Goal: Communication & Community: Answer question/provide support

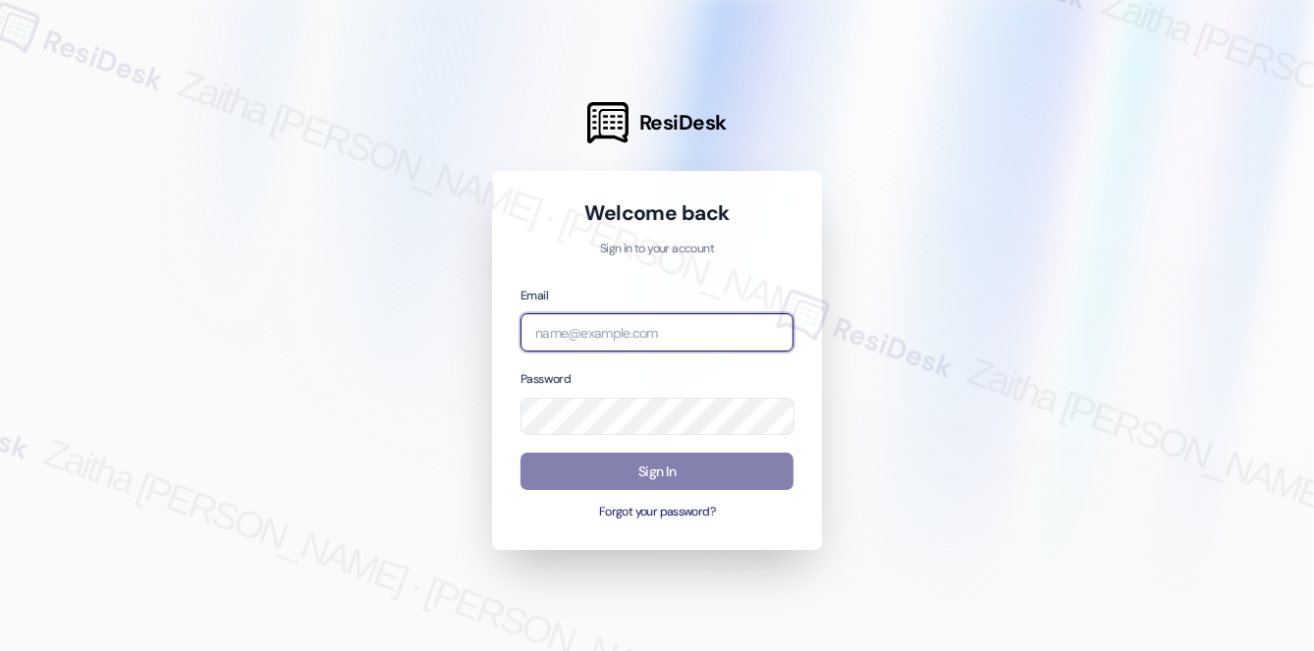
click at [630, 319] on input "email" at bounding box center [656, 332] width 273 height 38
type input "automated-surveys-rj_group-zaitha.mae.[PERSON_NAME]@rj_[DOMAIN_NAME]"
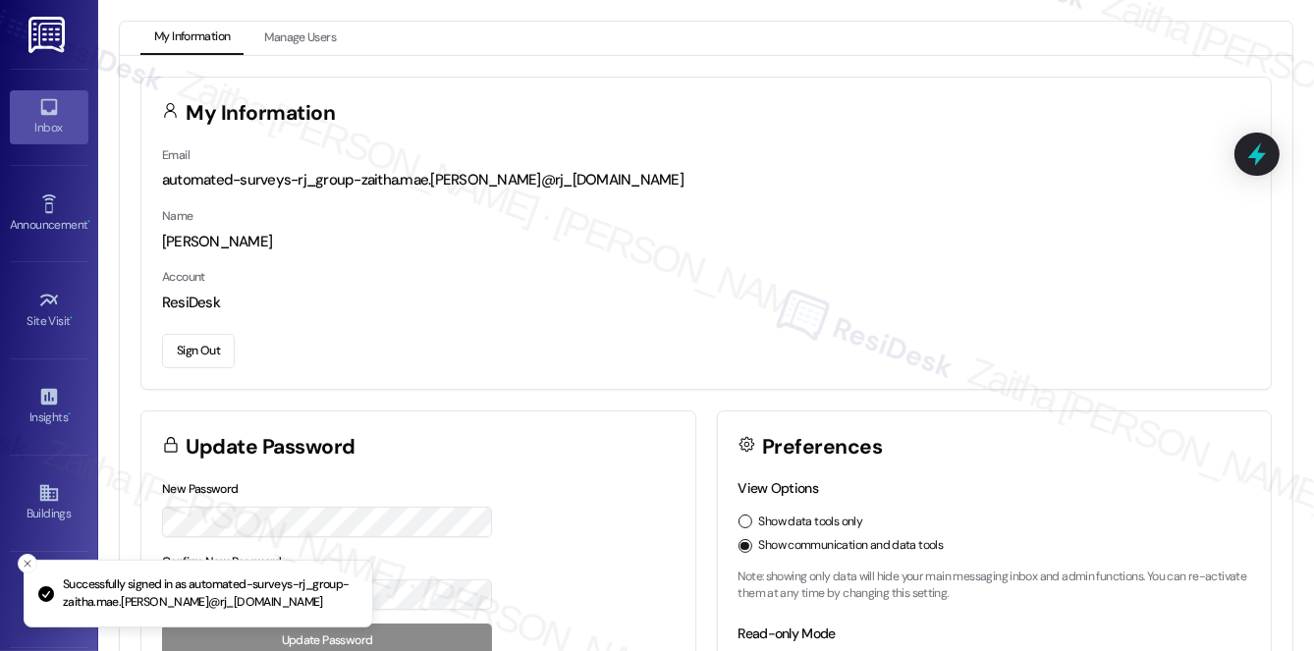
click at [68, 121] on div "Inbox" at bounding box center [49, 128] width 98 height 20
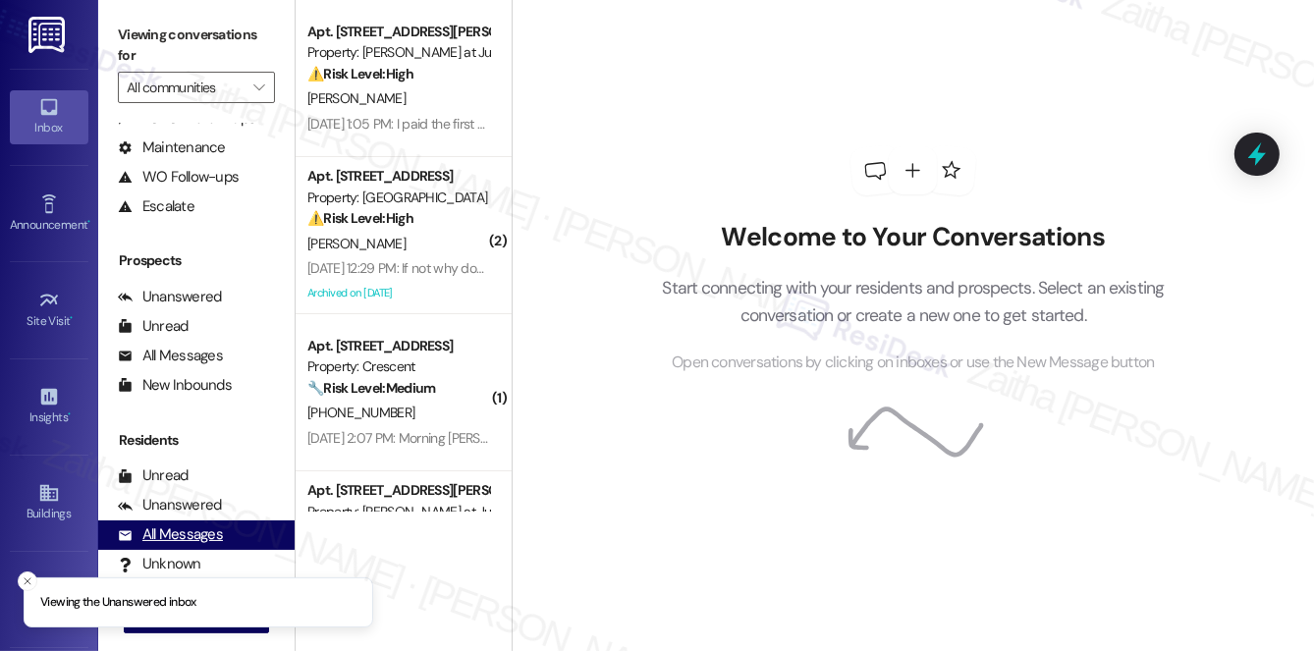
scroll to position [234, 0]
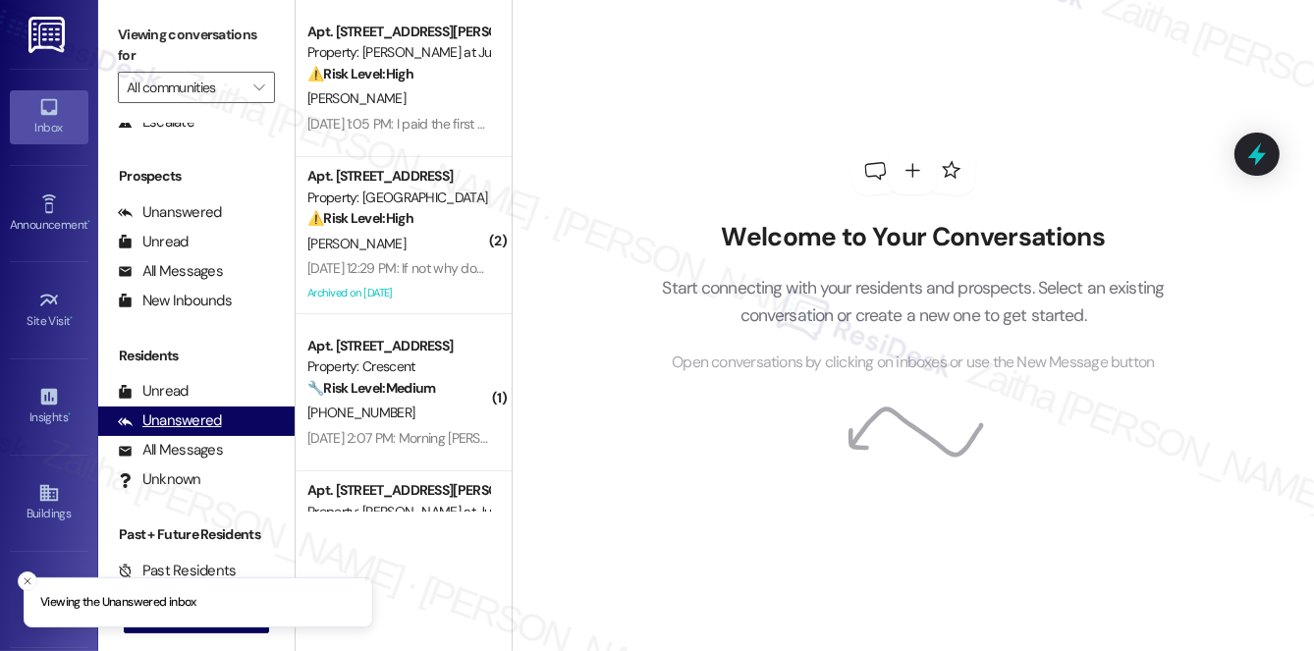
click at [184, 421] on div "Unanswered" at bounding box center [170, 420] width 104 height 21
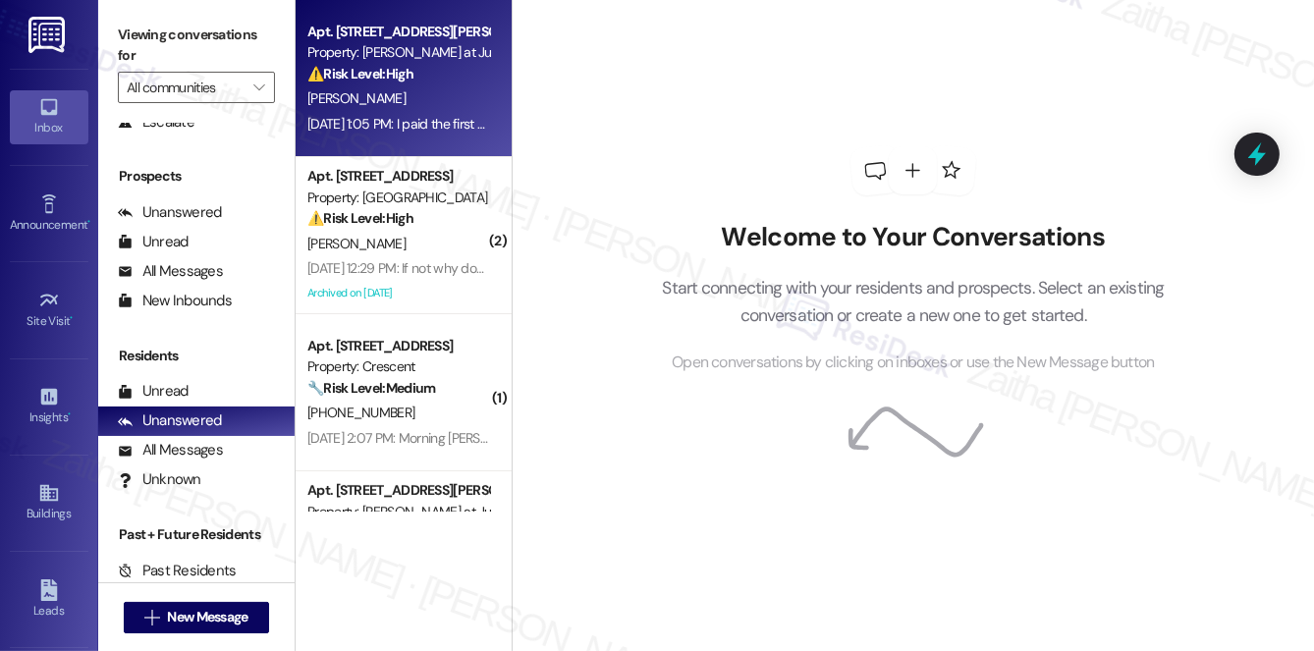
click at [465, 93] on div "[PERSON_NAME]" at bounding box center [398, 98] width 186 height 25
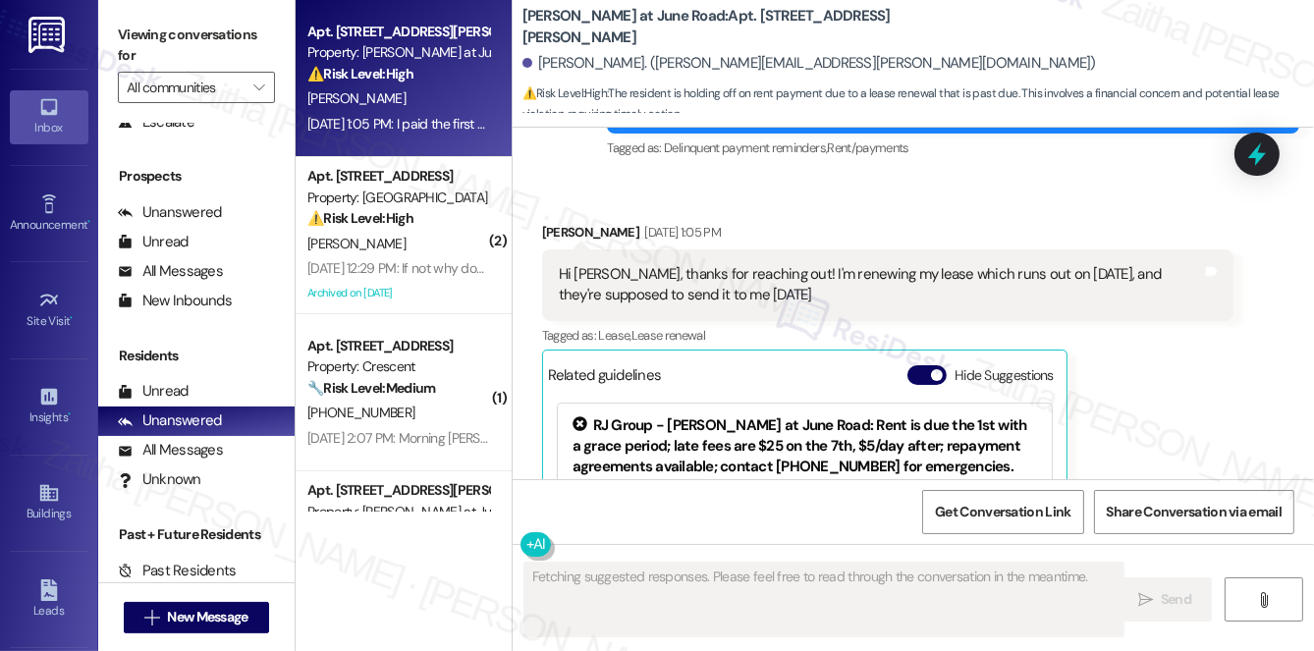
scroll to position [4883, 0]
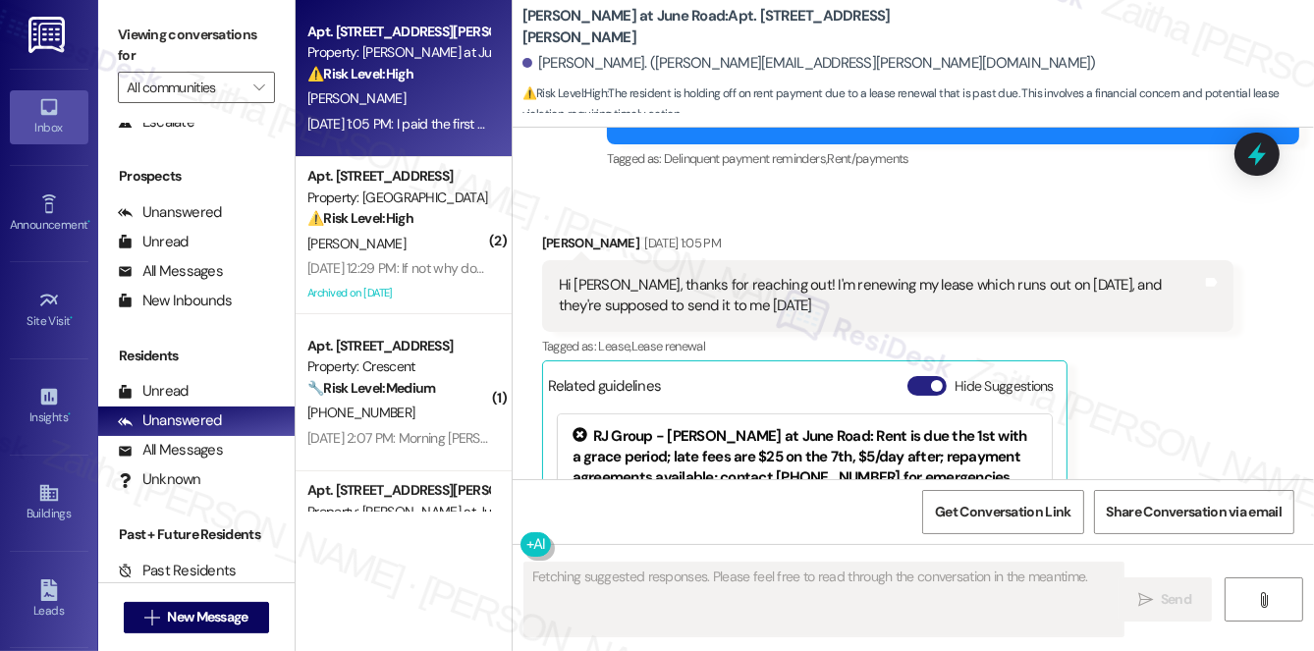
click at [921, 376] on button "Hide Suggestions" at bounding box center [926, 386] width 39 height 20
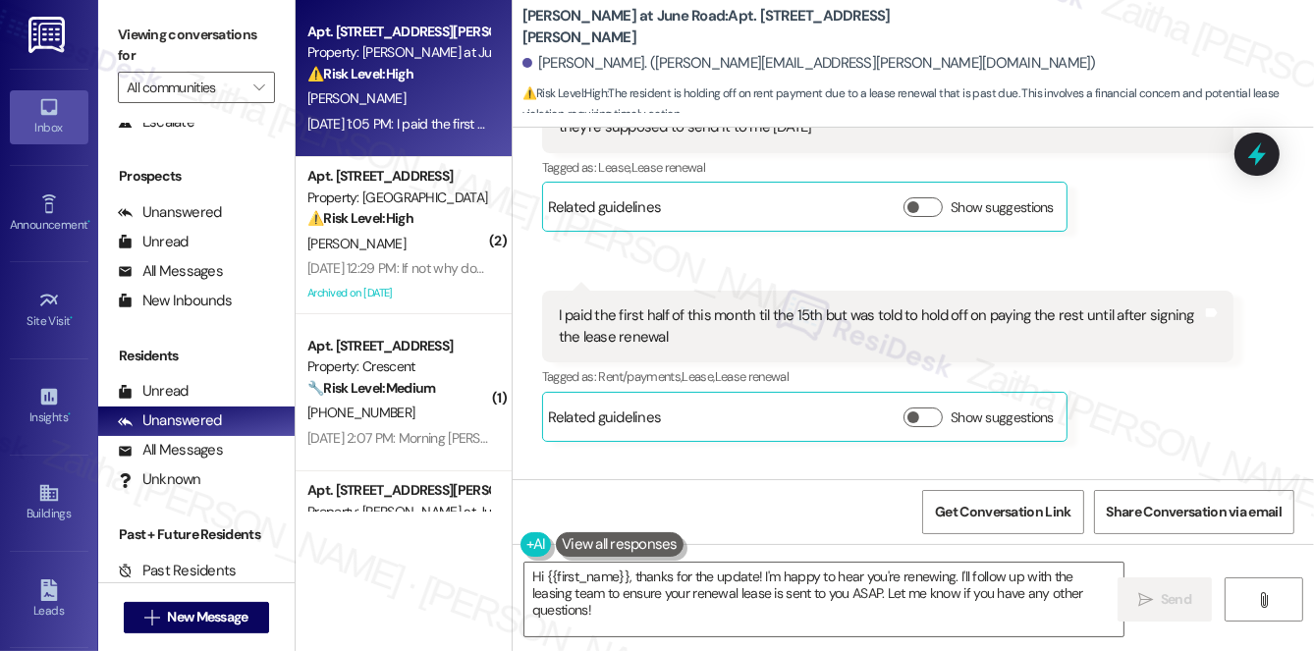
scroll to position [5093, 0]
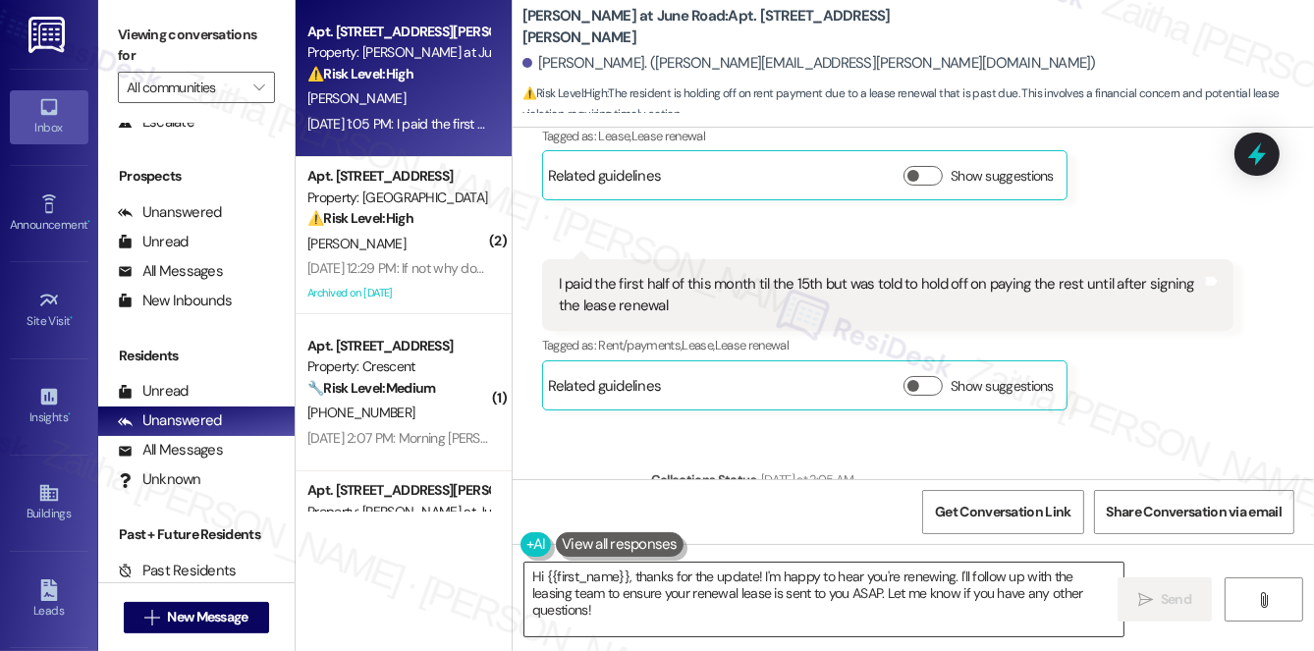
click at [756, 573] on textarea "Hi {{first_name}}, thanks for the update! I'm happy to hear you're renewing. I'…" at bounding box center [823, 600] width 599 height 74
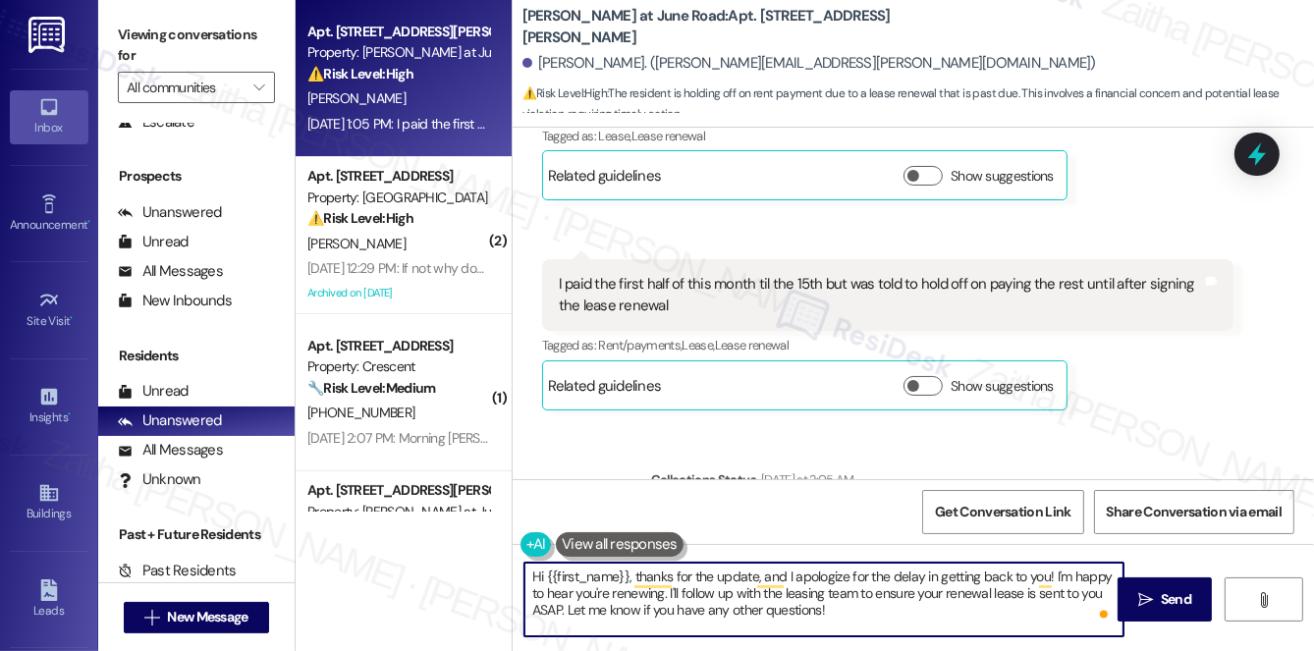
click at [839, 610] on textarea "Hi {{first_name}}, thanks for the update, and I apologize for the delay in gett…" at bounding box center [823, 600] width 599 height 74
click at [674, 566] on textarea "Hi {{first_name}}, thanks for the update, and I apologize for the delay in gett…" at bounding box center [823, 600] width 599 height 74
click at [567, 605] on textarea "Hi {{first_name}}, thank you for the update, and I apologize for the delay in g…" at bounding box center [823, 600] width 599 height 74
click at [568, 605] on textarea "Hi {{first_name}}, thank you for the update, and I apologize for the delay in g…" at bounding box center [823, 600] width 599 height 74
type textarea "Hi {{first_name}}, thank you for the update, and I apologize for the delay in g…"
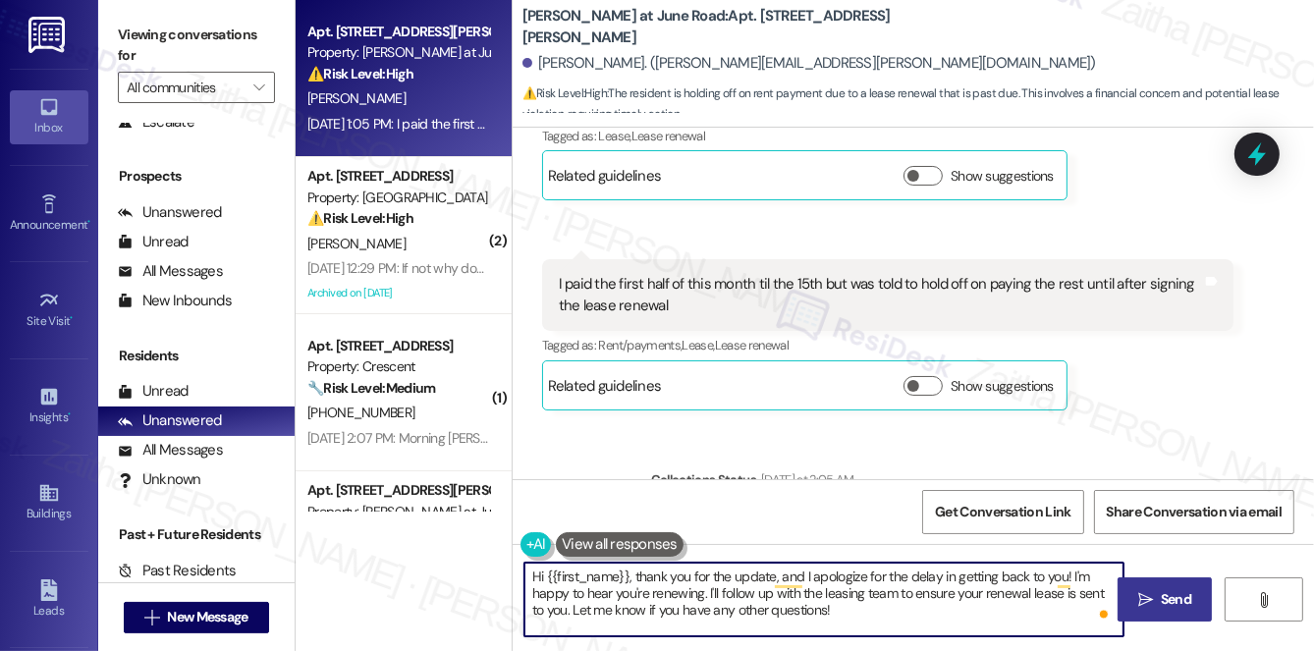
click at [1159, 606] on span "Send" at bounding box center [1176, 599] width 38 height 21
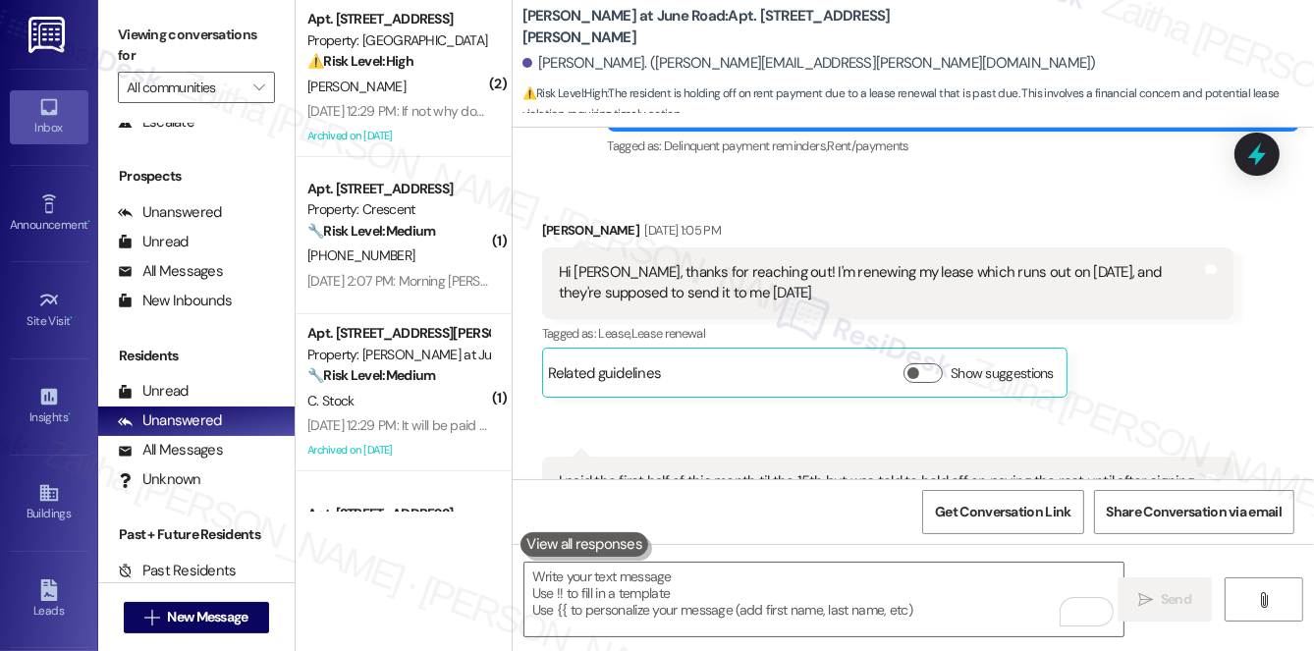
scroll to position [4980, 0]
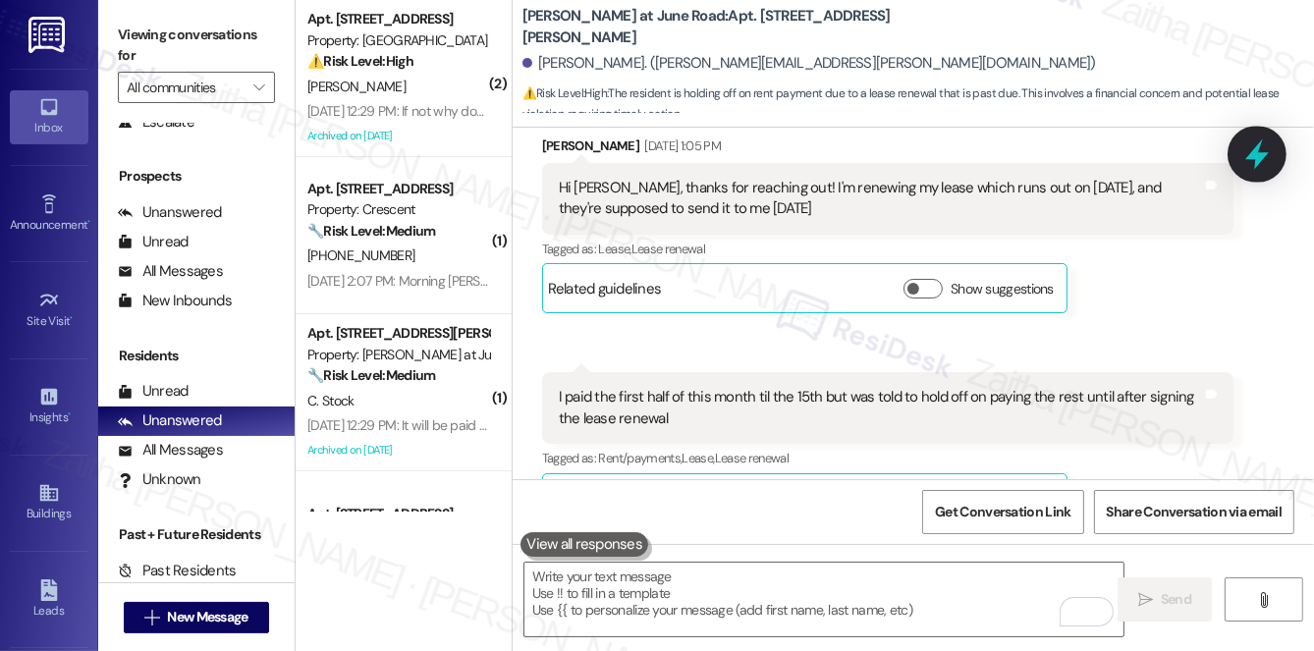
click at [1259, 163] on icon at bounding box center [1257, 154] width 24 height 30
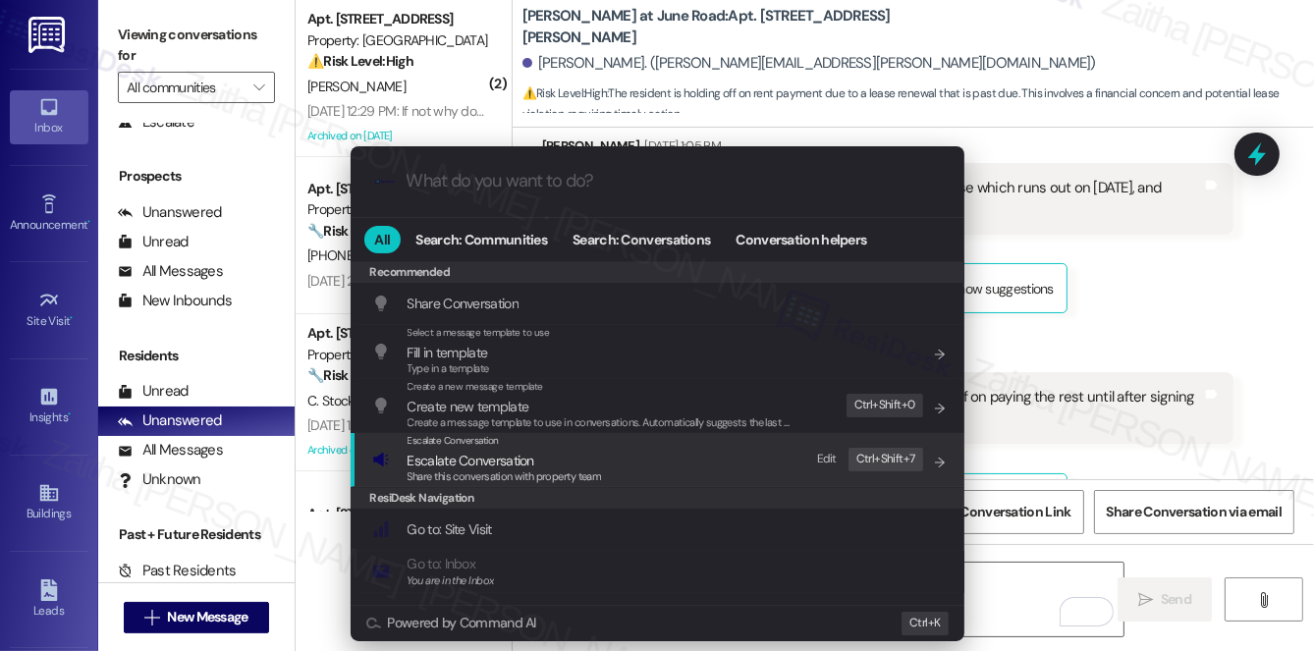
click at [471, 463] on span "Escalate Conversation" at bounding box center [470, 461] width 127 height 18
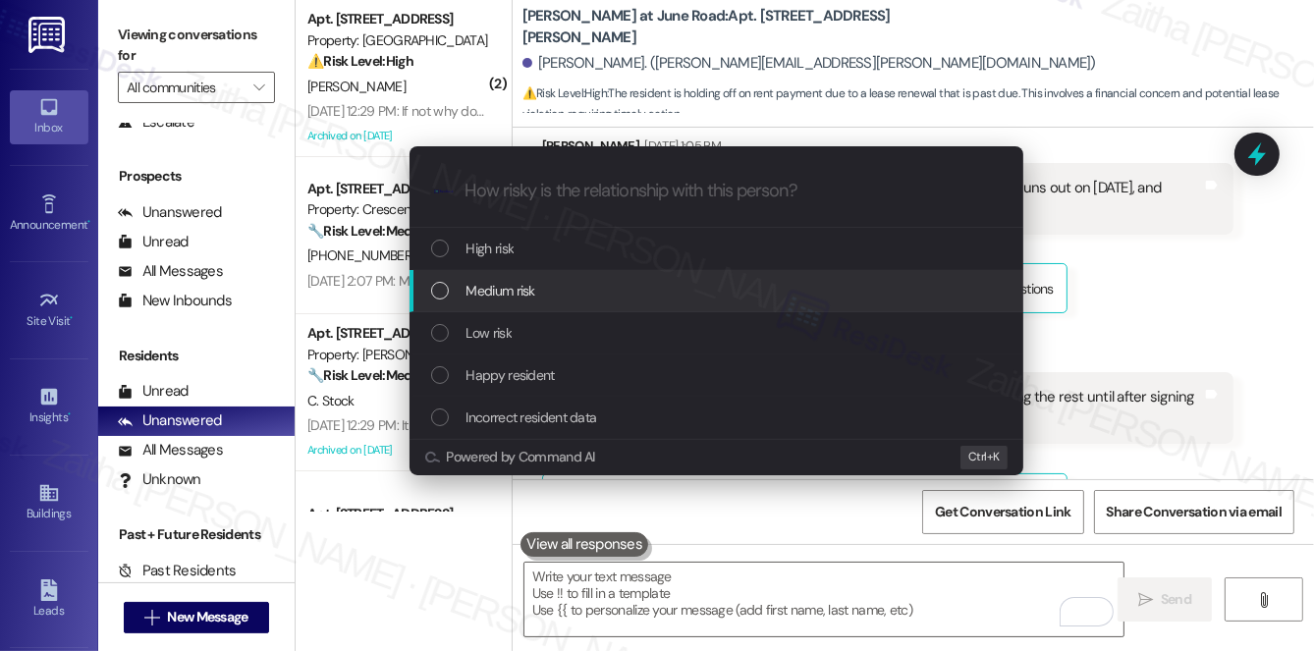
click at [518, 282] on span "Medium risk" at bounding box center [500, 291] width 69 height 22
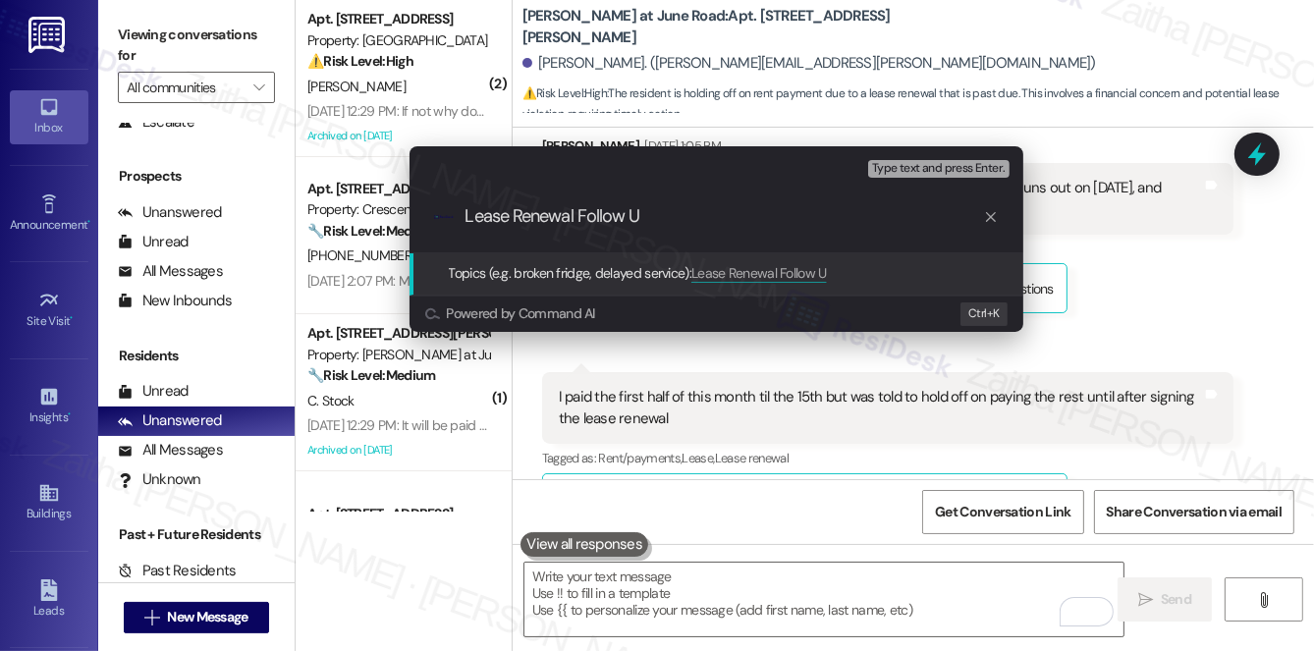
type input "Lease Renewal Follow Up"
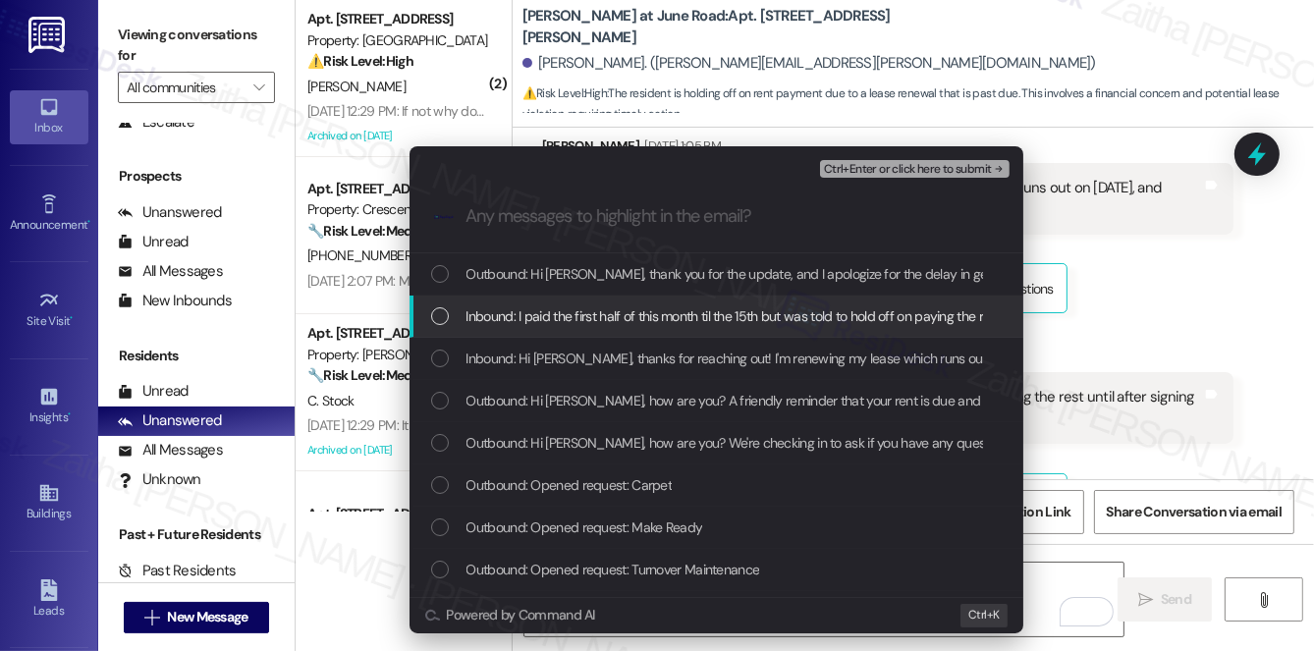
click at [591, 309] on span "Inbound: I paid the first half of this month til the 15th but was told to hold …" at bounding box center [834, 316] width 737 height 22
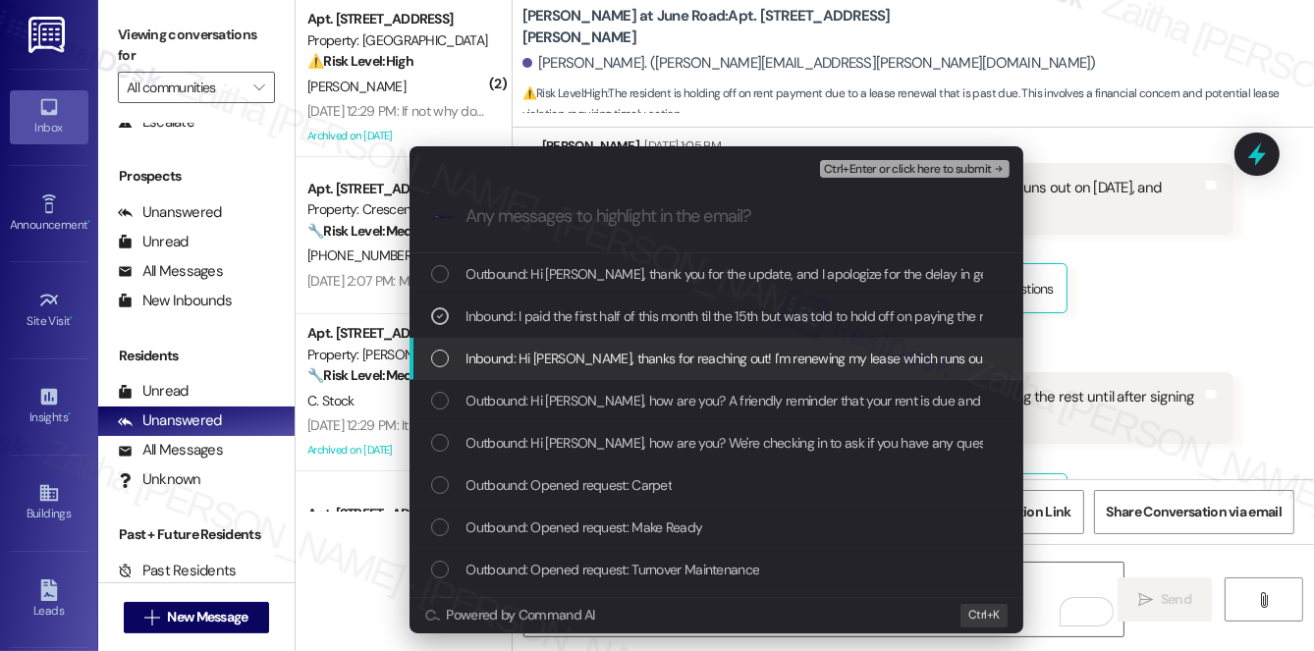
click at [601, 356] on span "Inbound: Hi [PERSON_NAME], thanks for reaching out! I'm renewing my lease which…" at bounding box center [886, 359] width 840 height 22
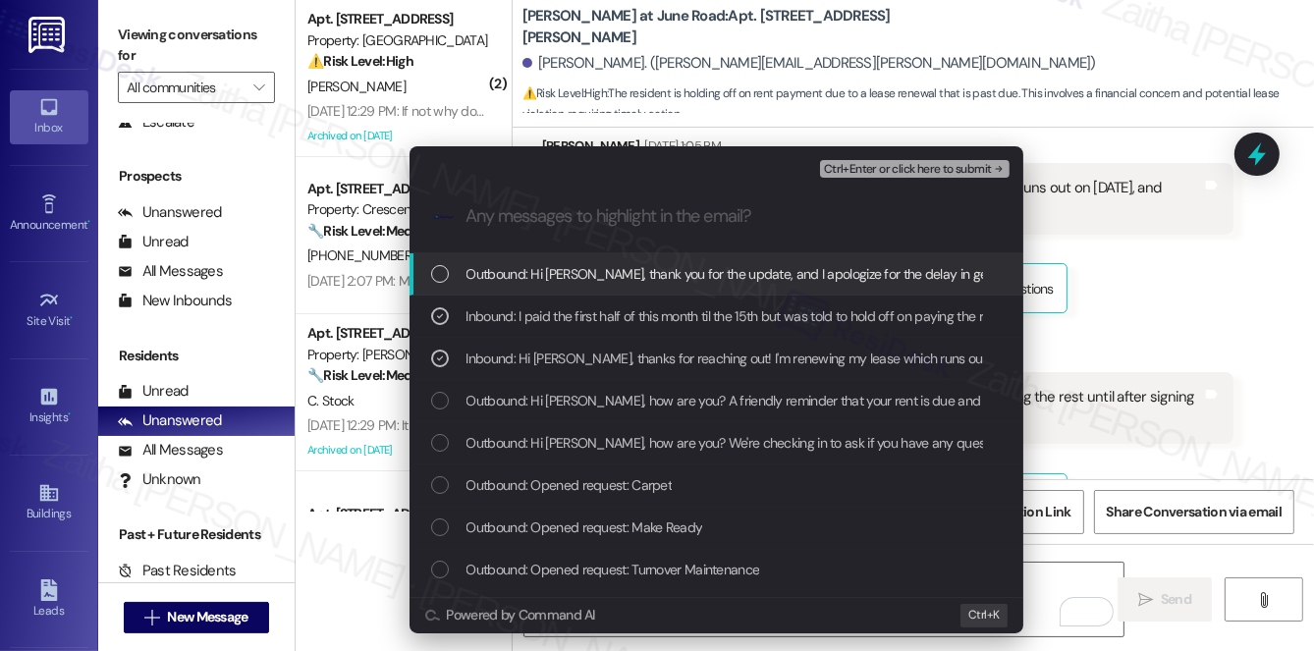
click at [897, 173] on span "Ctrl+Enter or click here to submit" at bounding box center [908, 170] width 168 height 14
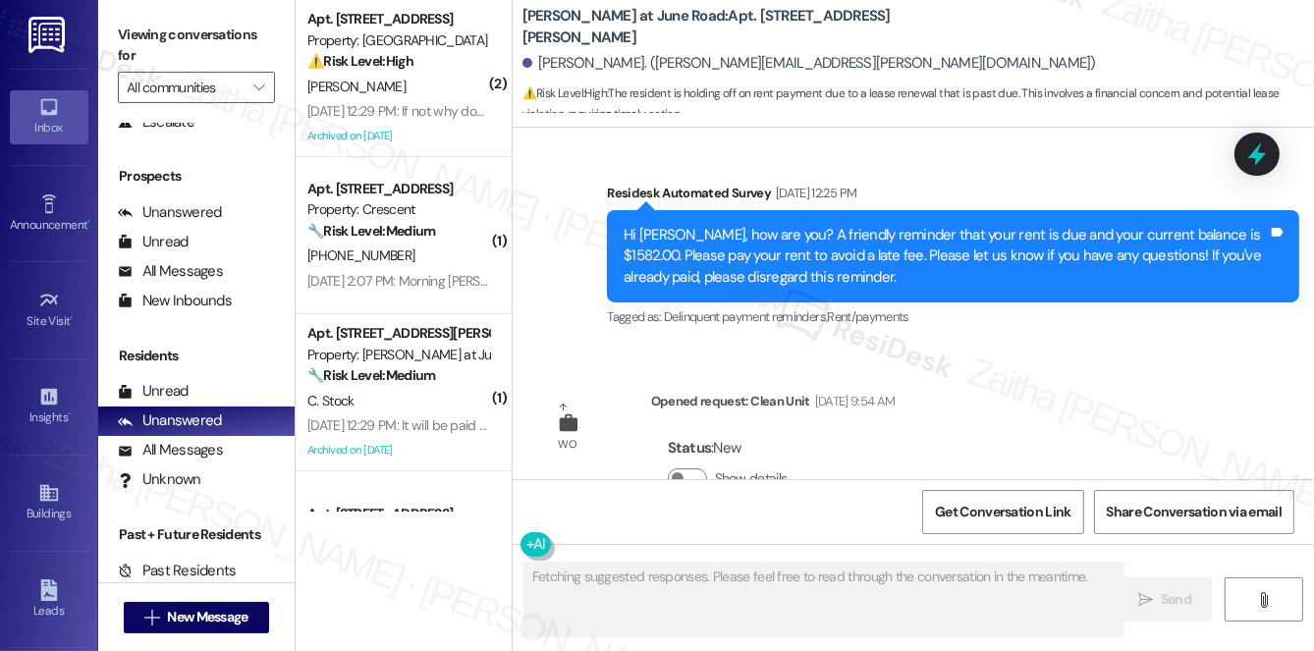
scroll to position [5151, 0]
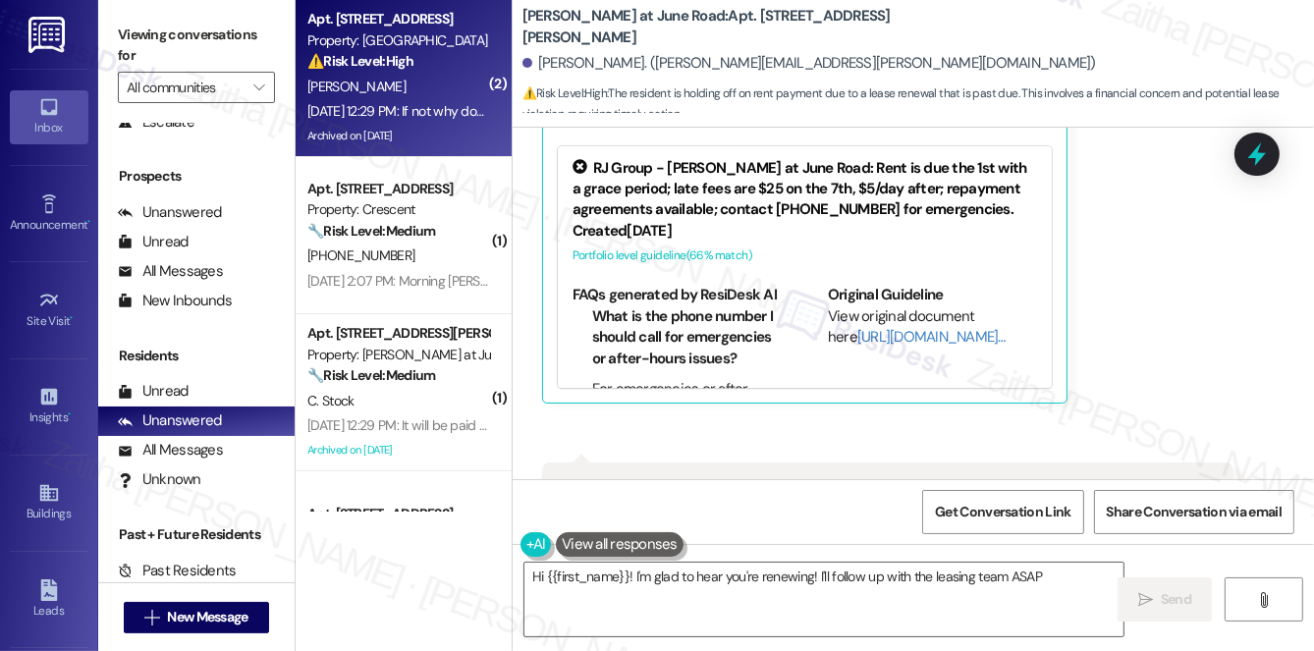
type textarea "Hi {{first_name}}! I'm glad to hear you're renewing! I'll follow up with the le…"
click at [421, 120] on div "[DATE] 12:29 PM: If not why does it work sometimes and not others. If it doesn'…" at bounding box center [640, 111] width 667 height 18
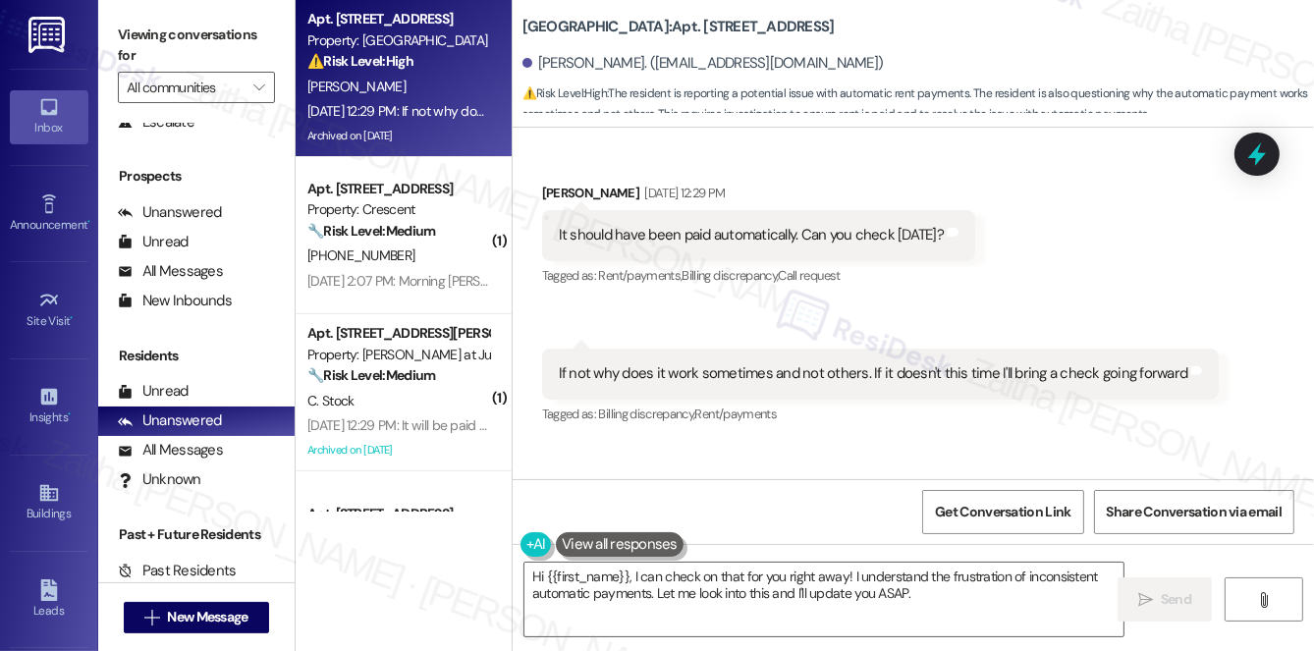
scroll to position [6643, 0]
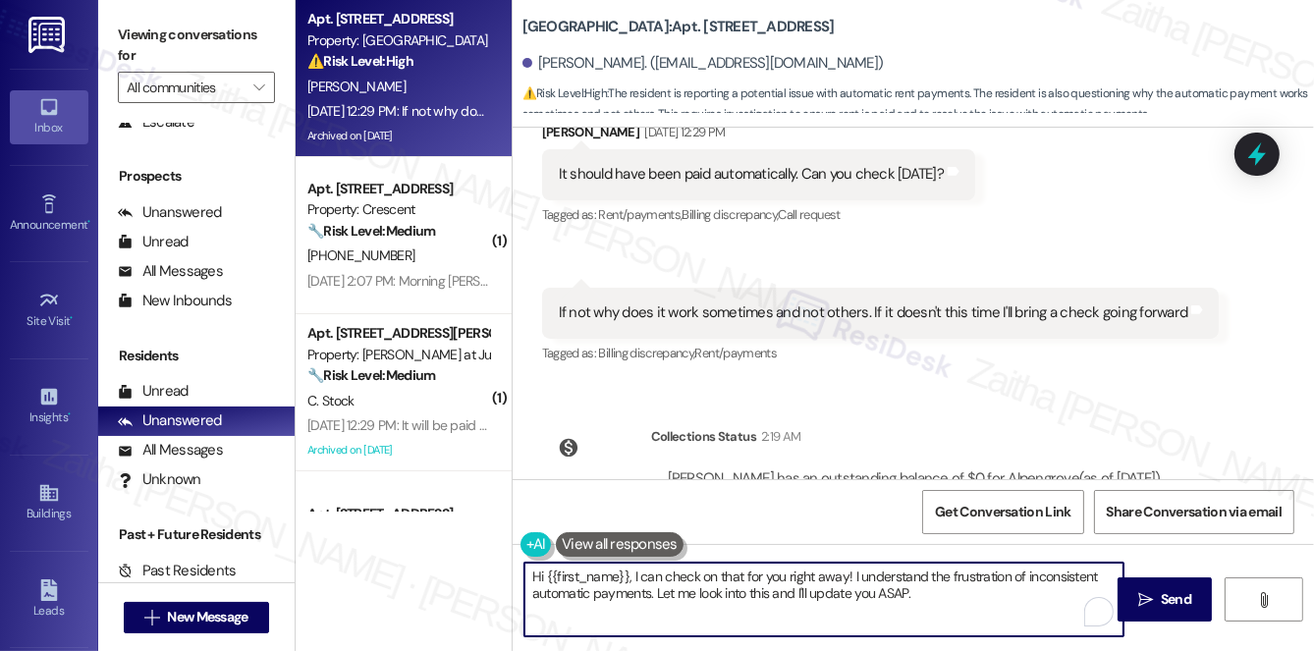
drag, startPoint x: 633, startPoint y: 573, endPoint x: 958, endPoint y: 600, distance: 326.1
click at [955, 602] on textarea "Hi {{first_name}}, I can check on that for you right away! I understand the fru…" at bounding box center [823, 600] width 599 height 74
click at [692, 497] on button "Click to show details" at bounding box center [687, 507] width 39 height 20
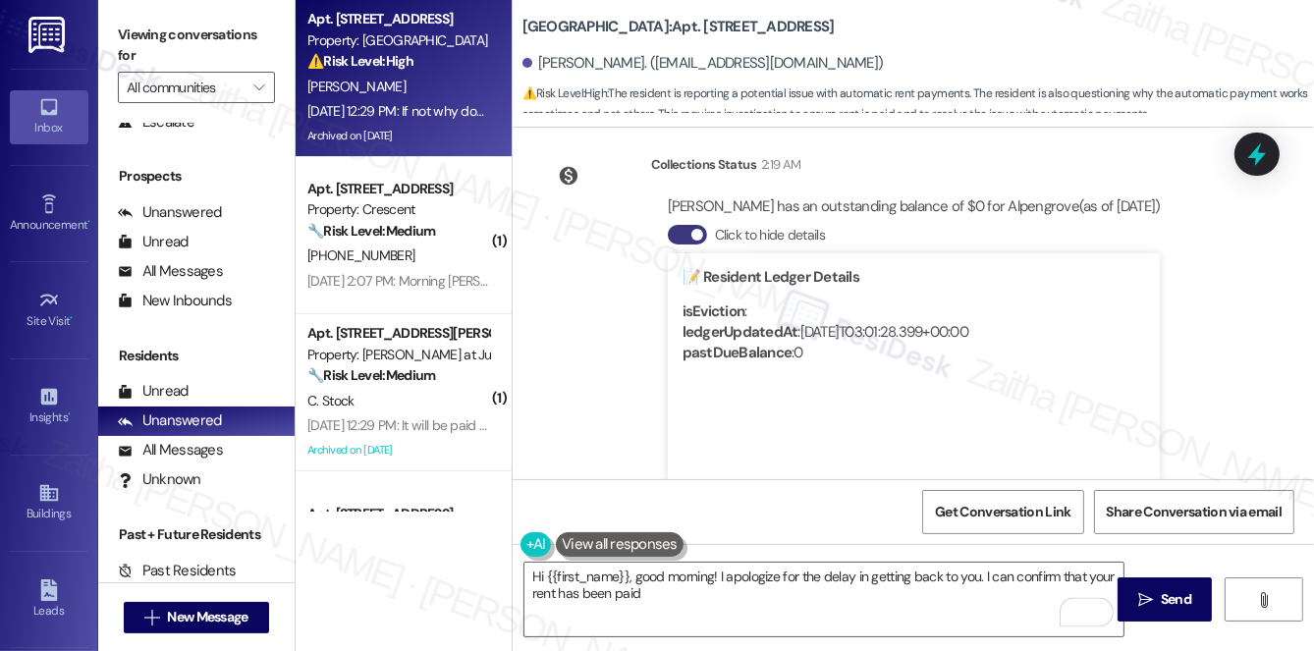
scroll to position [6938, 0]
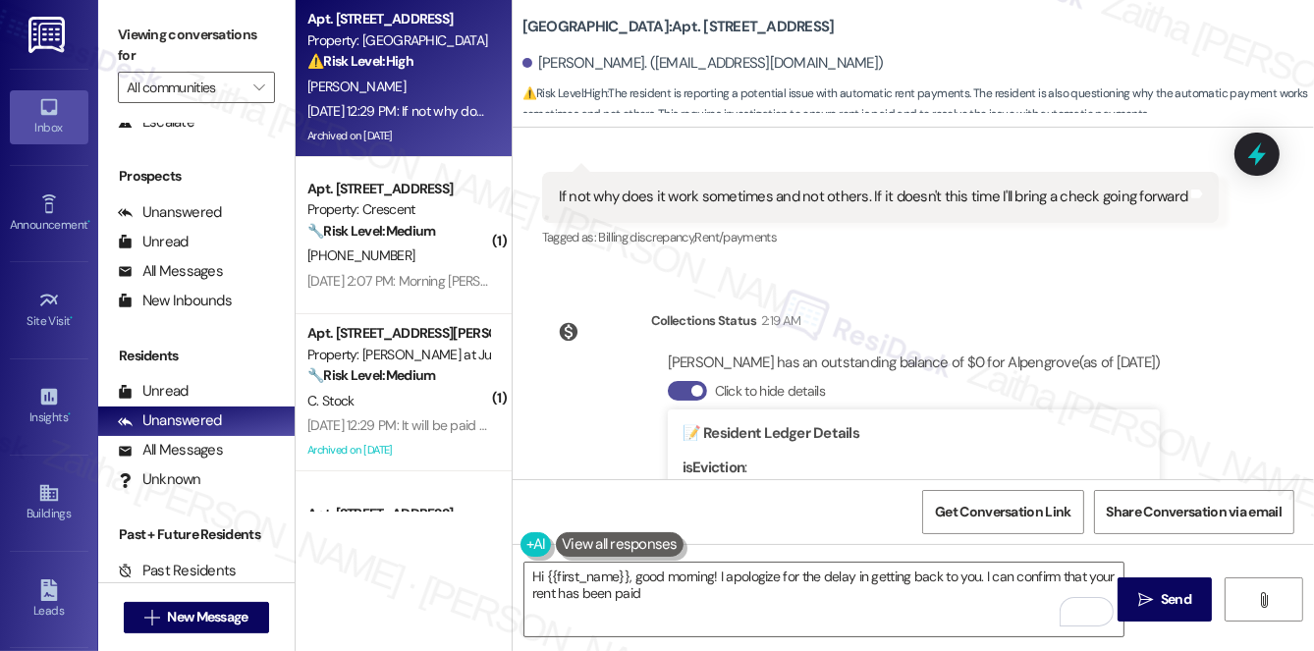
click at [670, 381] on button "Click to hide details" at bounding box center [687, 391] width 39 height 20
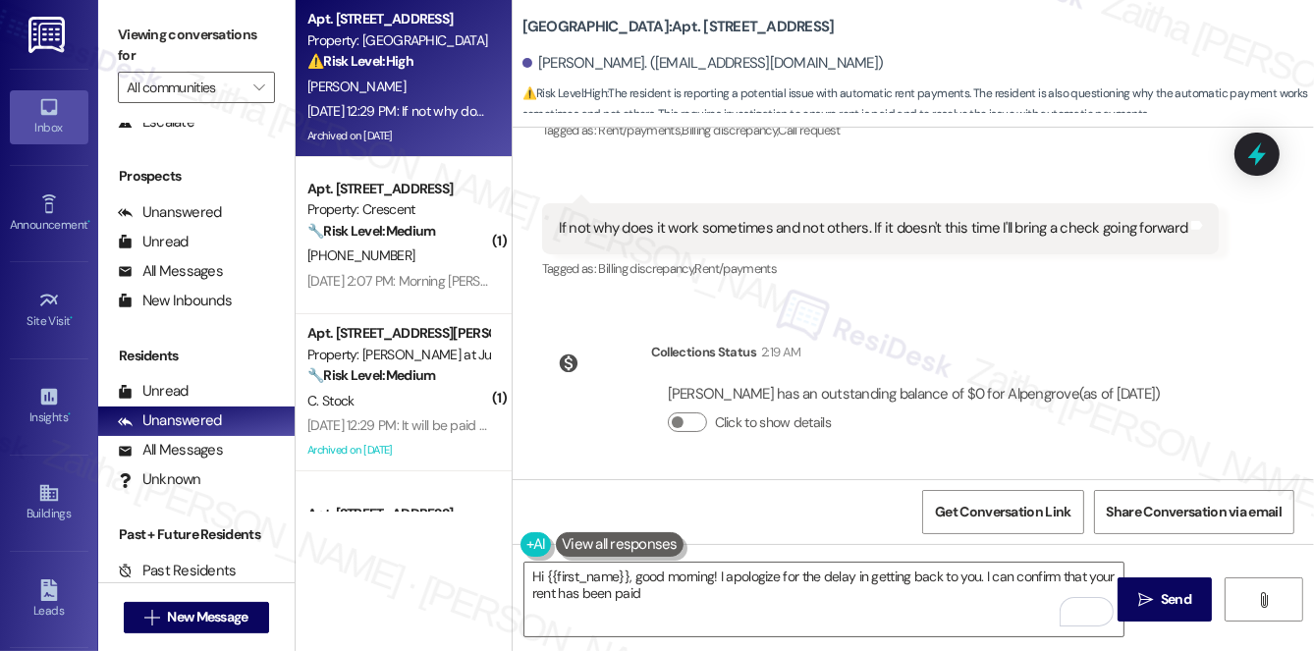
scroll to position [6643, 0]
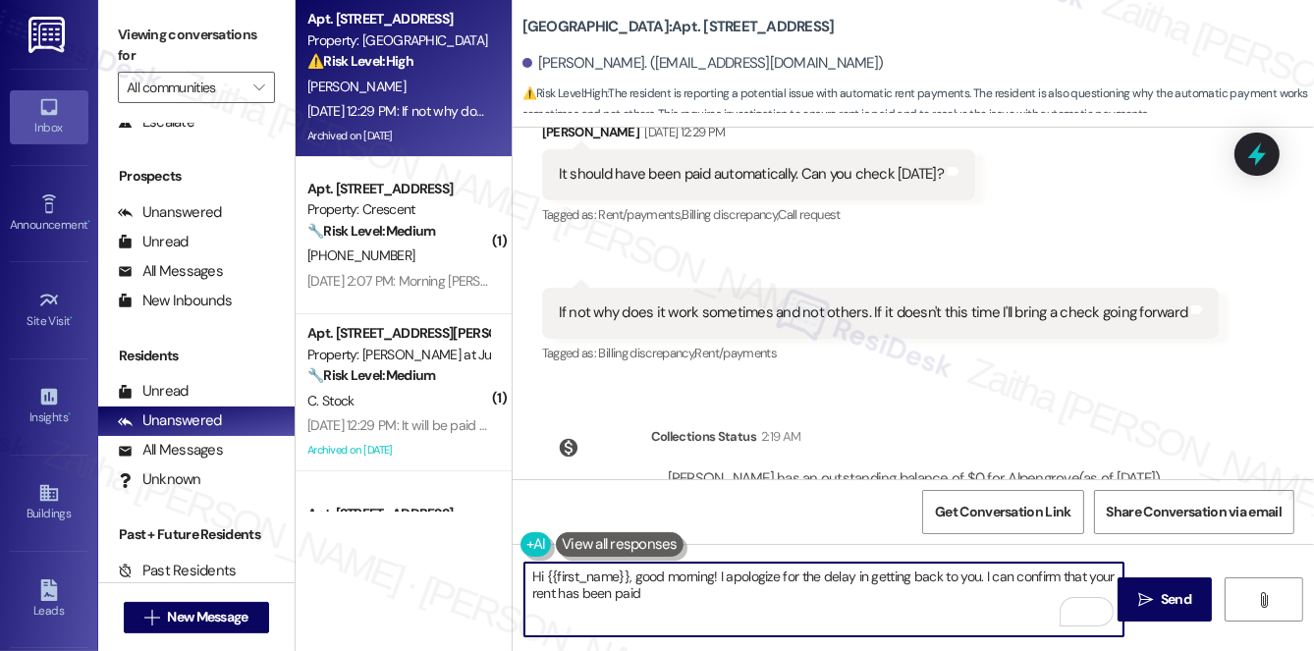
click at [662, 597] on textarea "Hi {{first_name}}, good morning! I apologize for the delay in getting back to y…" at bounding box center [823, 600] width 599 height 74
drag, startPoint x: 642, startPoint y: 588, endPoint x: 893, endPoint y: 596, distance: 250.5
click at [893, 596] on textarea "Hi {{first_name}}, good morning! I apologize for the delay in getting back to y…" at bounding box center [823, 600] width 599 height 74
paste textarea "Please don't hesitate to reach out with any questions or concerns you may have.…"
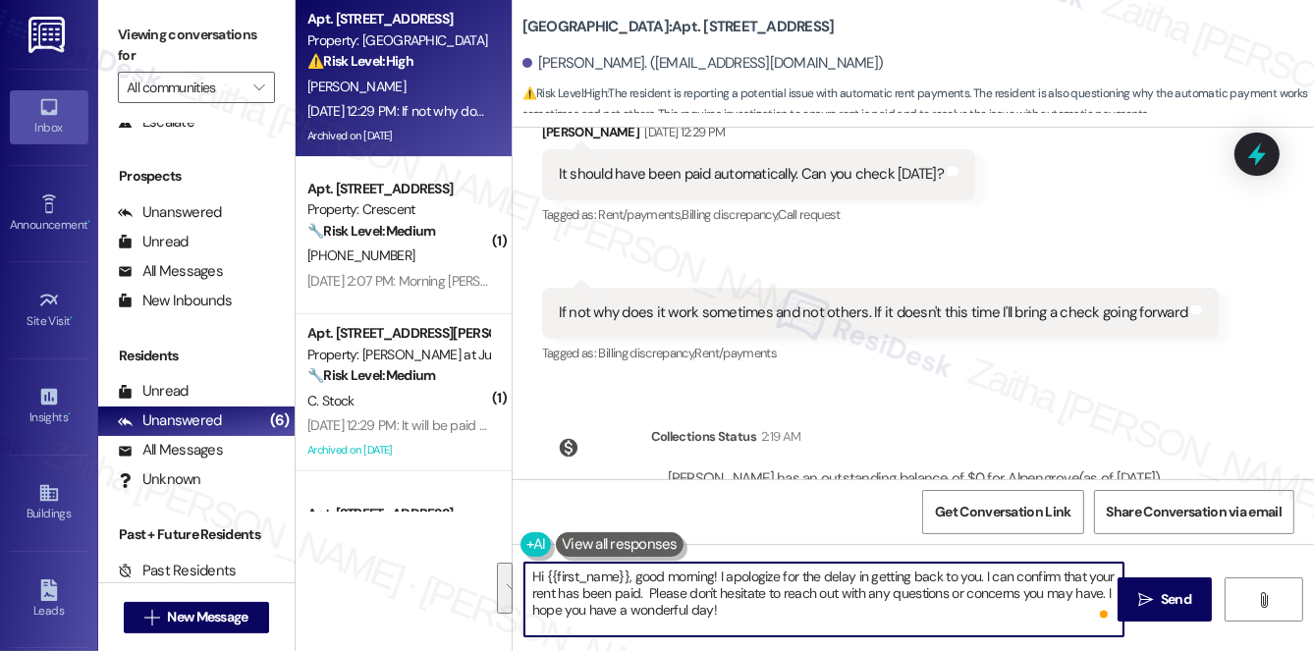
drag, startPoint x: 533, startPoint y: 575, endPoint x: 772, endPoint y: 605, distance: 240.4
click at [772, 605] on textarea "Hi {{first_name}}, good morning! I apologize for the delay in getting back to y…" at bounding box center [823, 600] width 599 height 74
type textarea "Hi {{first_name}}, good morning! I apologize for the delay in getting back to y…"
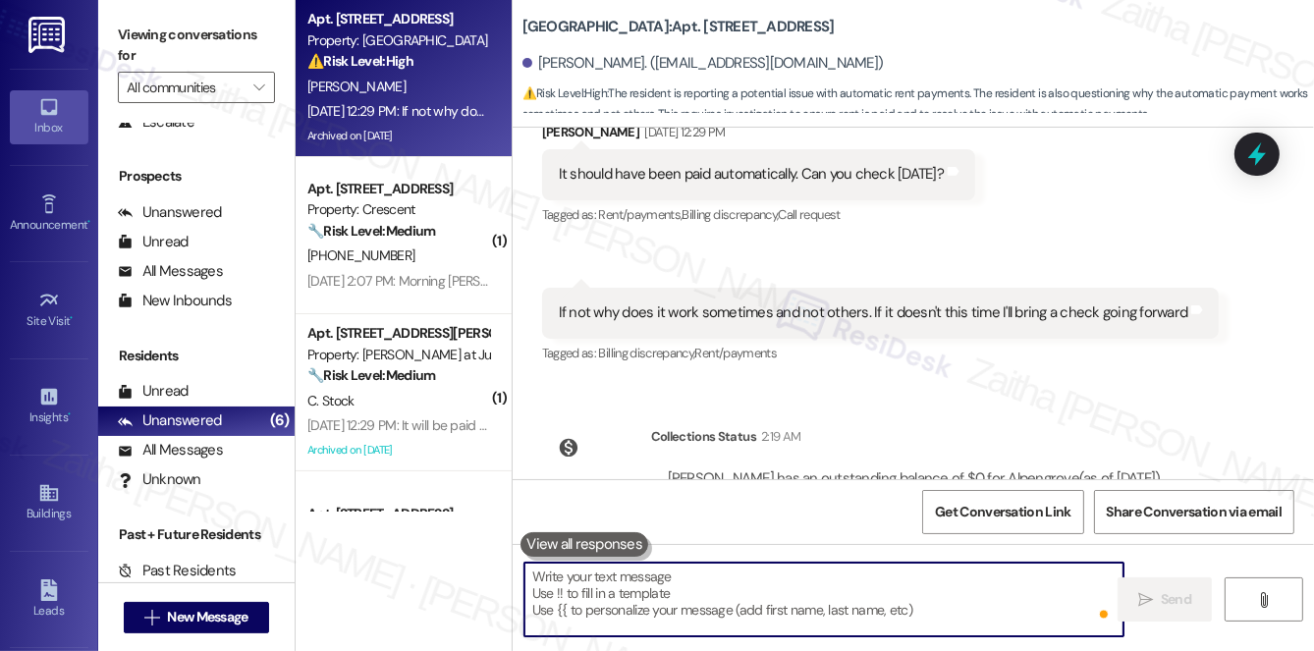
paste textarea "Hi {{first_name}}, good morning! I apologize for the delay in getting back to y…"
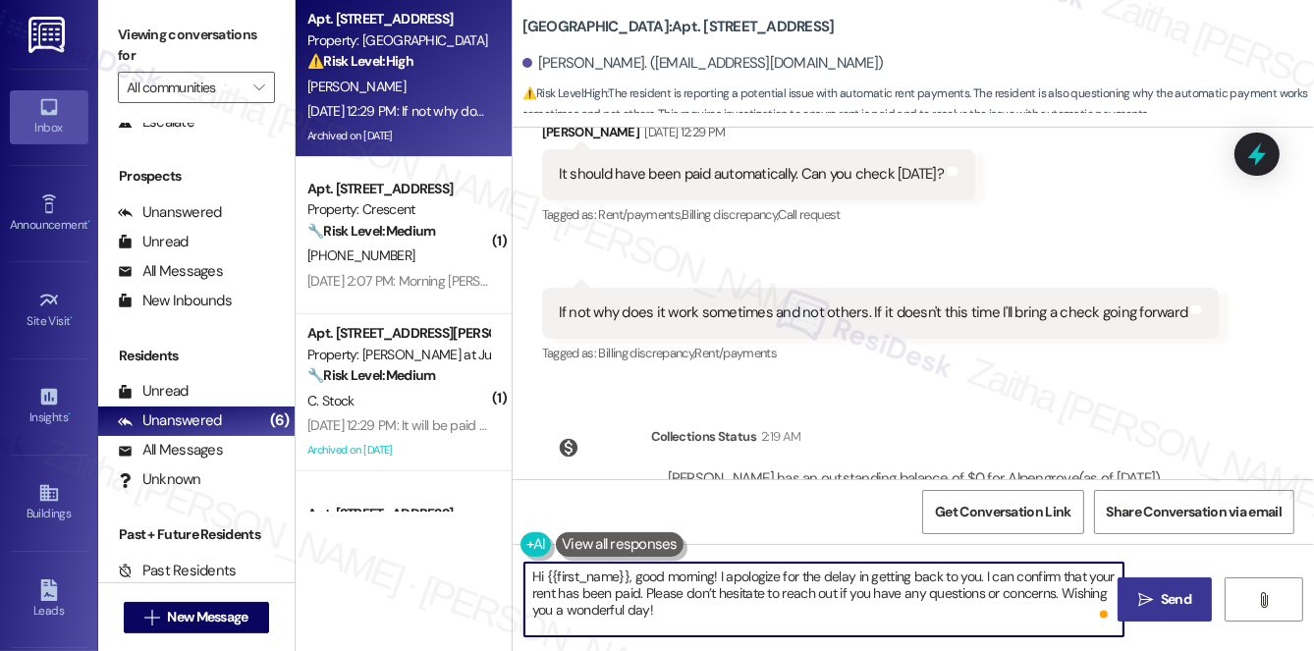
type textarea "Hi {{first_name}}, good morning! I apologize for the delay in getting back to y…"
click at [1172, 599] on span "Send" at bounding box center [1176, 599] width 30 height 21
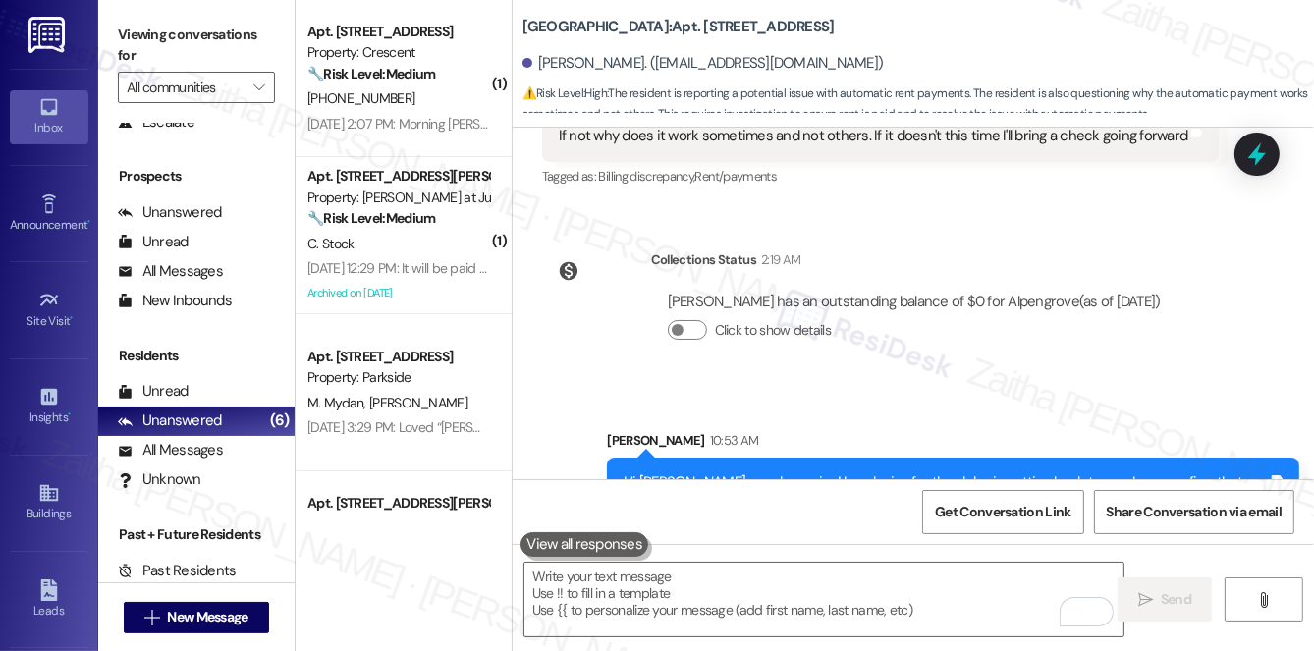
scroll to position [6822, 0]
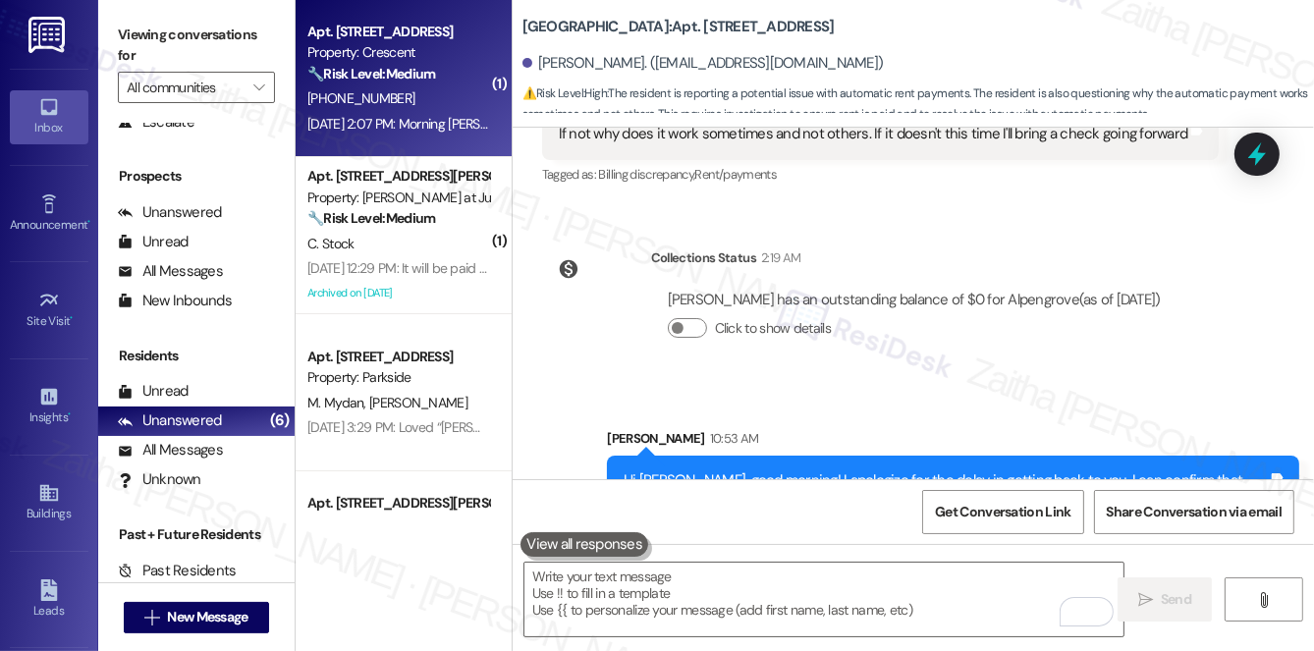
click at [475, 86] on div "[PHONE_NUMBER]" at bounding box center [398, 98] width 186 height 25
type textarea "Fetching suggested responses. Please feel free to read through the conversation…"
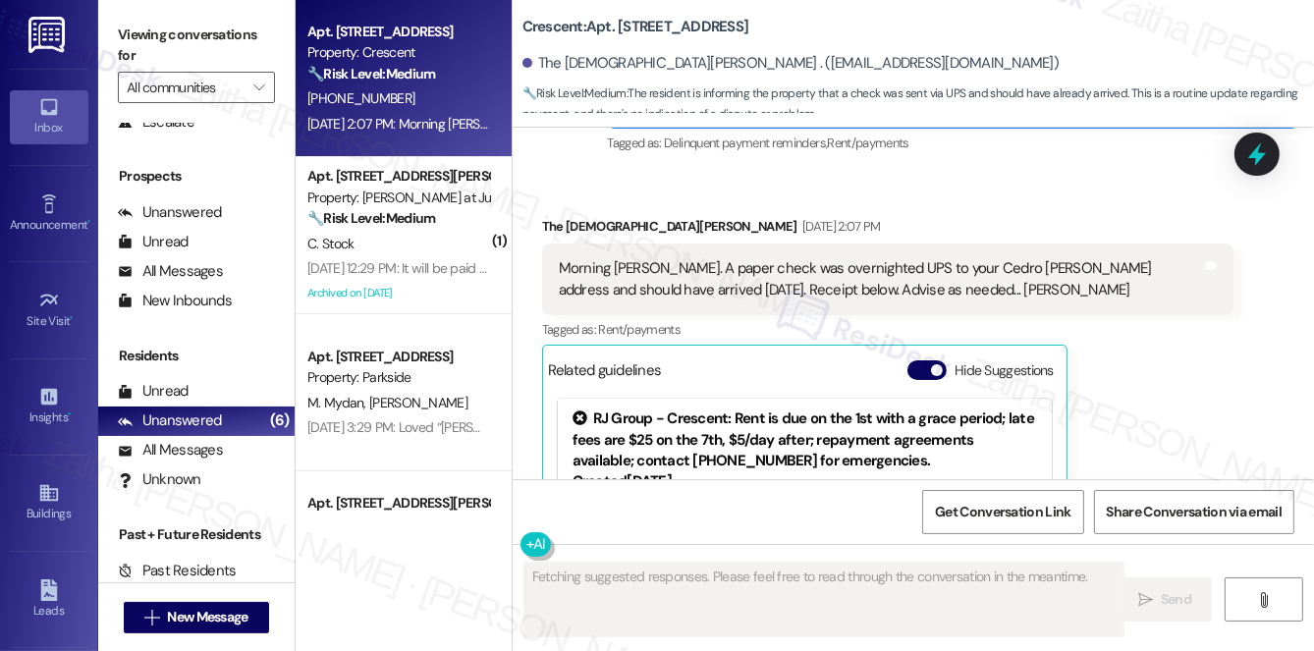
scroll to position [3603, 0]
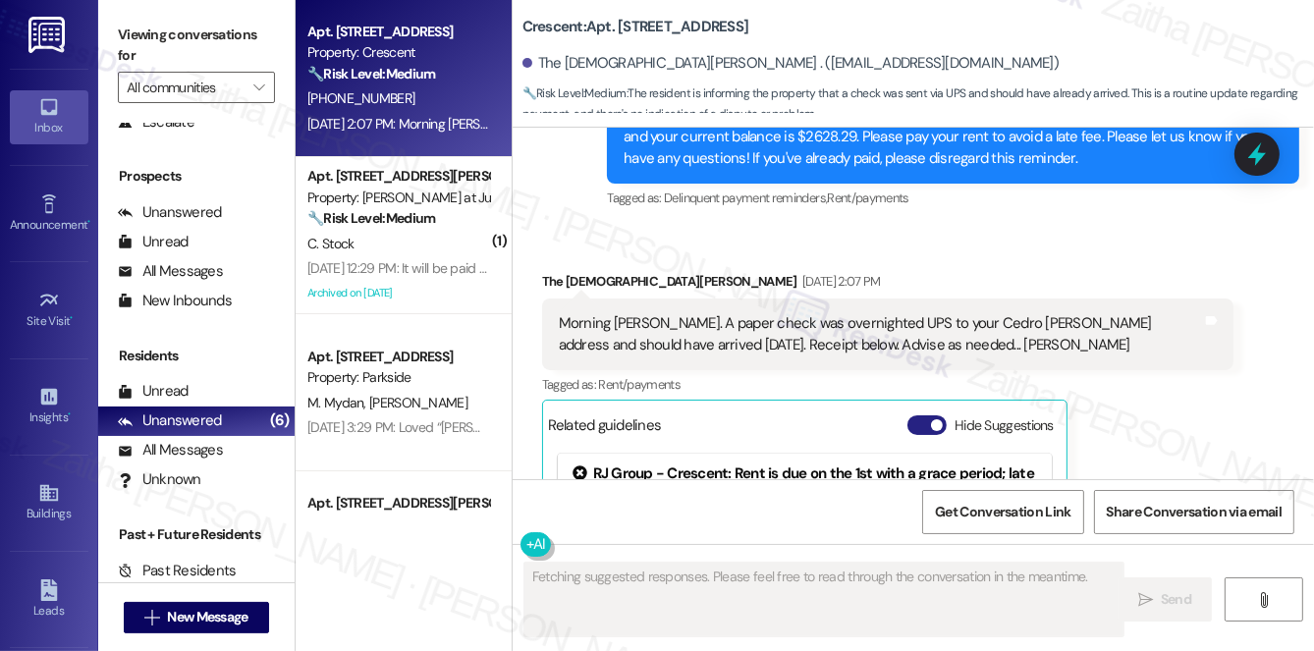
click at [922, 422] on button "Hide Suggestions" at bounding box center [926, 425] width 39 height 20
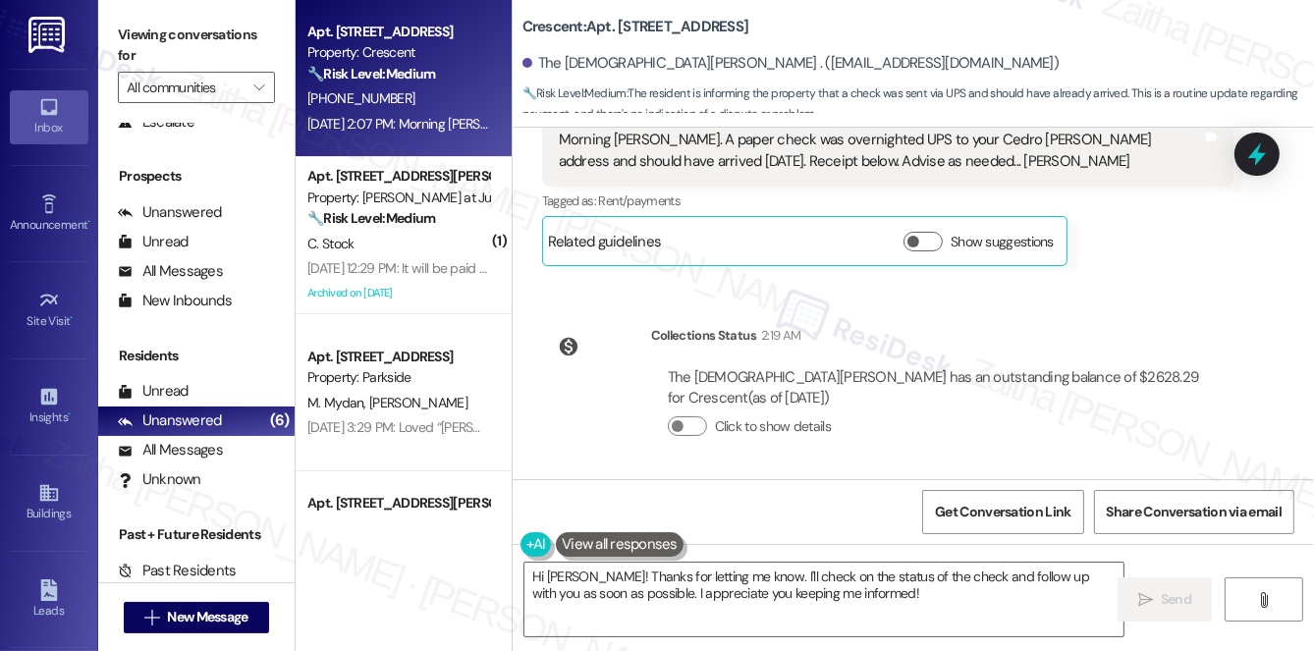
scroll to position [3788, 0]
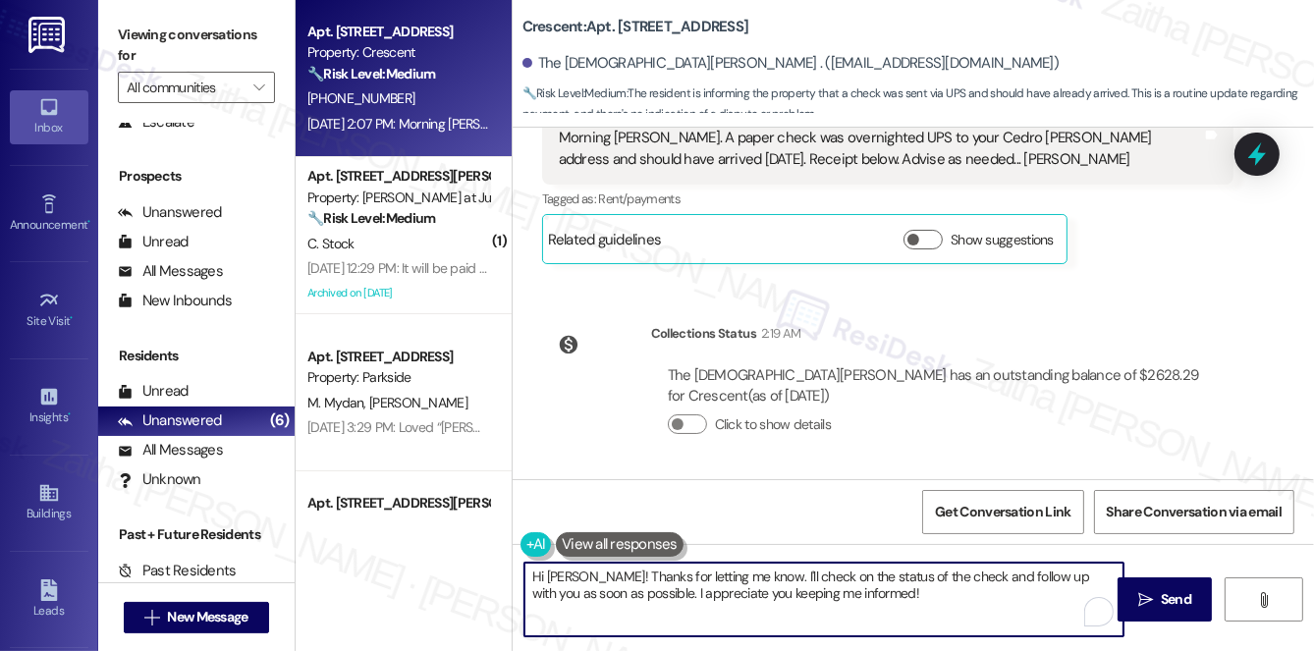
click at [768, 569] on textarea "Hi [PERSON_NAME]! Thanks for letting me know. I'll check on the status of the c…" at bounding box center [823, 600] width 599 height 74
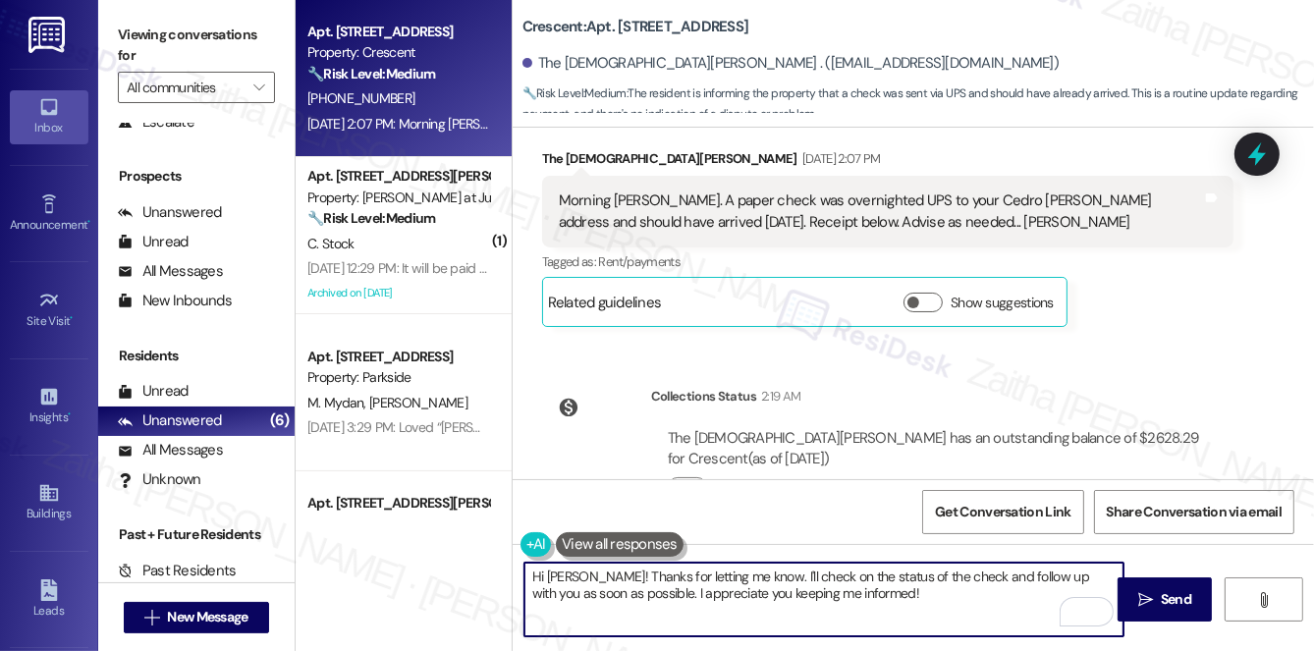
scroll to position [3699, 0]
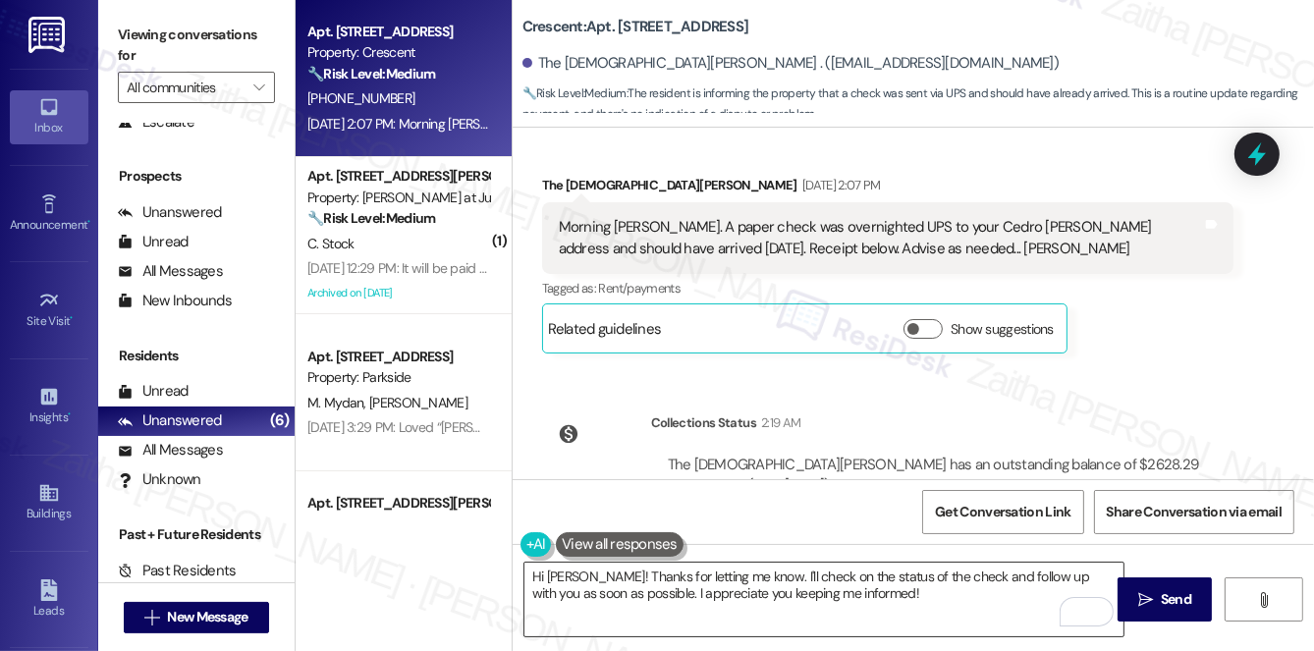
drag, startPoint x: 685, startPoint y: 334, endPoint x: 558, endPoint y: 577, distance: 274.9
click at [558, 577] on textarea "Hi [PERSON_NAME]! Thanks for letting me know. I'll check on the status of the c…" at bounding box center [823, 600] width 599 height 74
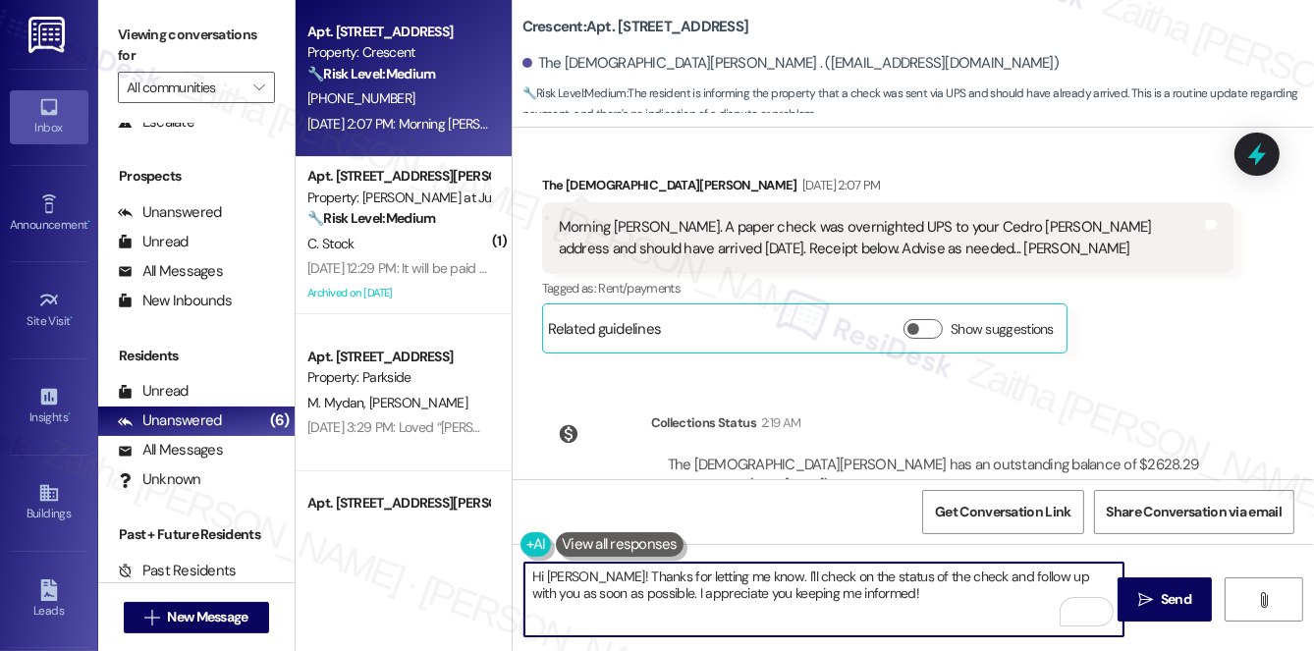
click at [770, 572] on textarea "Hi [PERSON_NAME]! Thanks for letting me know. I'll check on the status of the c…" at bounding box center [823, 600] width 599 height 74
click at [604, 589] on textarea "Hi [PERSON_NAME]! Thanks for letting me know. I'll check on the status of the c…" at bounding box center [823, 600] width 599 height 74
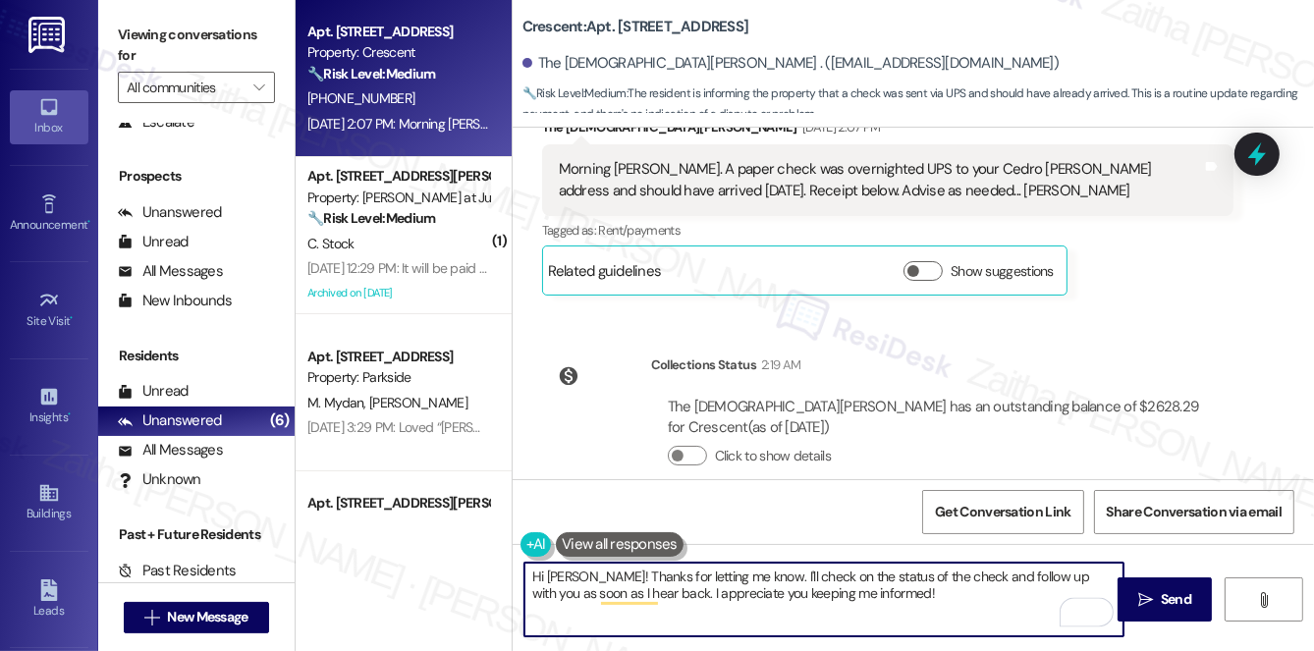
scroll to position [3788, 0]
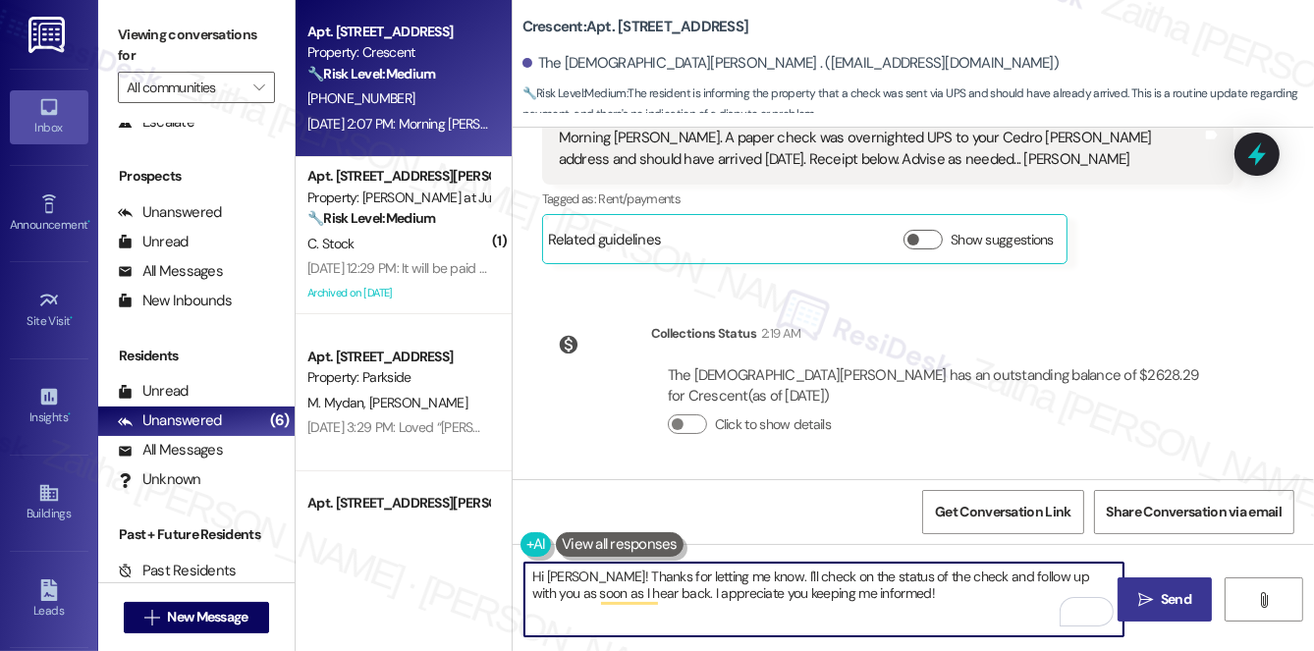
type textarea "Hi [PERSON_NAME]! Thanks for letting me know. I'll check on the status of the c…"
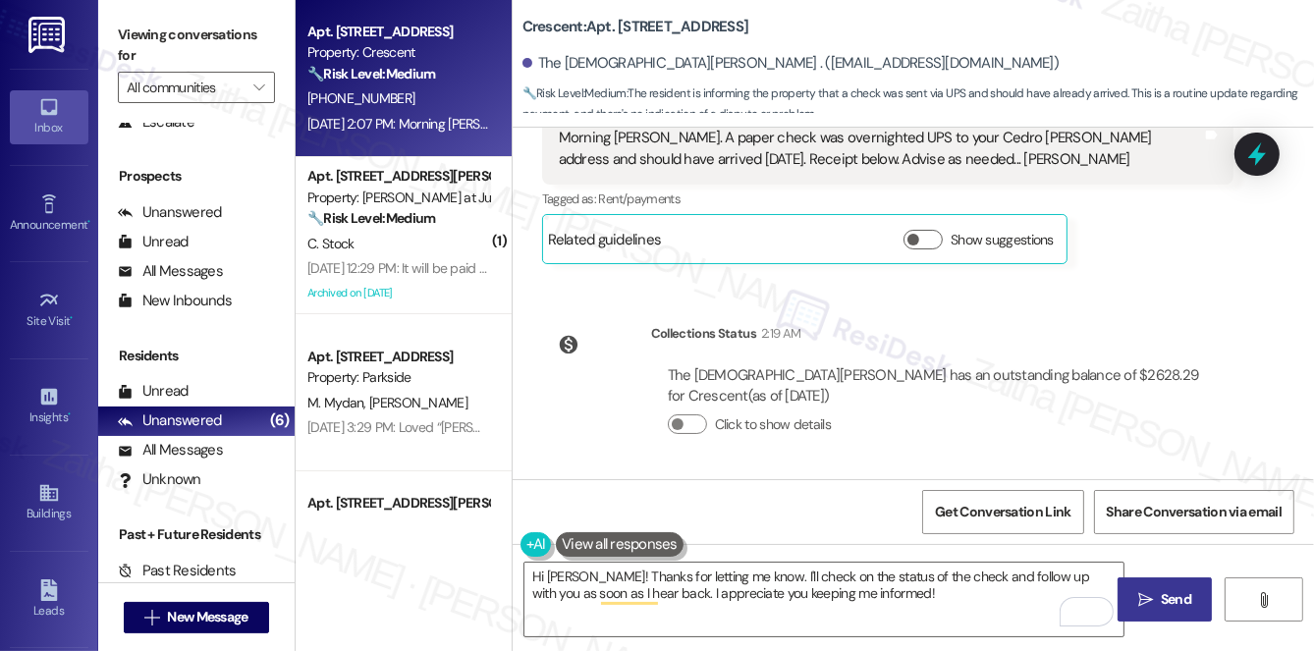
click at [1170, 589] on span "Send" at bounding box center [1176, 599] width 30 height 21
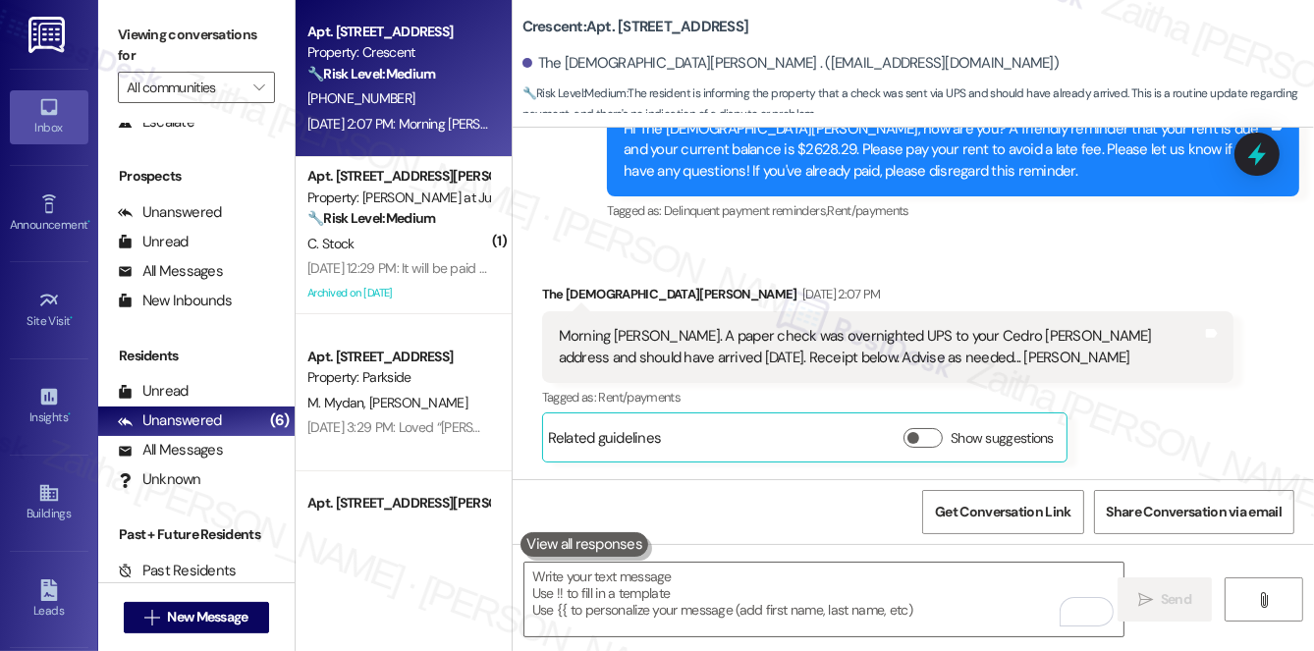
scroll to position [3586, 0]
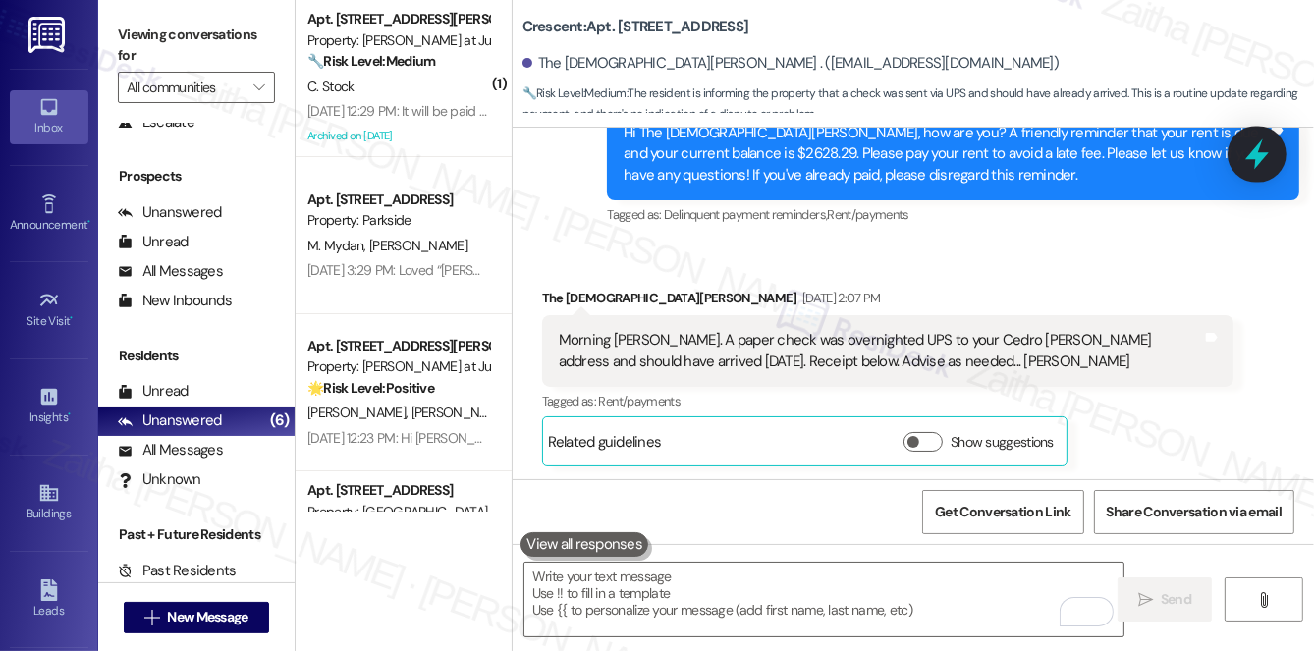
click at [1262, 152] on icon at bounding box center [1257, 154] width 24 height 30
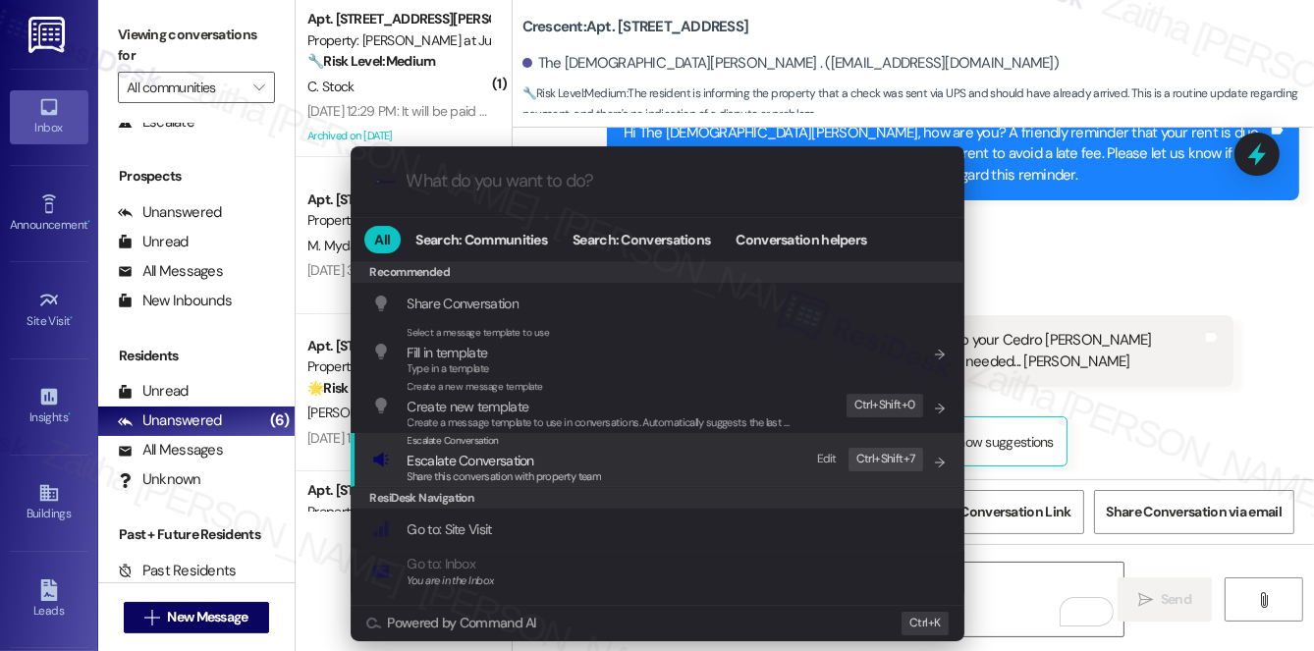
click at [472, 460] on span "Escalate Conversation" at bounding box center [470, 461] width 127 height 18
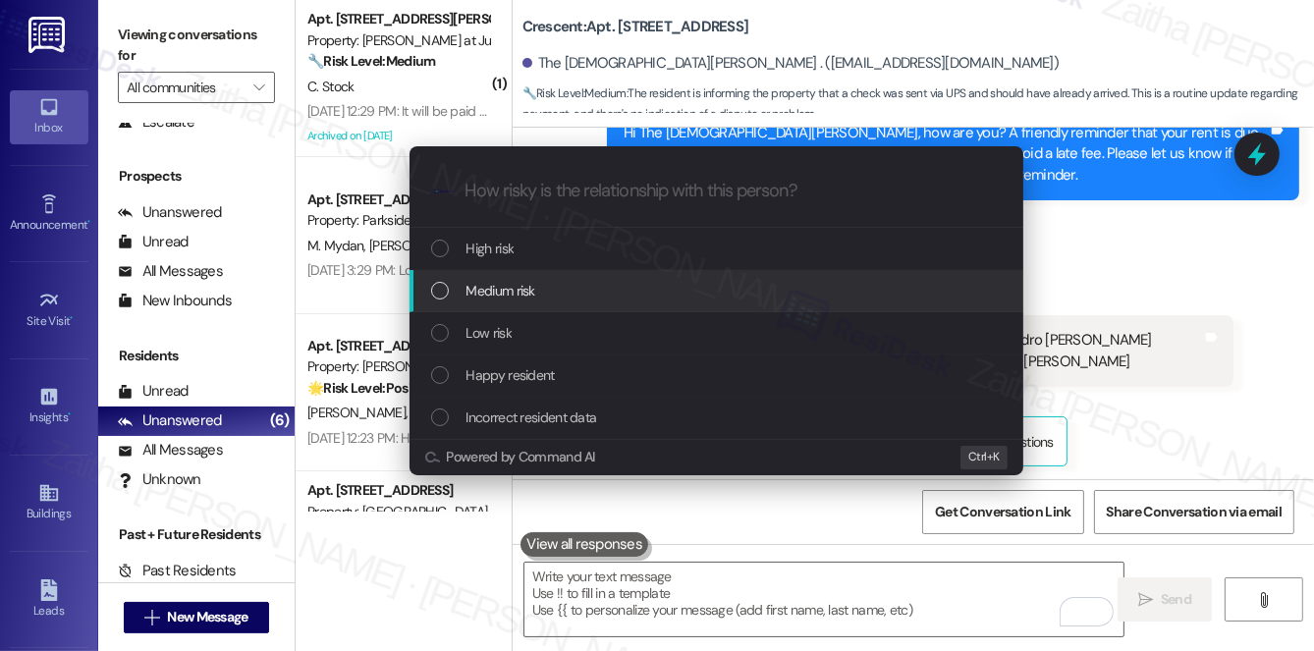
click at [513, 294] on span "Medium risk" at bounding box center [500, 291] width 69 height 22
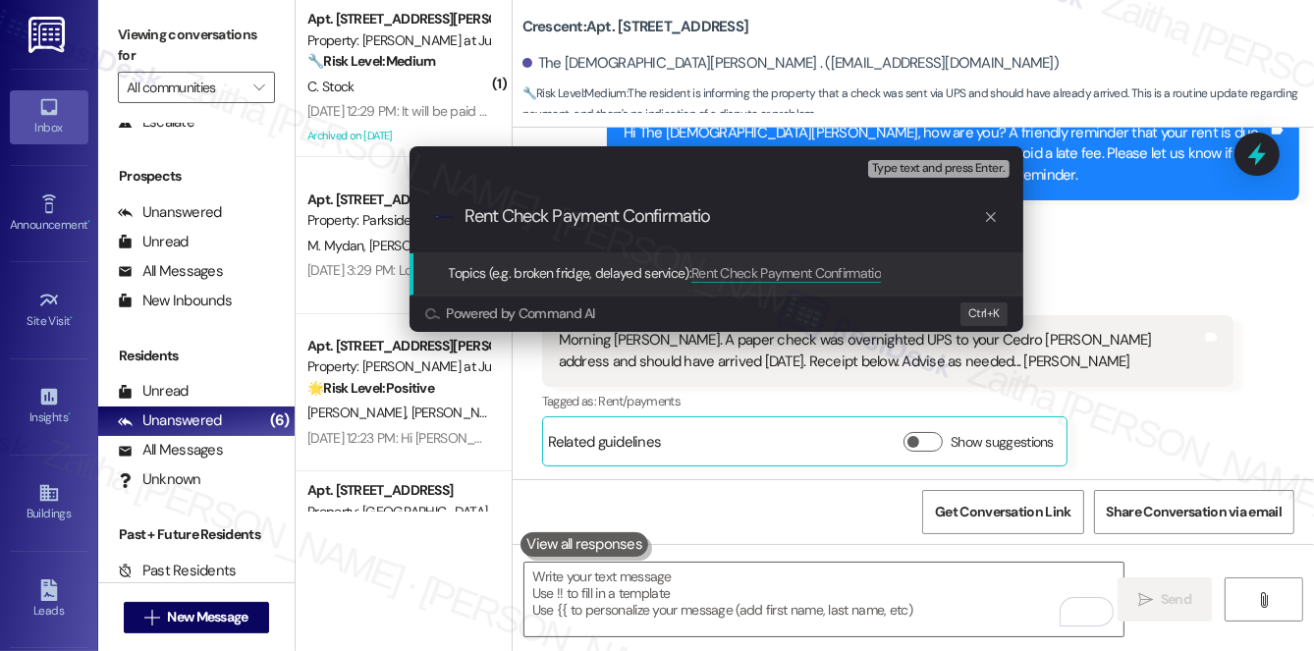
type input "Rent Check Payment Confirmation"
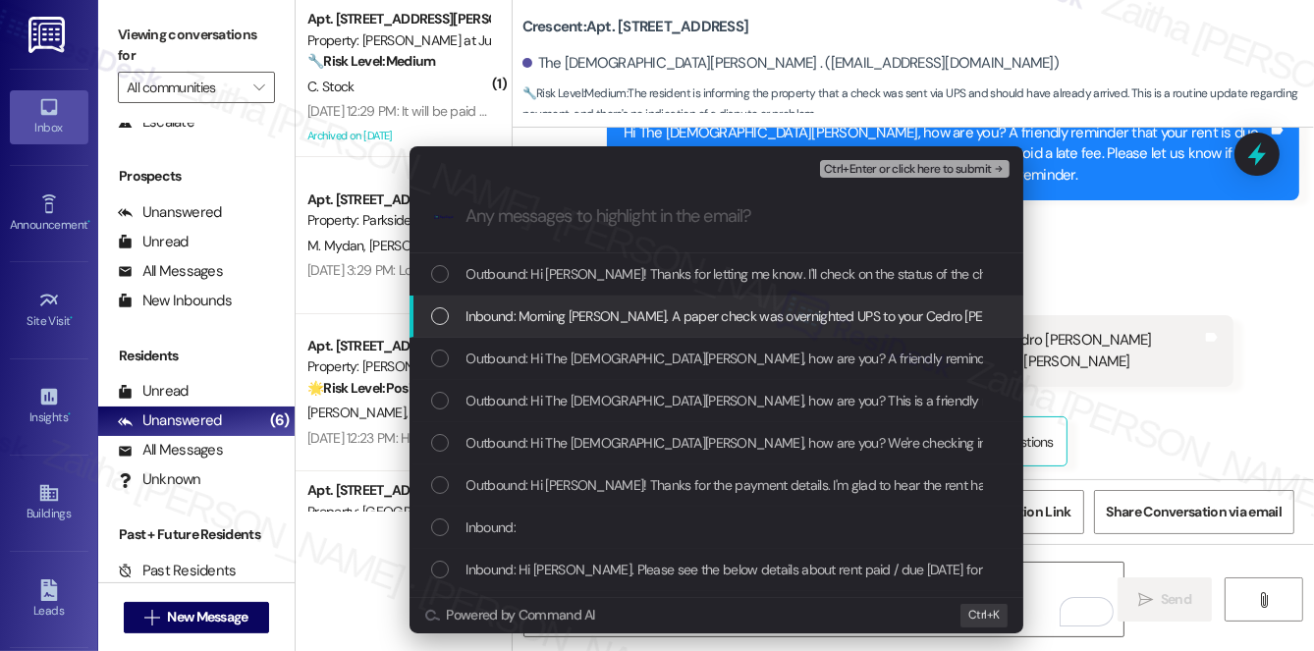
click at [530, 316] on span "Inbound: Morning [PERSON_NAME]. A paper check was overnighted UPS to your Cedro…" at bounding box center [1031, 316] width 1131 height 22
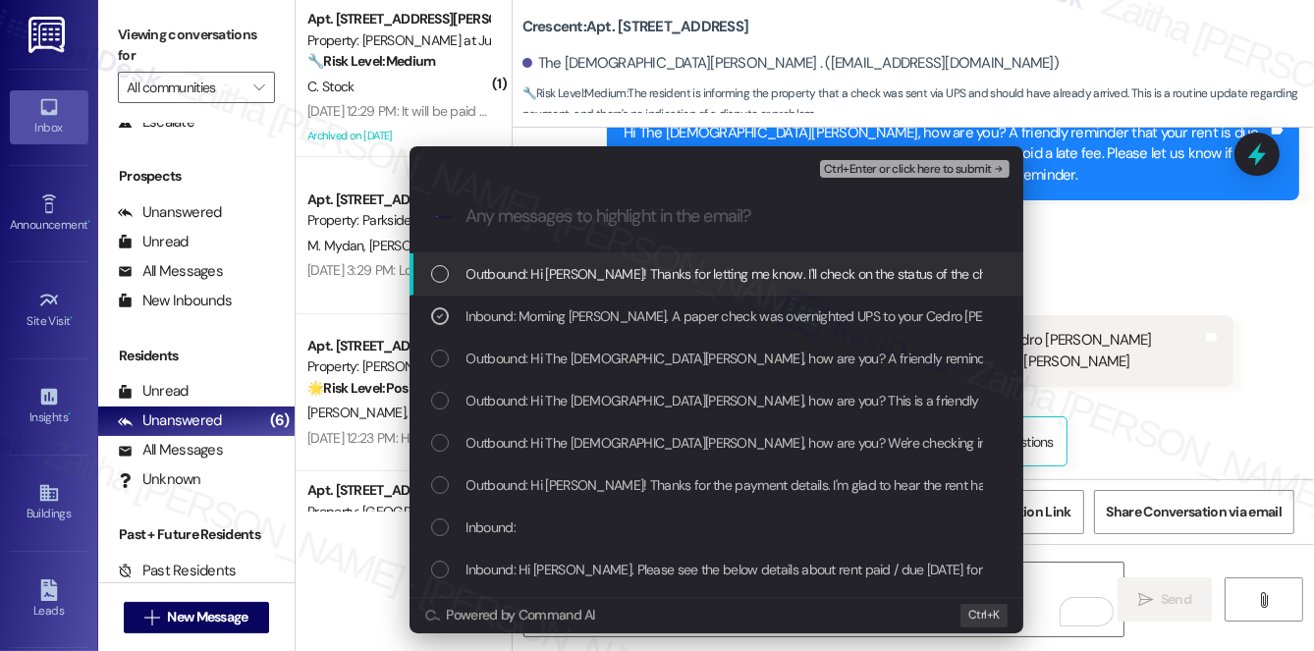
click at [937, 166] on span "Ctrl+Enter or click here to submit" at bounding box center [908, 170] width 168 height 14
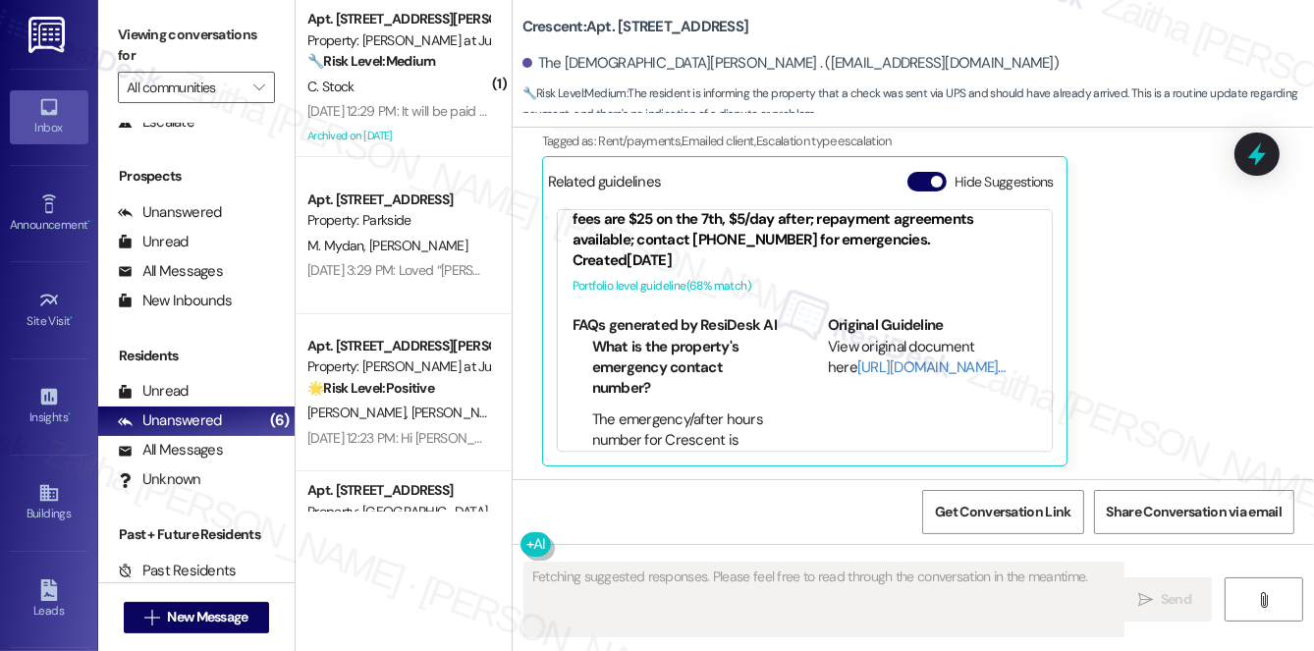
scroll to position [49, 0]
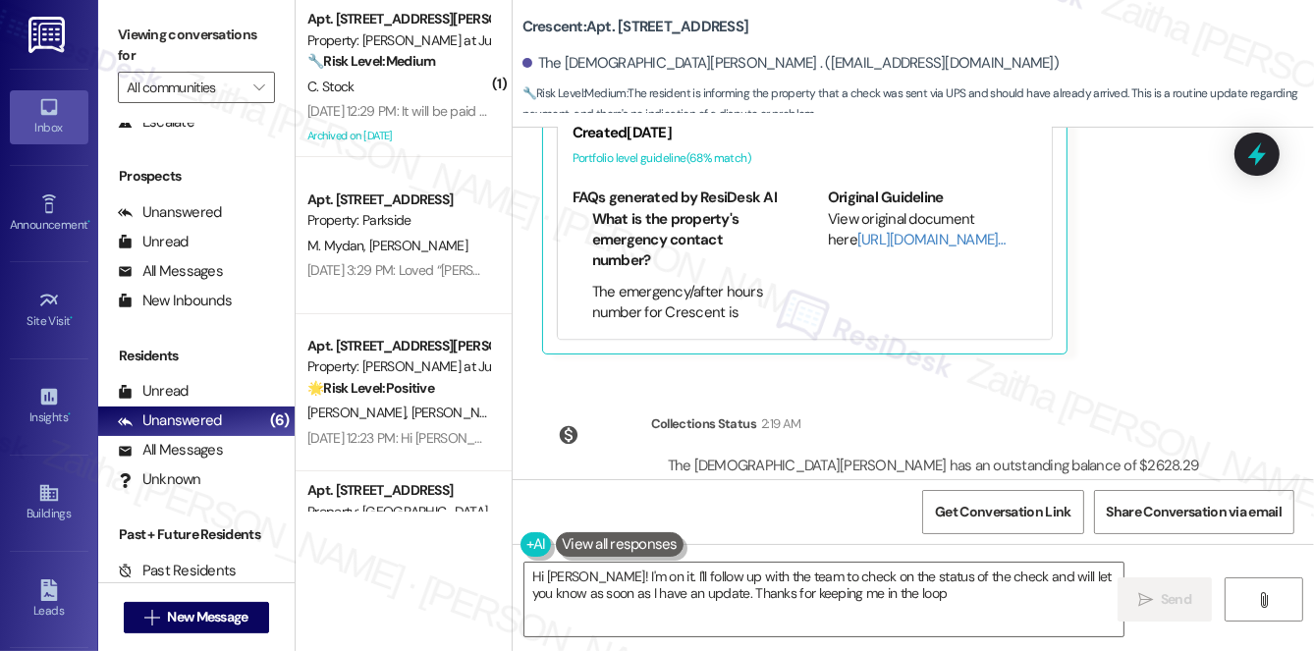
type textarea "Hi [PERSON_NAME]! I'm on it. I'll follow up with the team to check on the statu…"
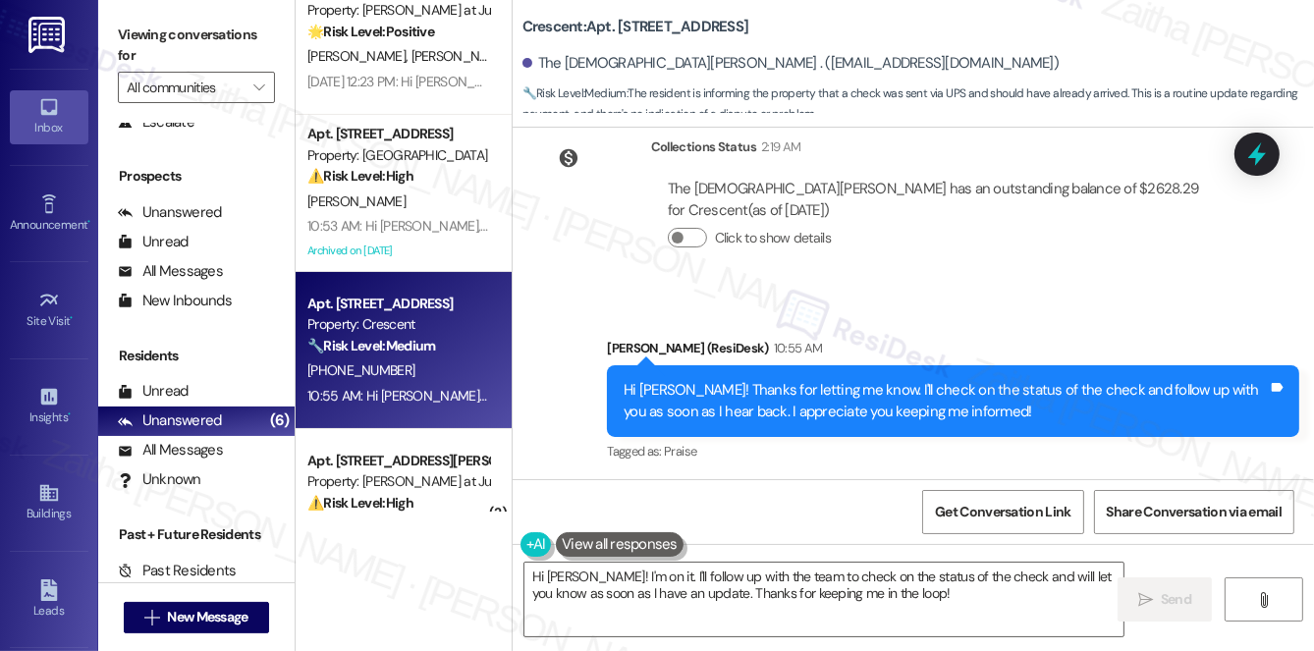
scroll to position [431, 0]
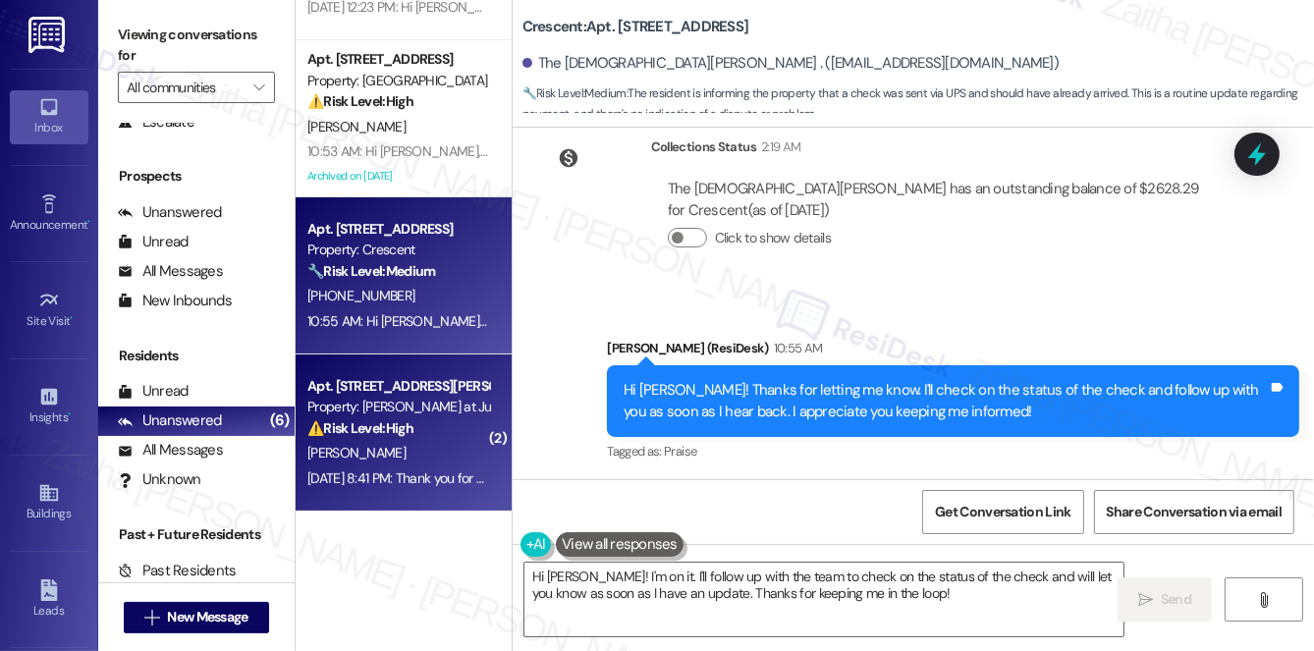
click at [424, 454] on div "[PERSON_NAME]" at bounding box center [398, 453] width 186 height 25
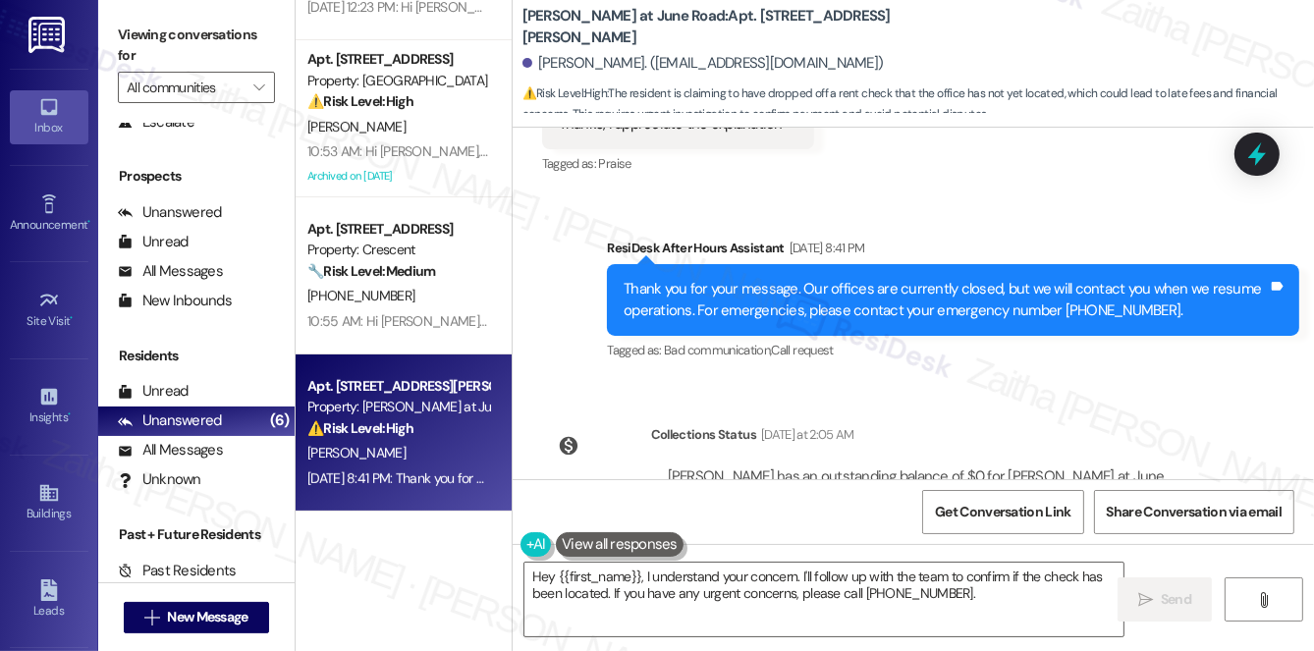
scroll to position [3968, 0]
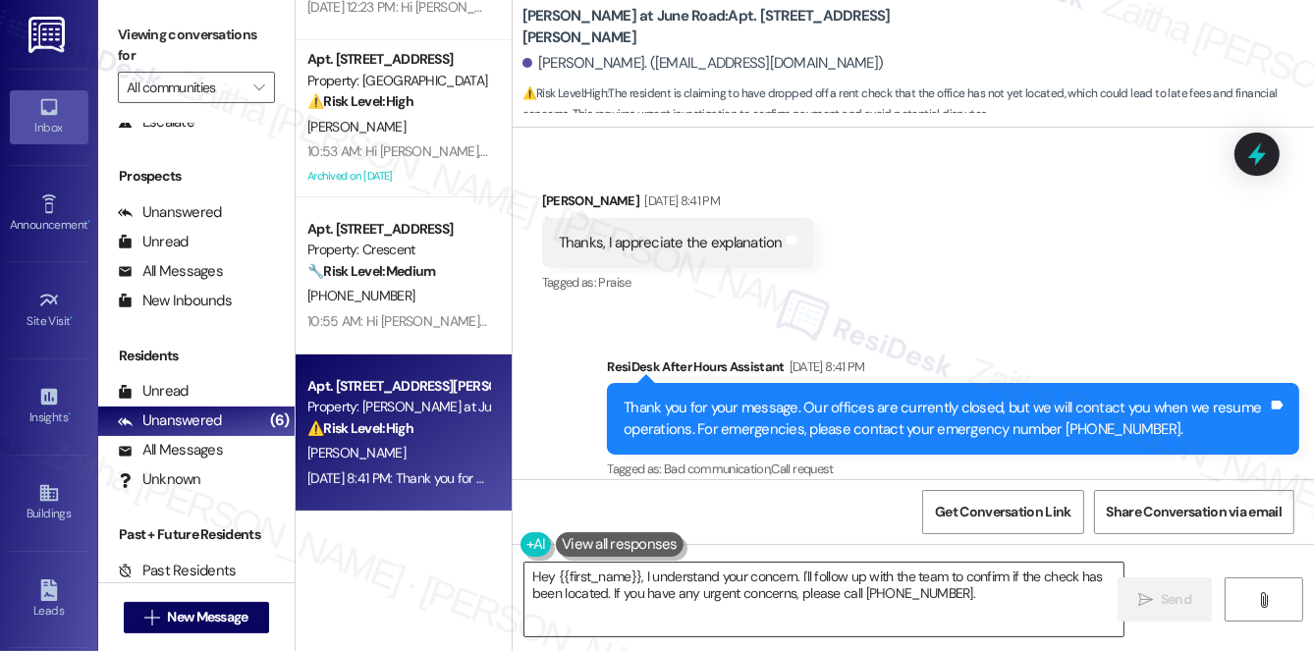
click at [542, 576] on textarea "Hey {{first_name}}, I understand your concern. I'll follow up with the team to …" at bounding box center [823, 600] width 599 height 74
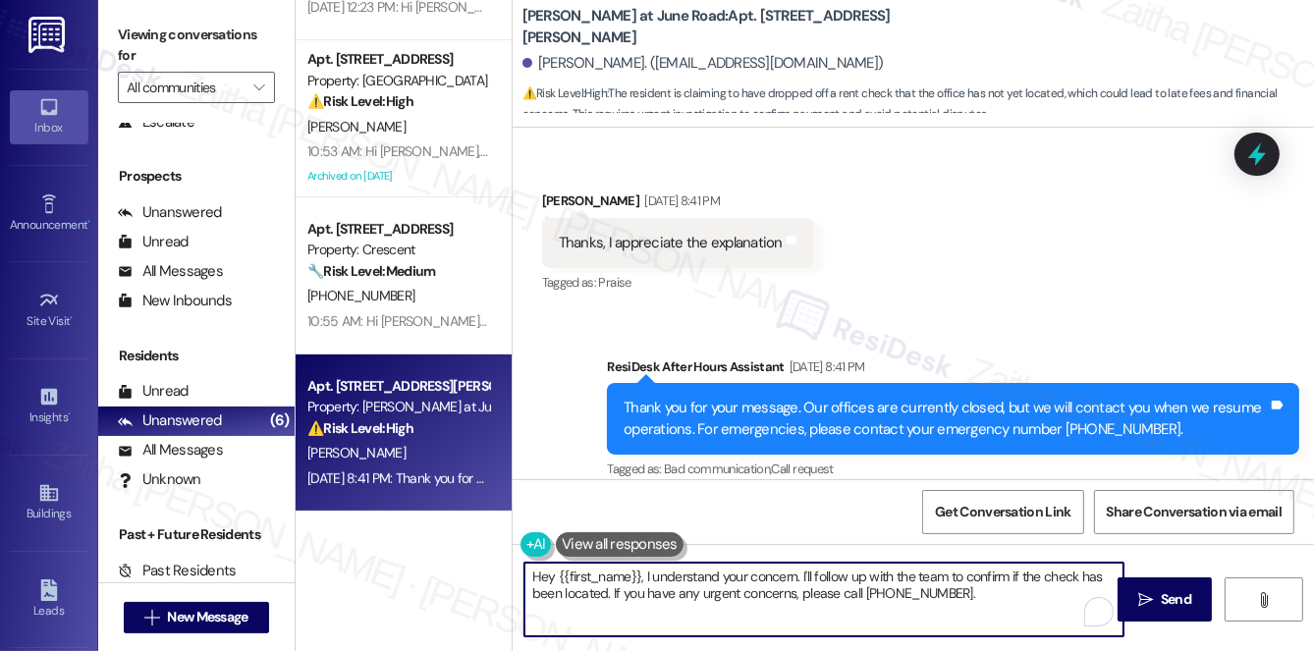
click at [542, 576] on textarea "Hey {{first_name}}, I understand your concern. I'll follow up with the team to …" at bounding box center [823, 600] width 599 height 74
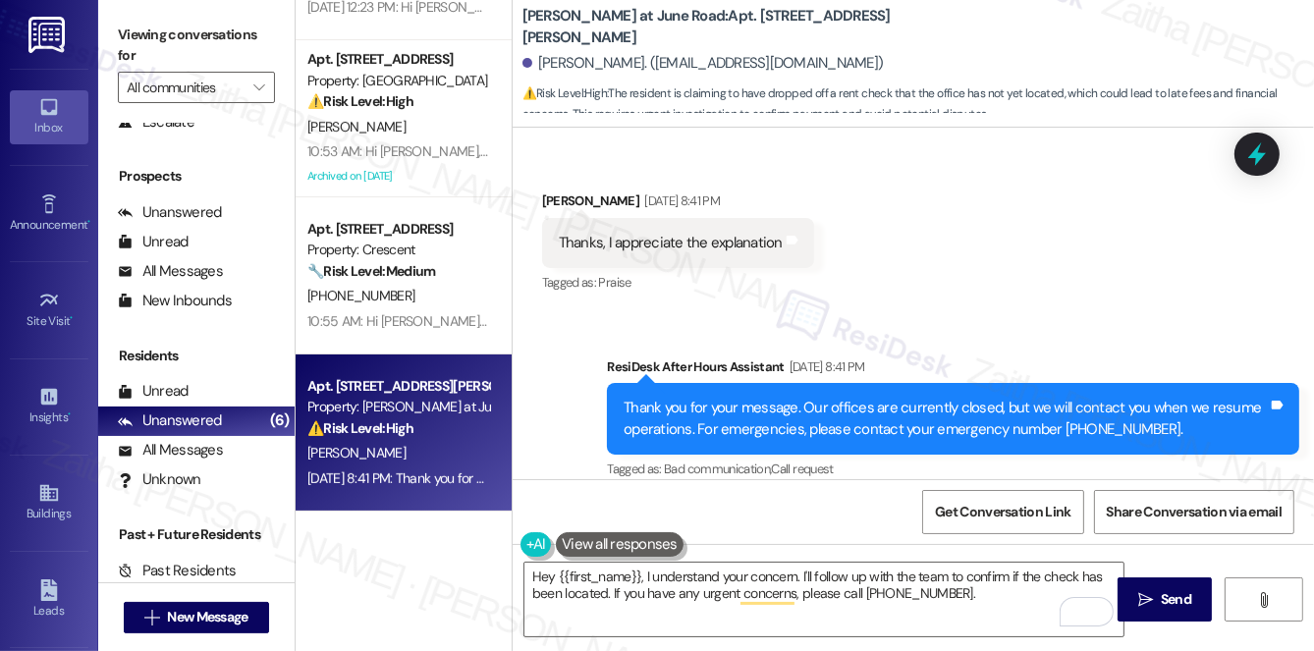
drag, startPoint x: 544, startPoint y: 576, endPoint x: 998, endPoint y: 229, distance: 571.5
click at [998, 229] on div "Received via SMS [PERSON_NAME] [DATE] 8:41 PM Thanks, I appreciate the explanat…" at bounding box center [913, 229] width 801 height 166
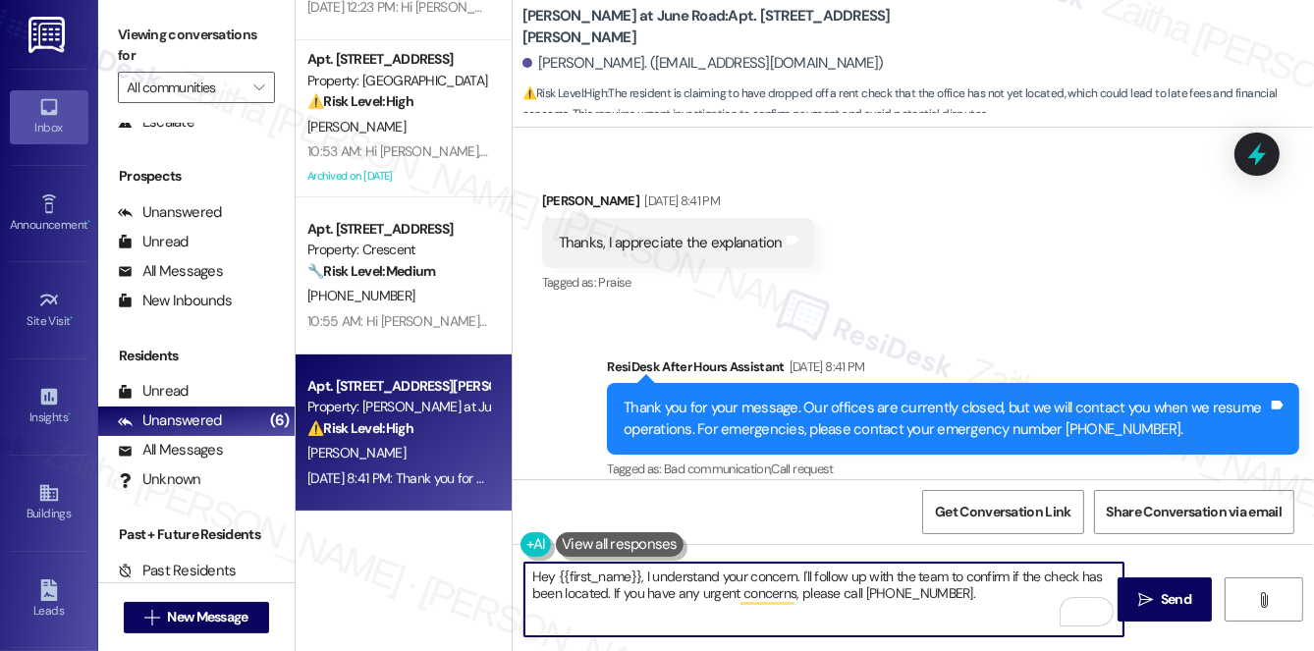
click at [544, 579] on textarea "Hey {{first_name}}, I understand your concern. I'll follow up with the team to …" at bounding box center [823, 600] width 599 height 74
drag, startPoint x: 711, startPoint y: 572, endPoint x: 1028, endPoint y: 600, distance: 318.3
click at [1028, 600] on textarea "You're welcome, {{first_name}}, I understand your concern. I'll follow up with …" at bounding box center [823, 600] width 599 height 74
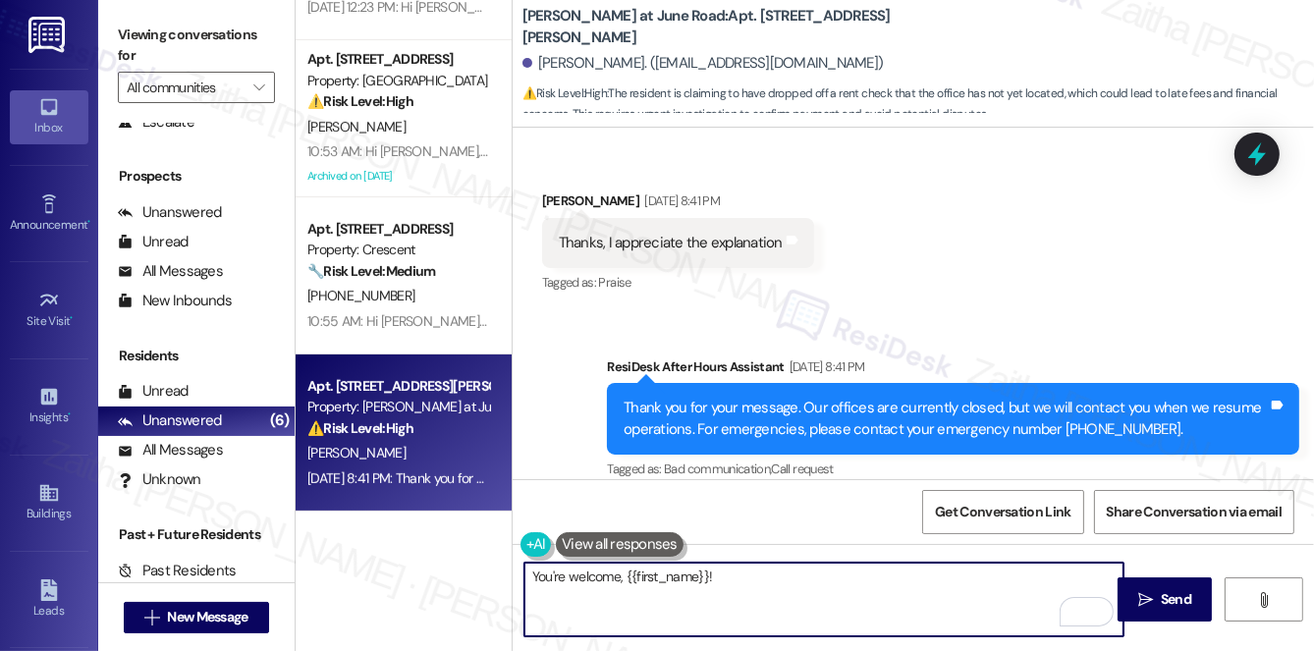
paste textarea "Please don’t hesitate to reach out if you have any questions or concerns. Wishi…"
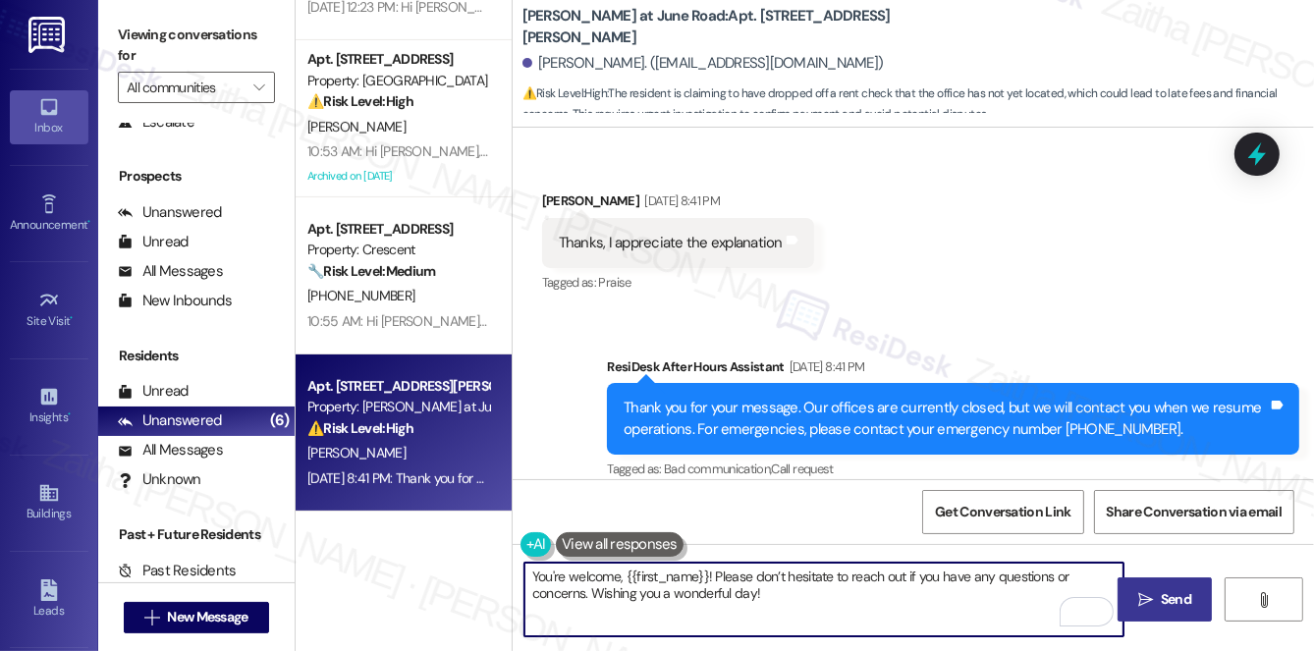
type textarea "You're welcome, {{first_name}}! Please don’t hesitate to reach out if you have …"
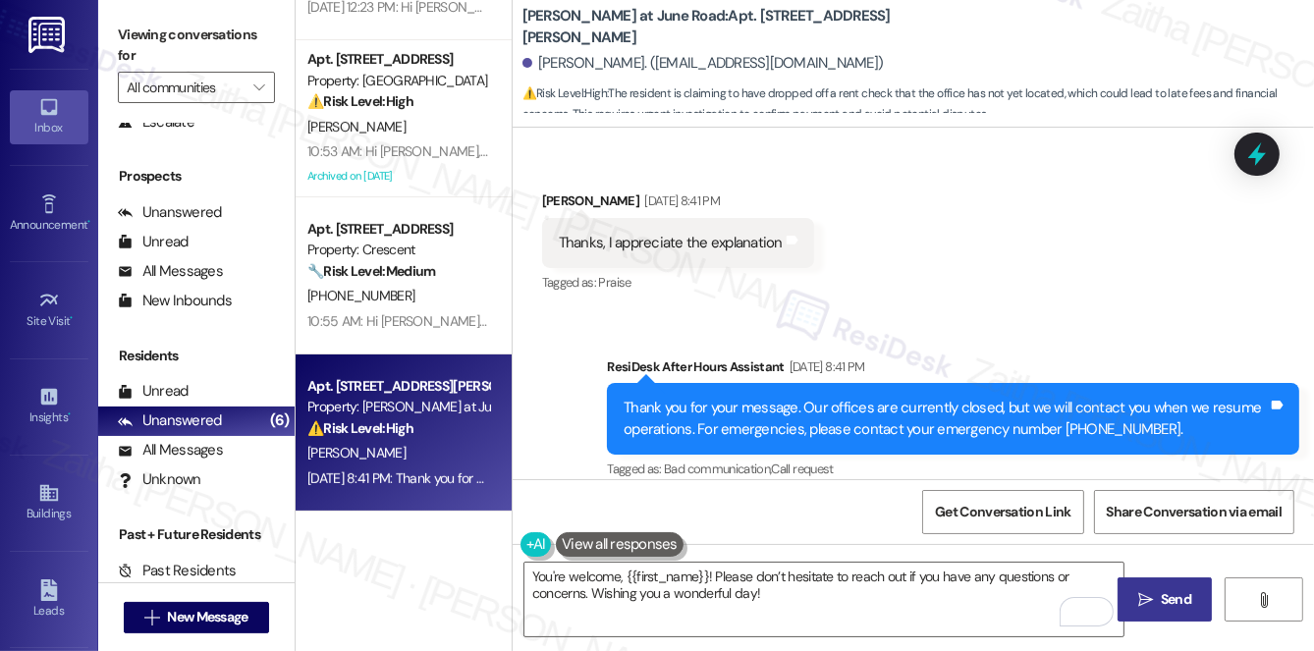
click at [1183, 591] on span "Send" at bounding box center [1176, 599] width 30 height 21
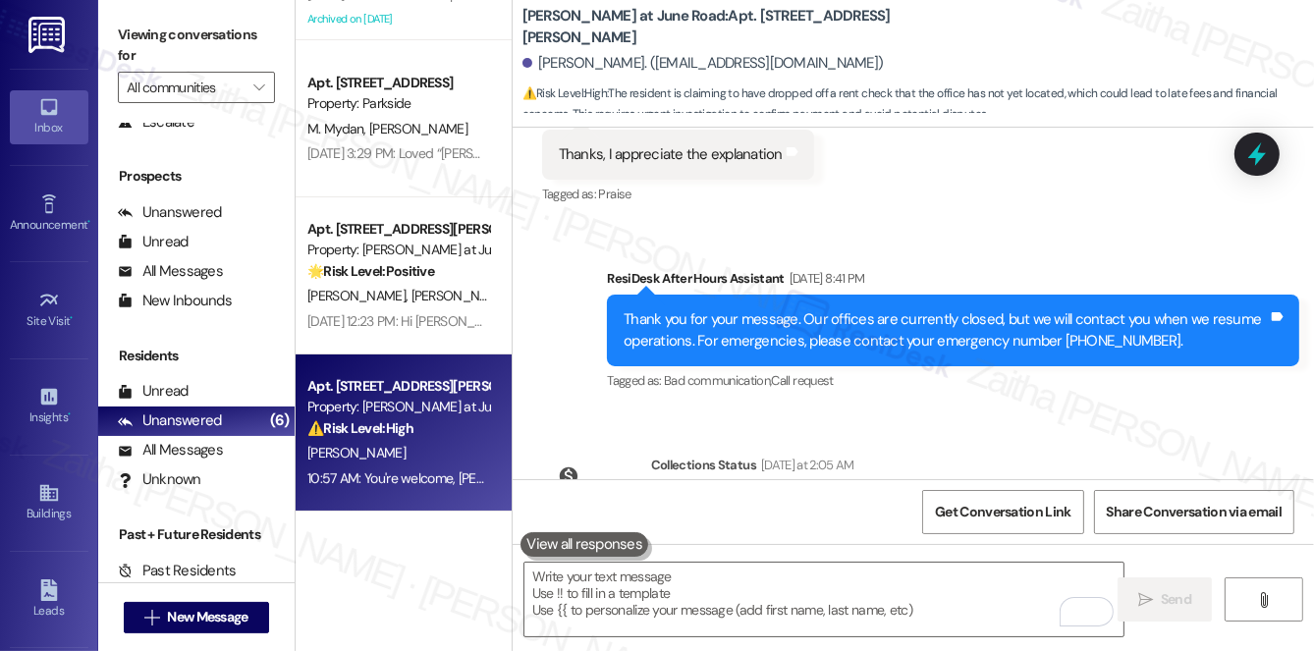
scroll to position [4025, 0]
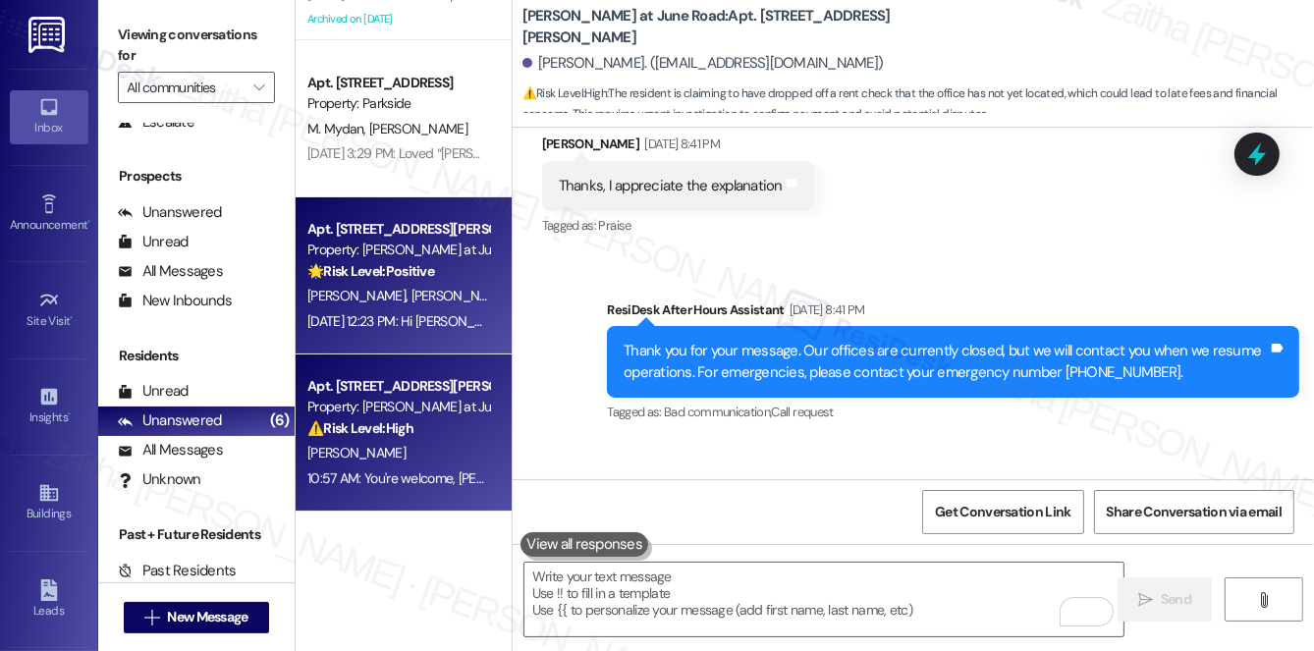
click at [416, 273] on strong "🌟 Risk Level: Positive" at bounding box center [370, 271] width 127 height 18
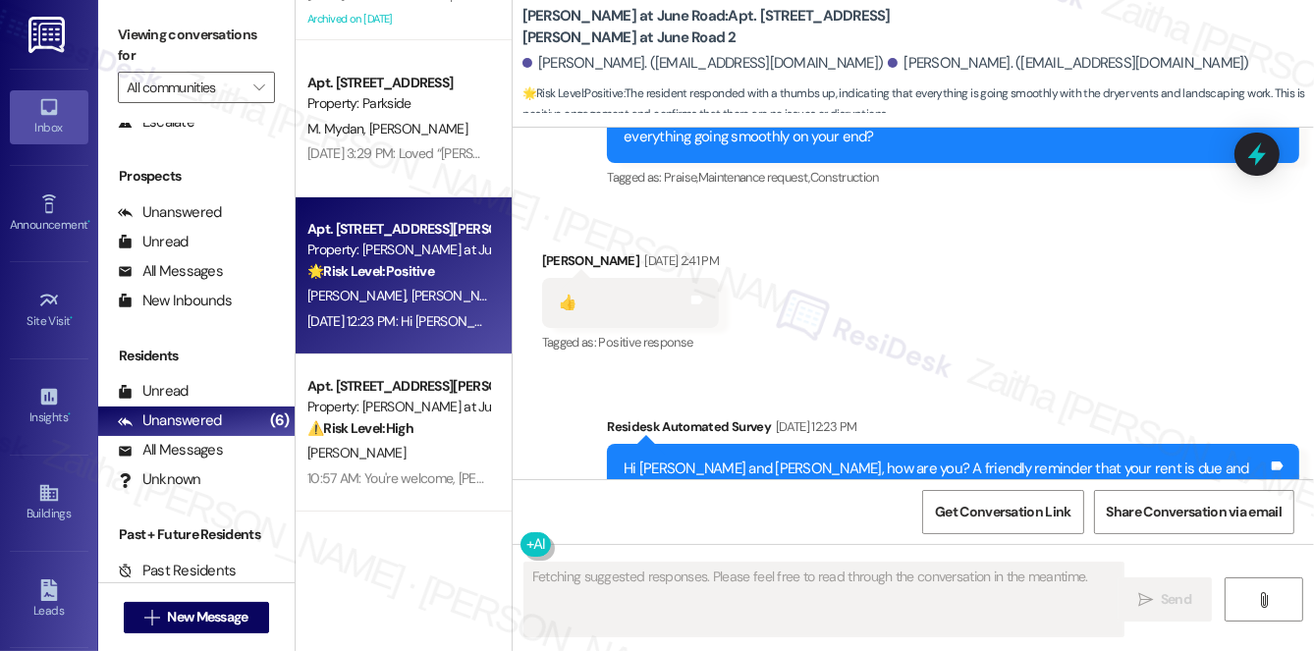
scroll to position [15851, 0]
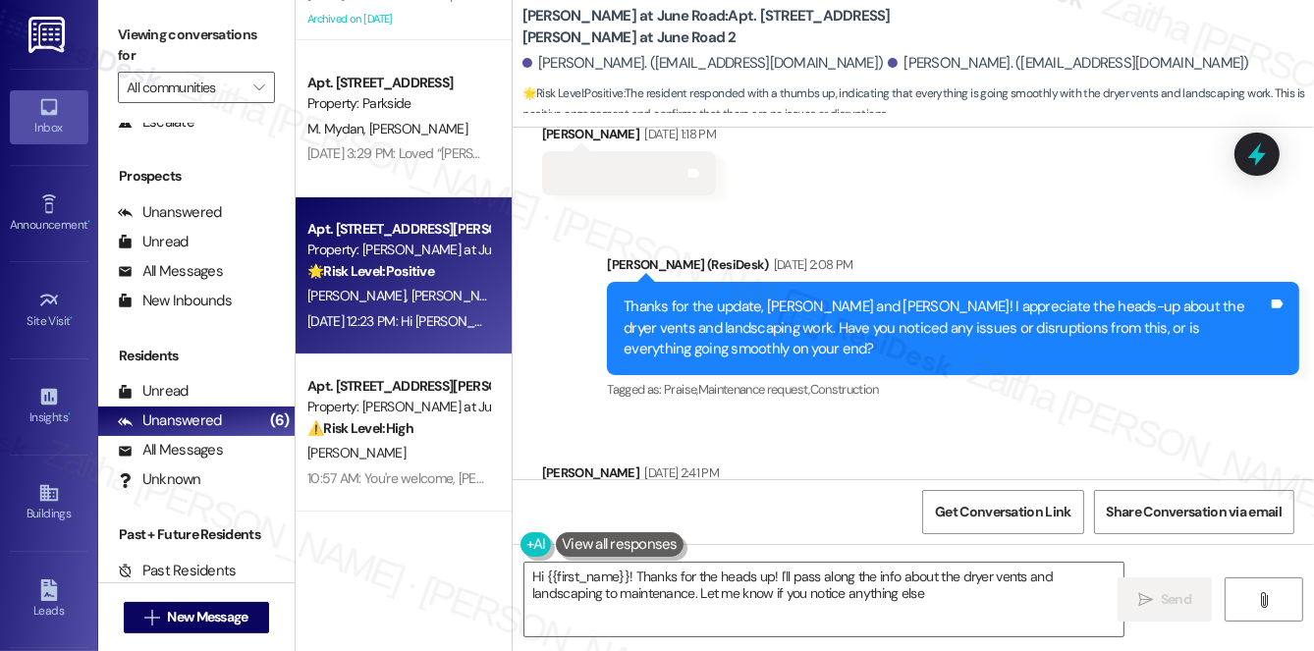
type textarea "Hi {{first_name}}! Thanks for the heads up! I'll pass along the info about the …"
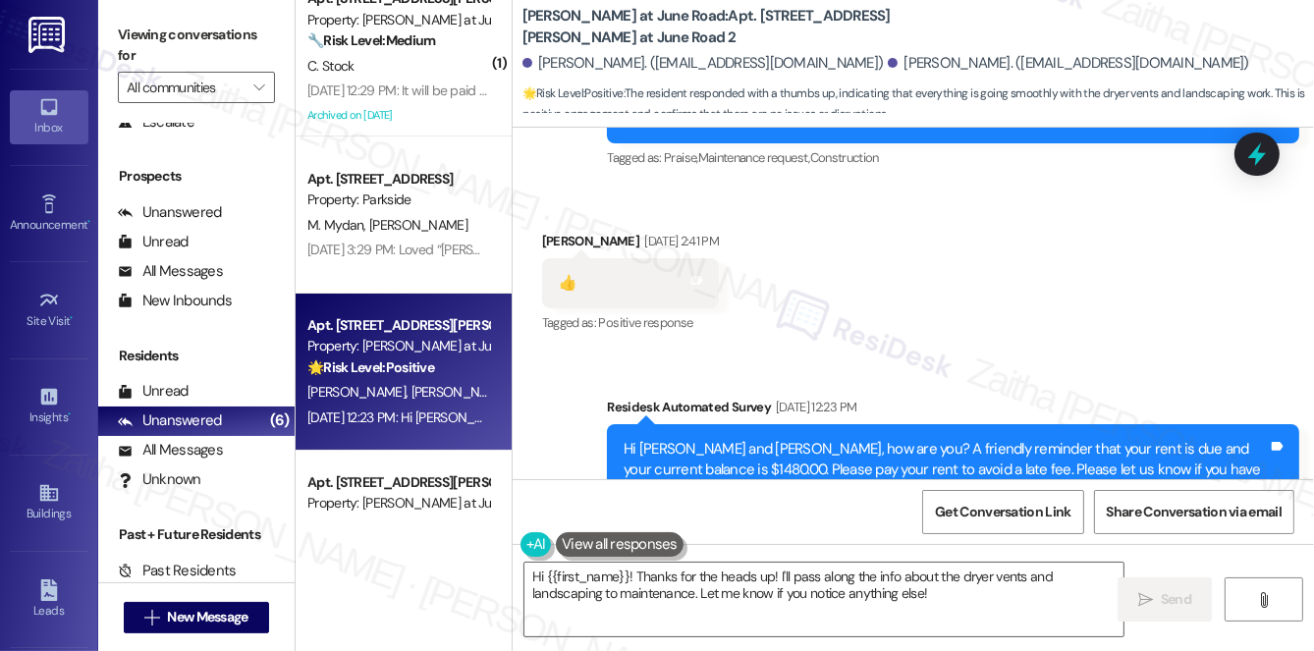
scroll to position [0, 0]
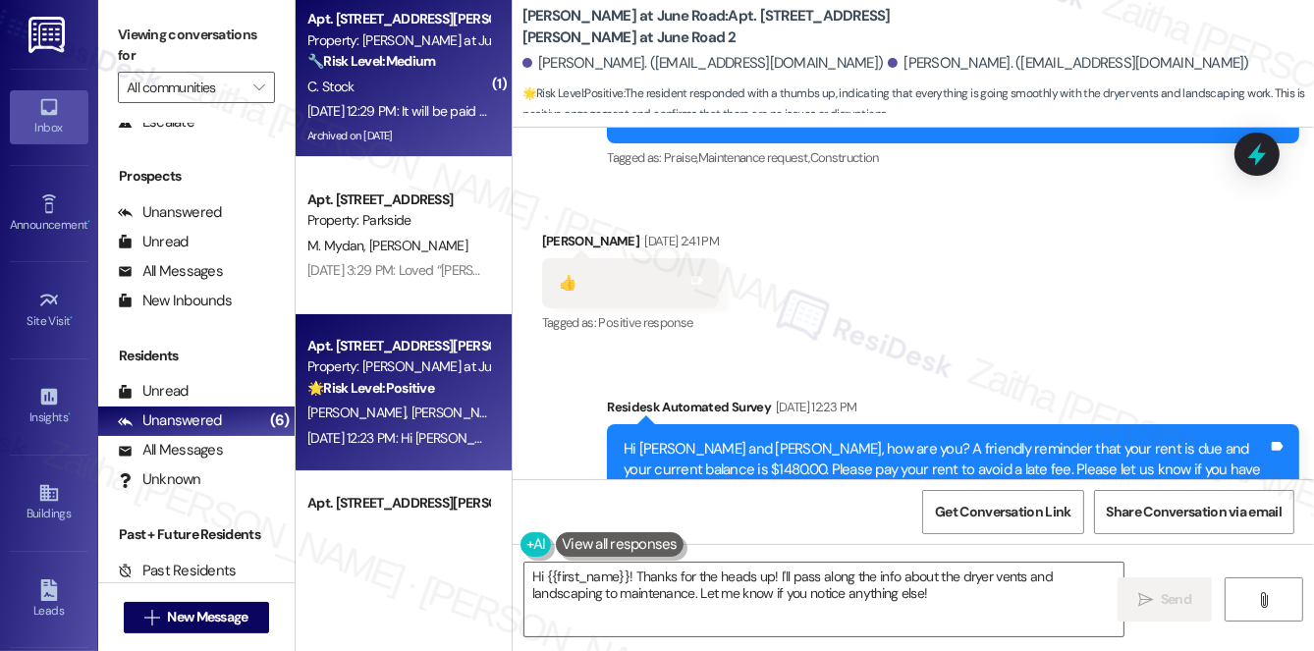
click at [406, 105] on div "[DATE] 12:29 PM: It will be paid [DATE]. [DATE] 12:29 PM: It will be paid [DATE…" at bounding box center [412, 111] width 210 height 18
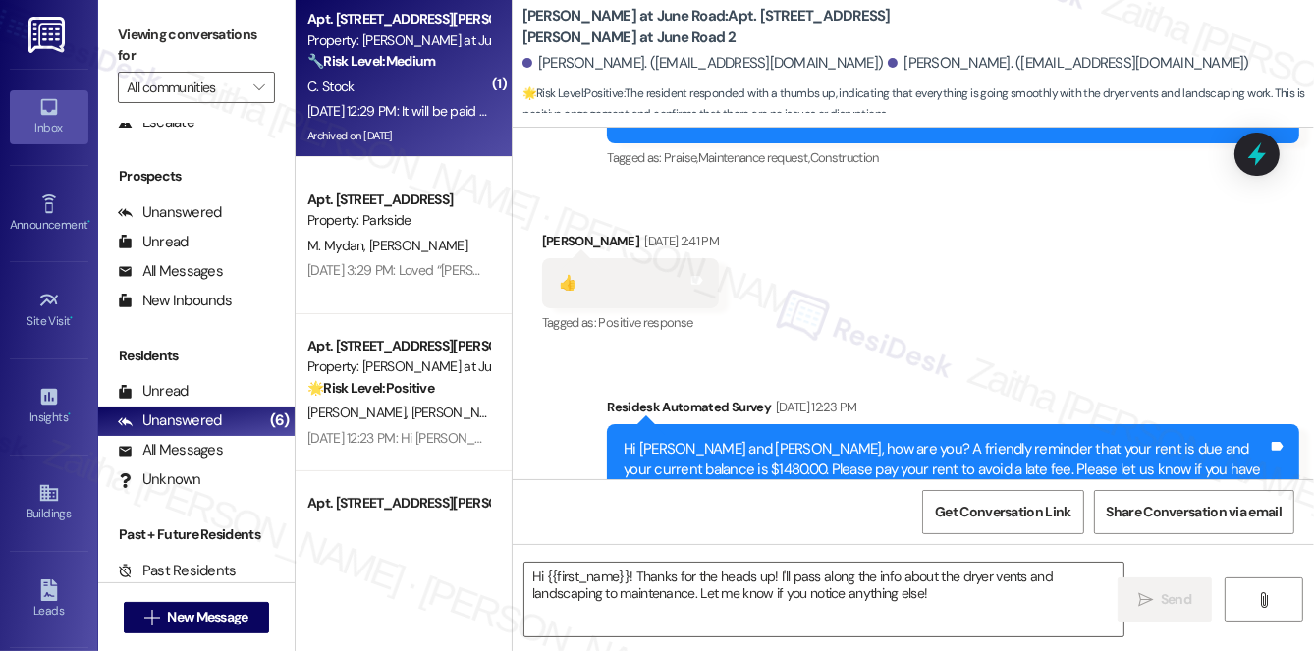
type textarea "Fetching suggested responses. Please feel free to read through the conversation…"
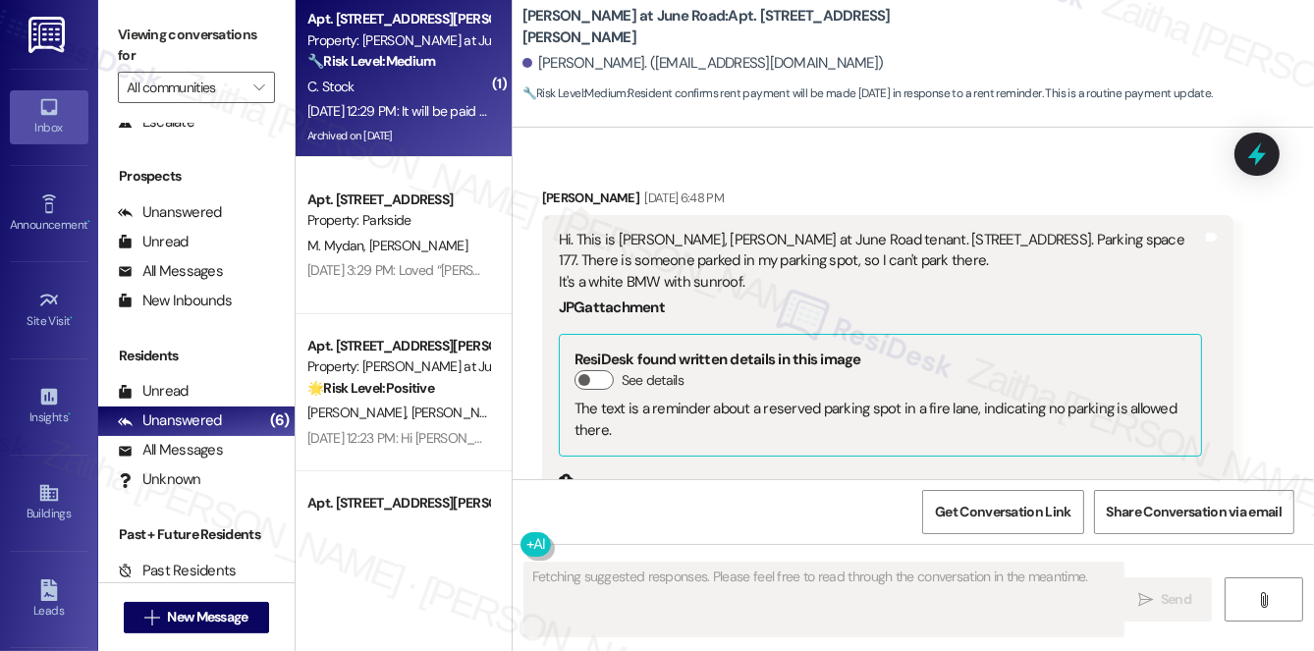
scroll to position [43606, 0]
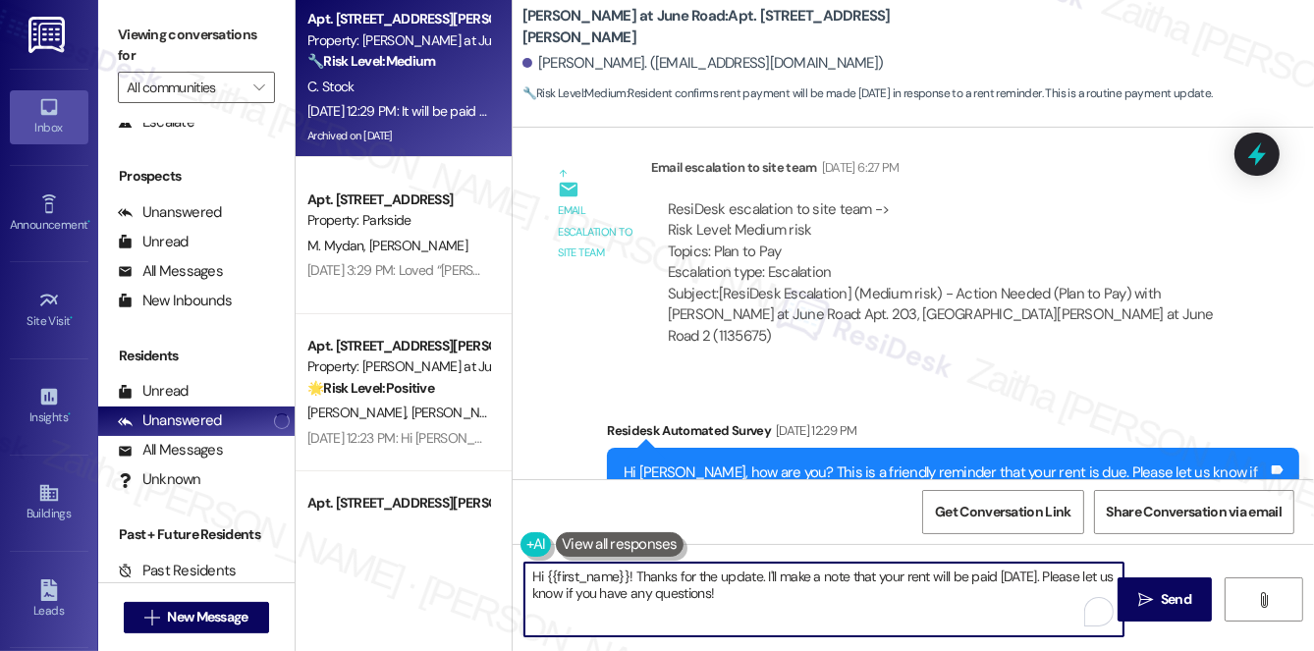
drag, startPoint x: 768, startPoint y: 571, endPoint x: 783, endPoint y: 591, distance: 24.5
click at [782, 592] on textarea "Hi {{first_name}}! Thanks for the update. I'll make a note that your rent will …" at bounding box center [823, 600] width 599 height 74
type textarea "Hi {{first_name}}! Thanks for the update. I can see your rent has been paid. Th…"
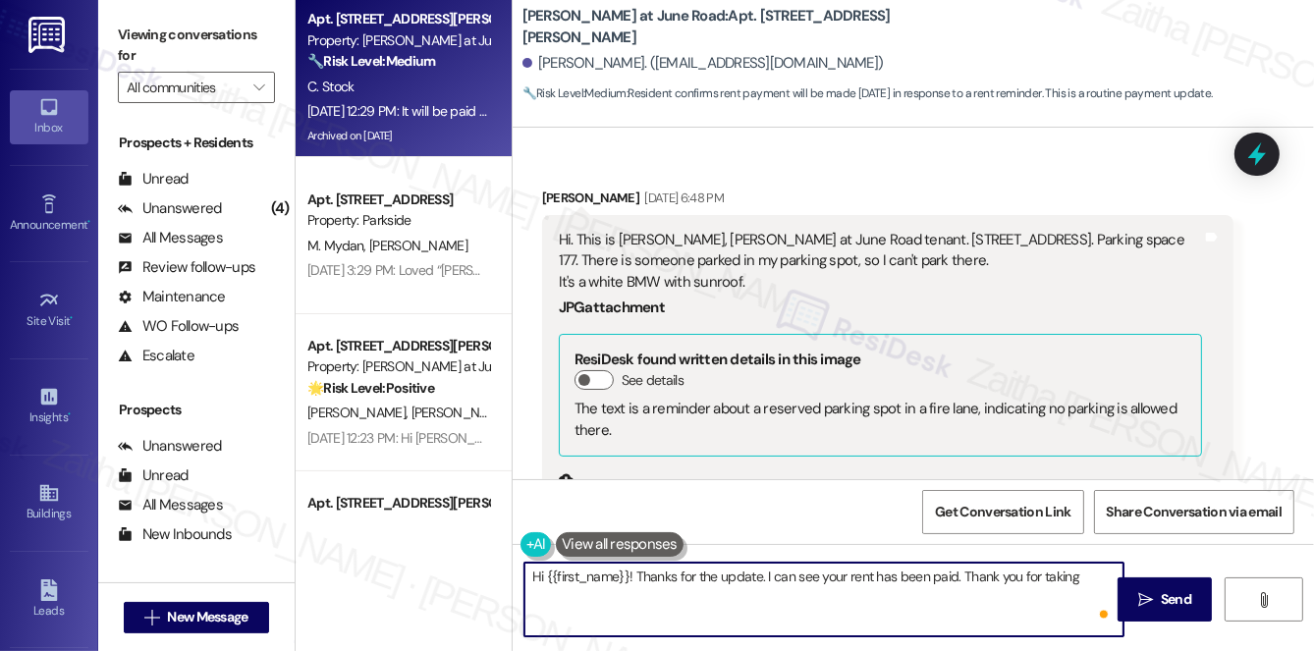
scroll to position [43606, 0]
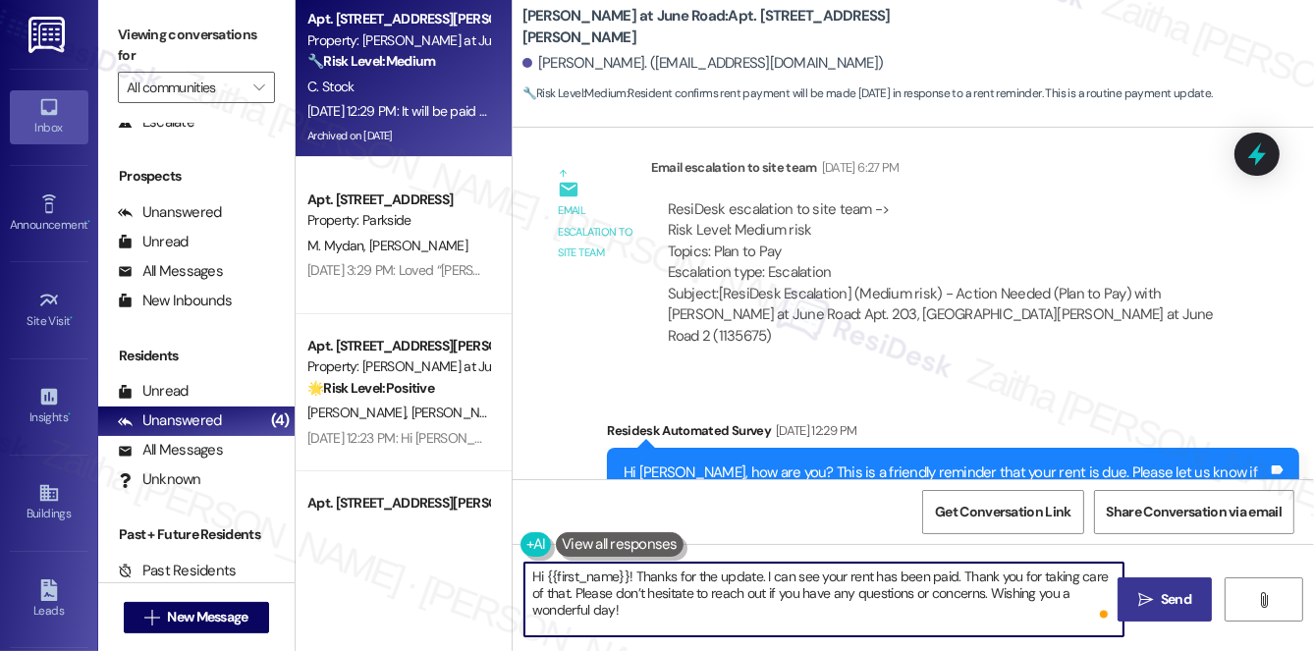
type textarea "Hi {{first_name}}! Thanks for the update. I can see your rent has been paid. Th…"
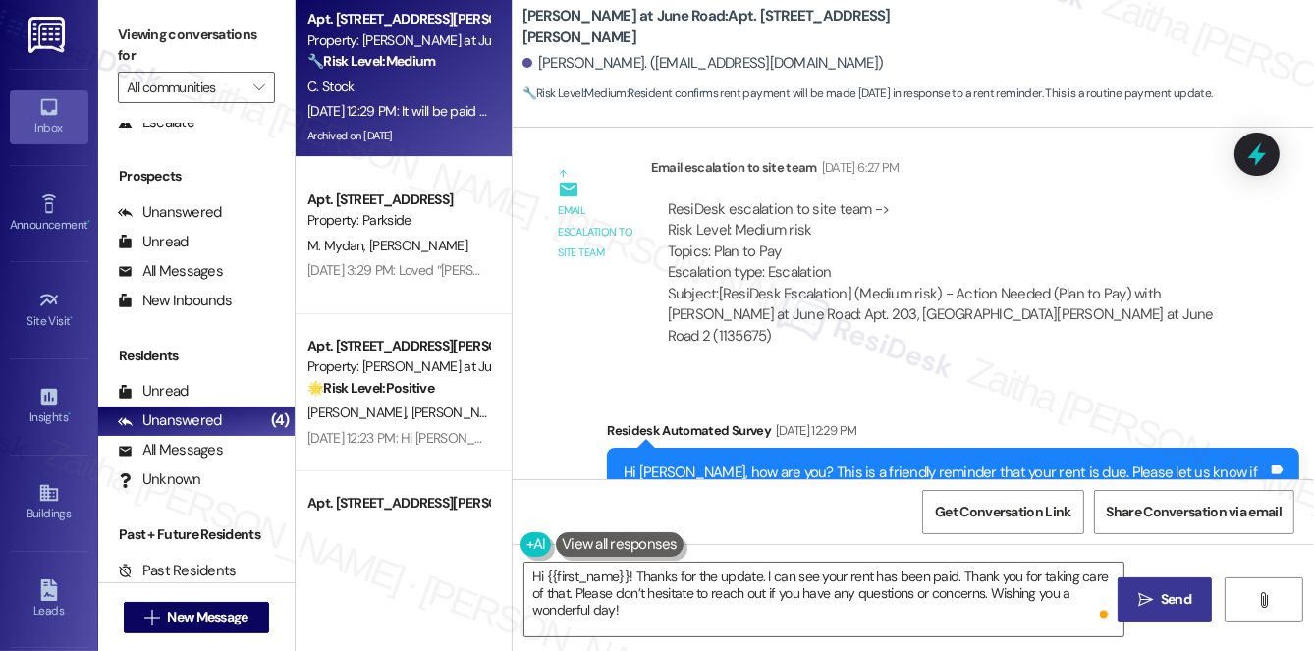
click at [1185, 597] on span "Send" at bounding box center [1176, 599] width 30 height 21
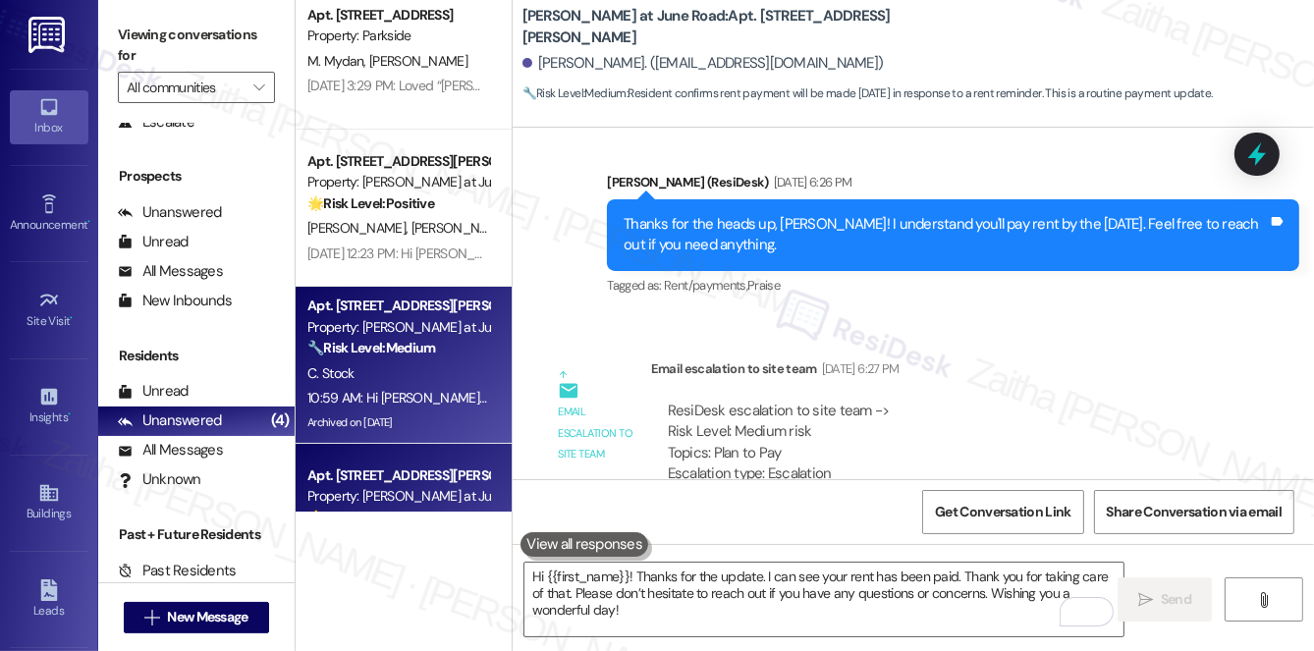
scroll to position [0, 0]
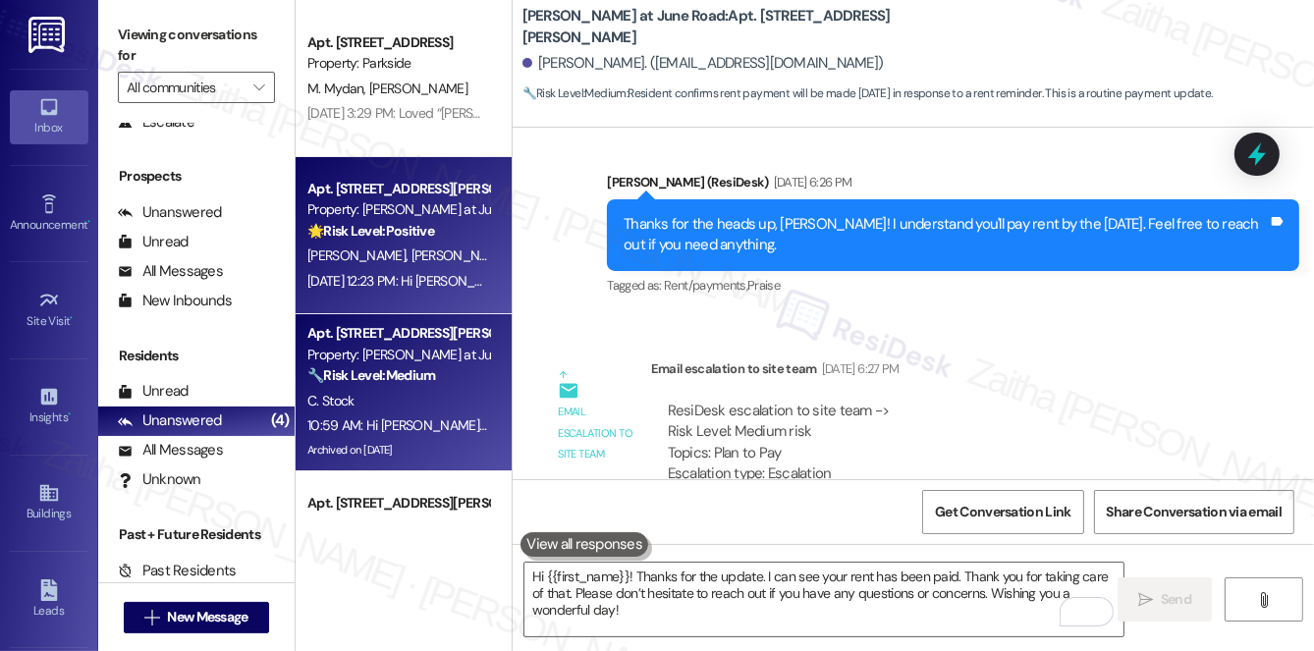
click at [442, 244] on div "J. Galahan S. Galahan" at bounding box center [398, 256] width 186 height 25
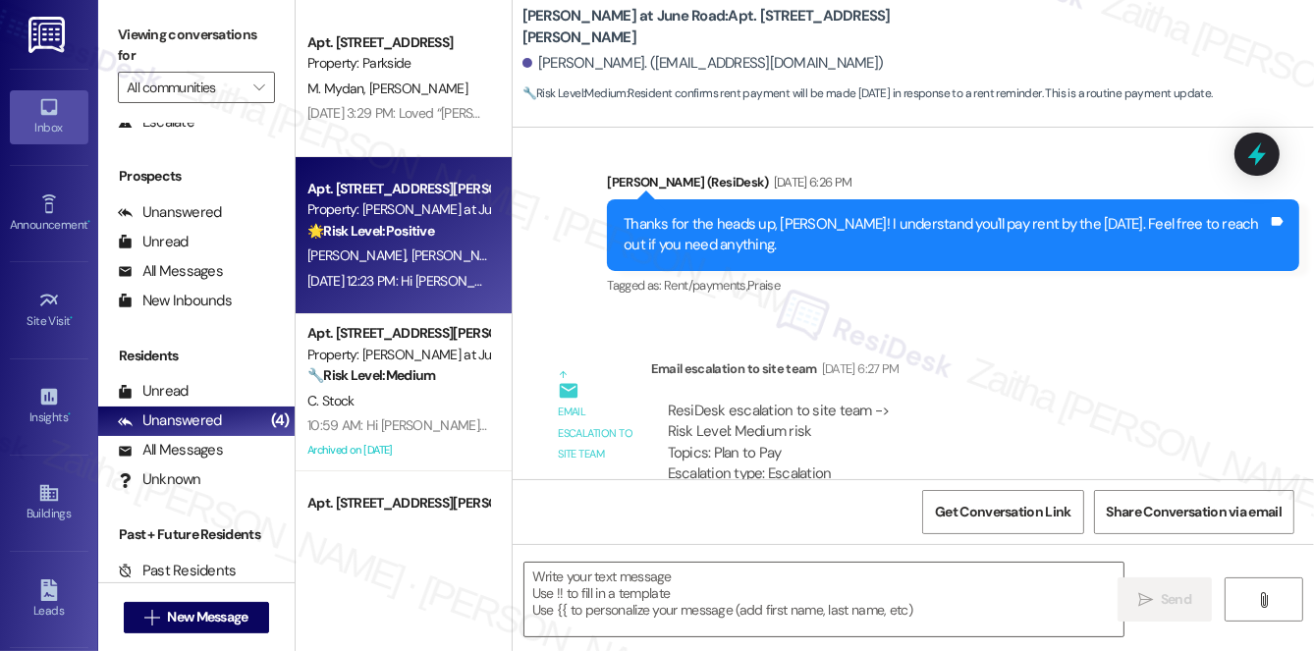
type textarea "Fetching suggested responses. Please feel free to read through the conversation…"
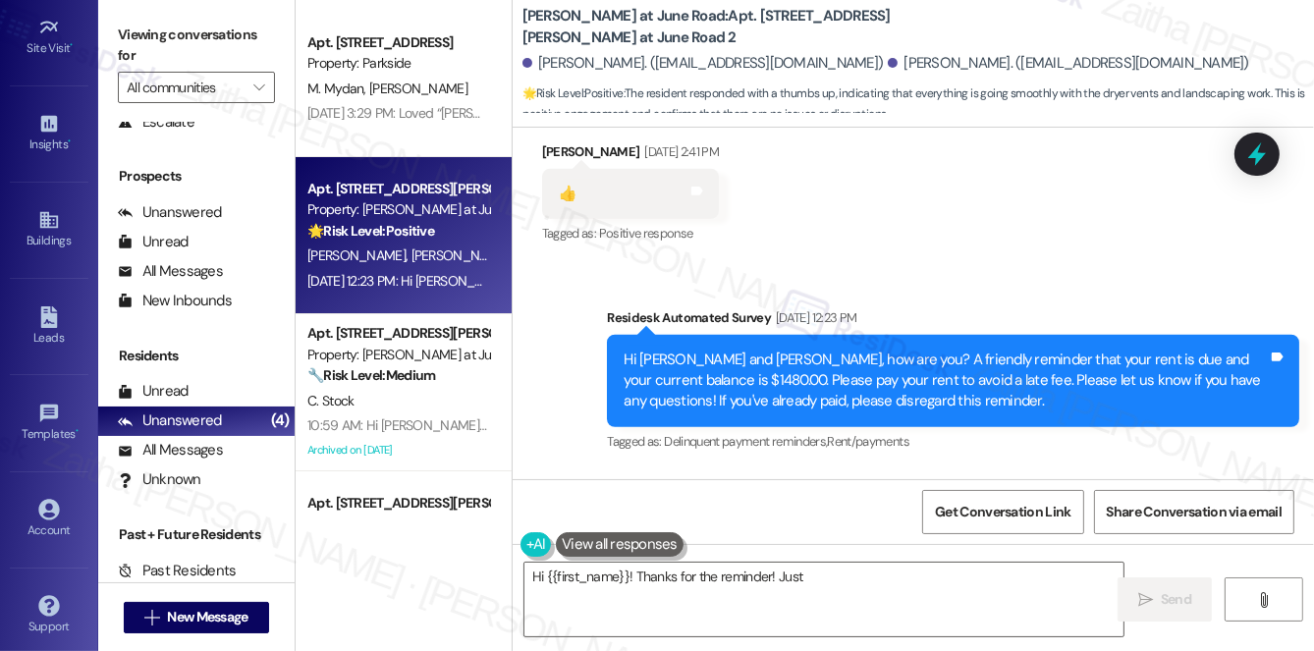
scroll to position [278, 0]
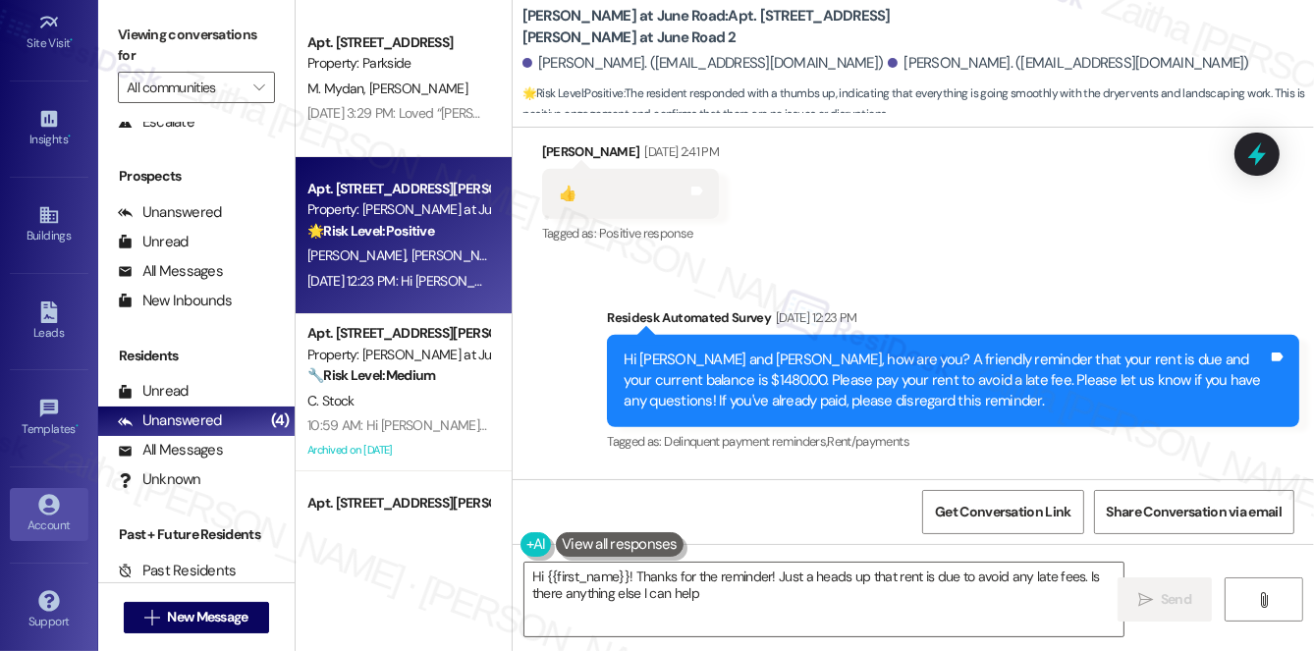
type textarea "Hi {{first_name}}! Thanks for the reminder! Just a heads up that rent is due to…"
click at [52, 508] on icon at bounding box center [49, 505] width 22 height 22
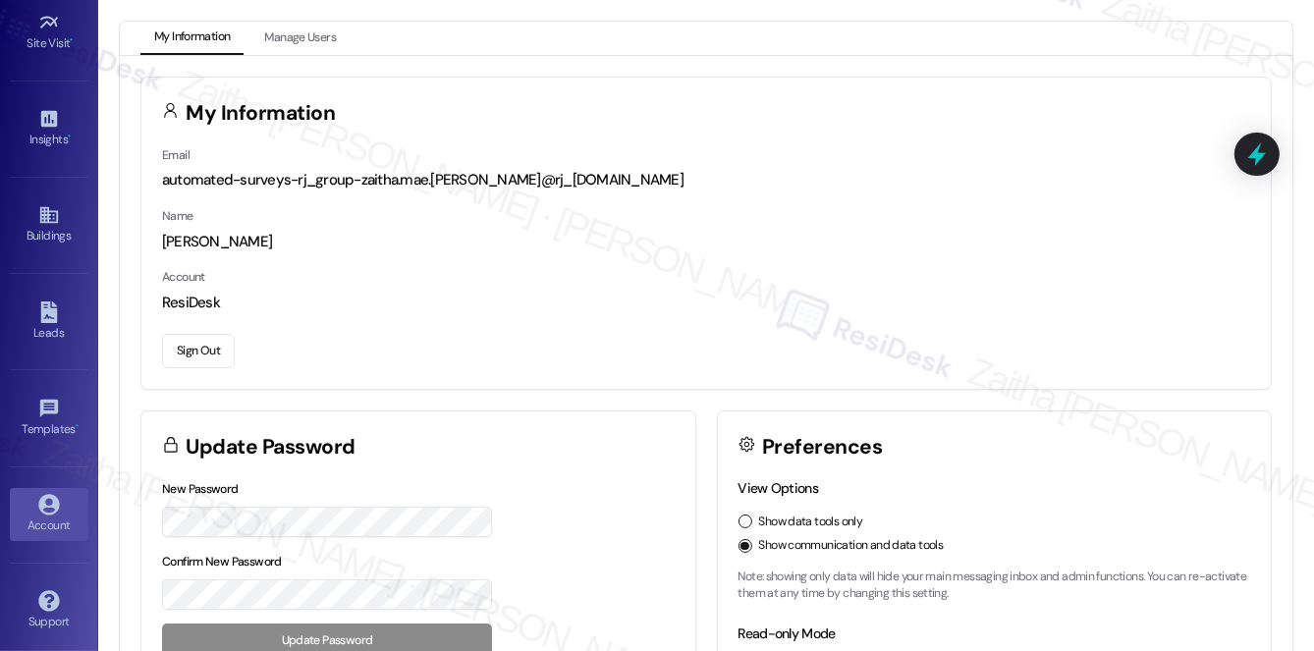
click at [196, 349] on button "Sign Out" at bounding box center [198, 351] width 73 height 34
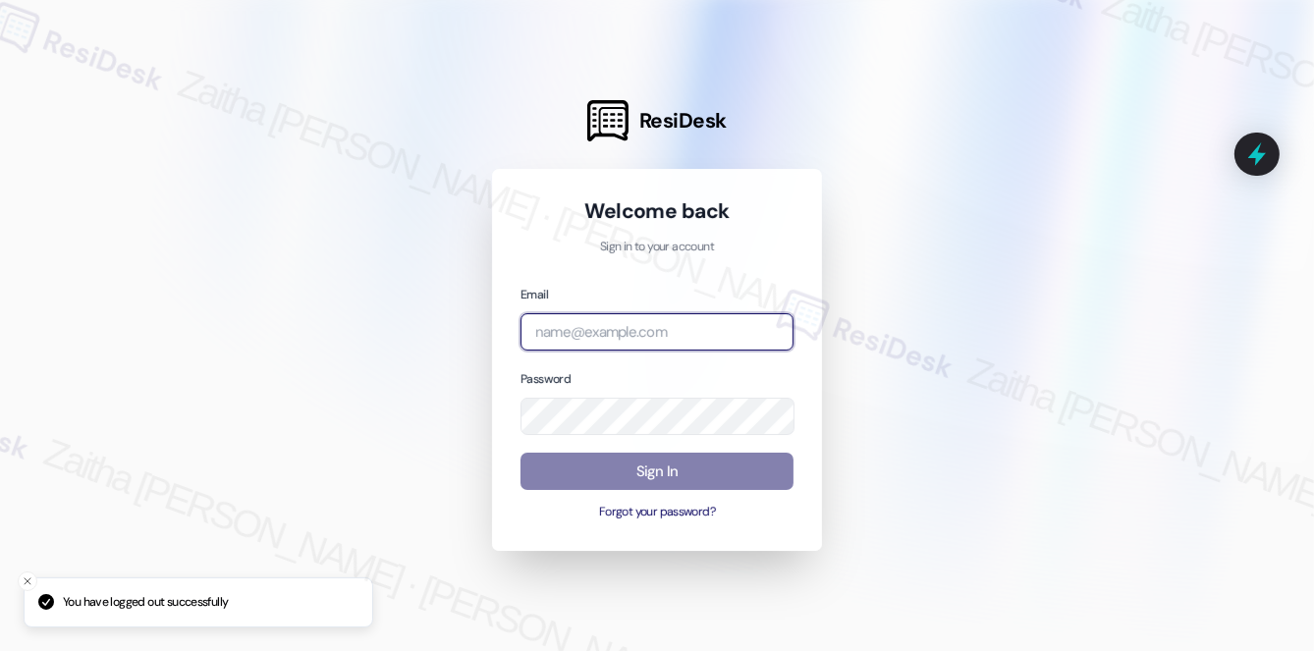
click at [568, 328] on input "email" at bounding box center [656, 332] width 273 height 38
type input "automated-surveys-jag-zaitha.mae.garcia@jag.com"
